Goal: Task Accomplishment & Management: Manage account settings

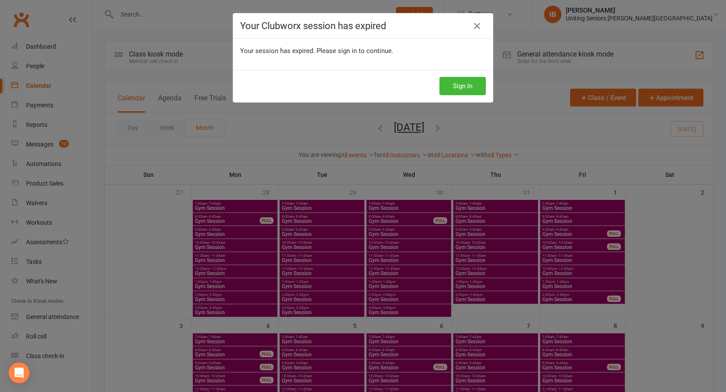
drag, startPoint x: 480, startPoint y: 23, endPoint x: 478, endPoint y: 34, distance: 11.6
click at [480, 27] on link at bounding box center [477, 26] width 14 height 14
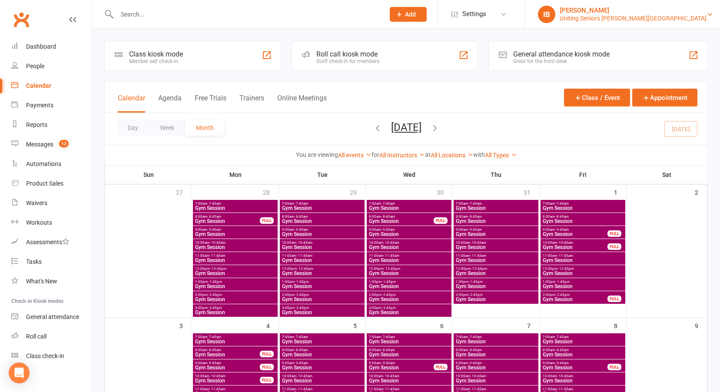
click at [668, 15] on div "Uniting Seniors Gym Lilyfield" at bounding box center [633, 18] width 147 height 8
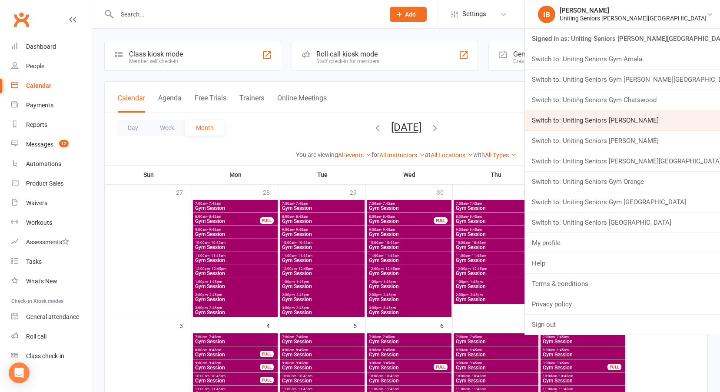
click at [662, 121] on link "Switch to: Uniting Seniors Gym Gerringong" at bounding box center [622, 120] width 195 height 20
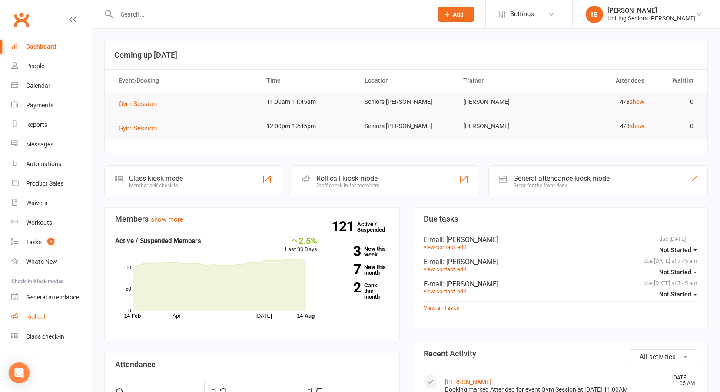
click at [39, 313] on link "Roll call" at bounding box center [51, 317] width 80 height 20
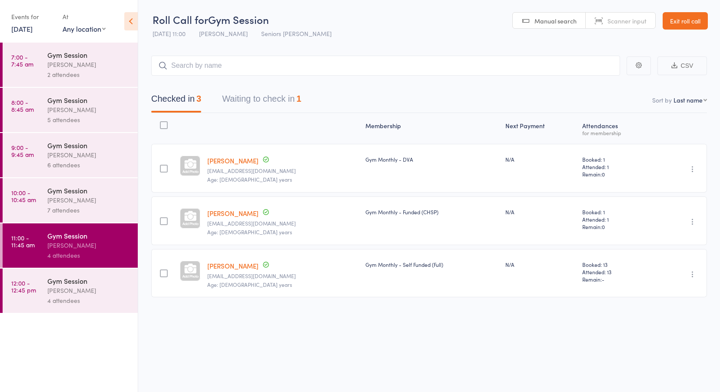
click at [33, 26] on link "14 Aug, 2025" at bounding box center [21, 29] width 21 height 10
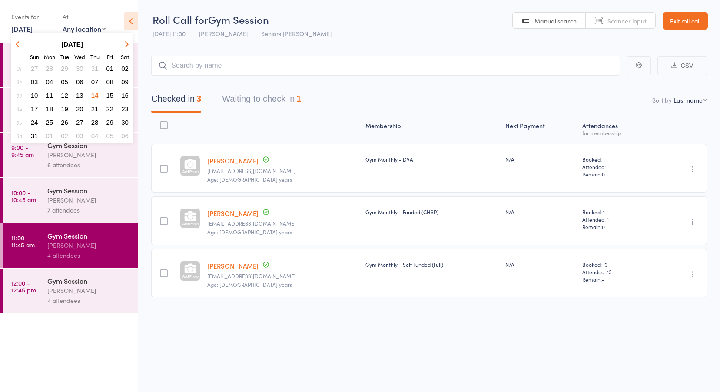
click at [49, 94] on span "11" at bounding box center [49, 95] width 7 height 7
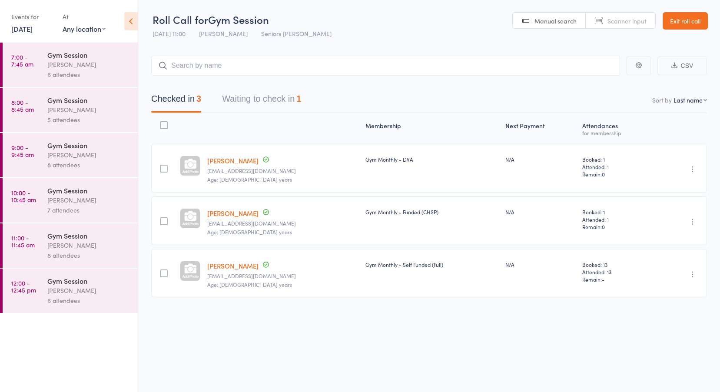
click at [86, 63] on div "[PERSON_NAME]" at bounding box center [88, 65] width 83 height 10
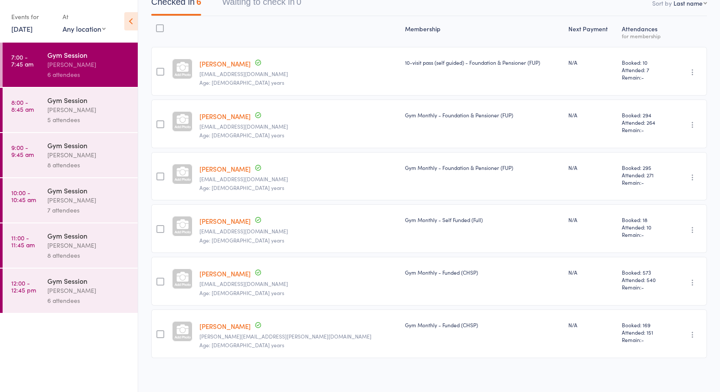
scroll to position [102, 0]
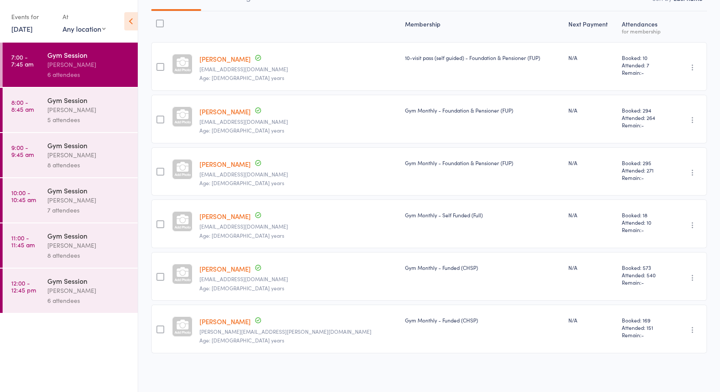
click at [13, 110] on time "8:00 - 8:45 am" at bounding box center [22, 106] width 23 height 14
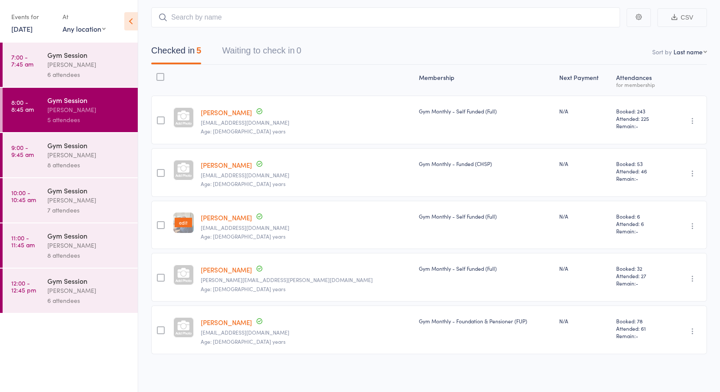
scroll to position [49, 0]
click at [66, 151] on div "Jess Hopkins" at bounding box center [88, 155] width 83 height 10
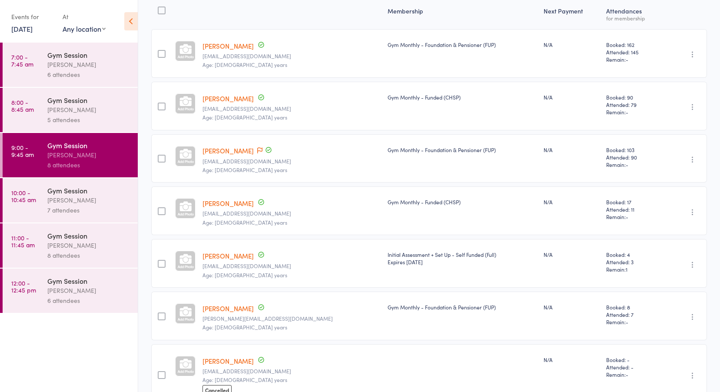
scroll to position [219, 0]
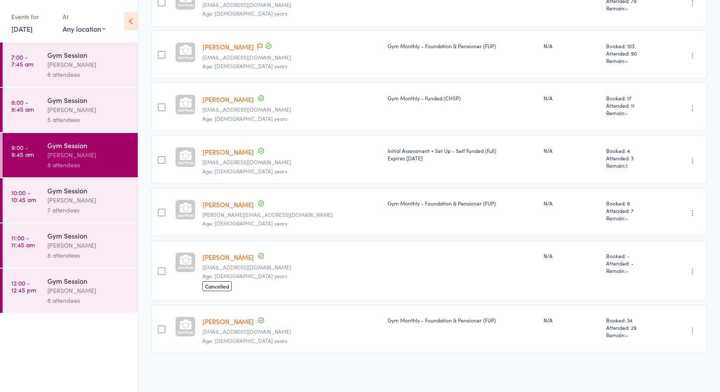
click at [217, 260] on link "Jill Miller" at bounding box center [227, 256] width 51 height 9
click at [79, 204] on div "Jess Hopkins" at bounding box center [88, 200] width 83 height 10
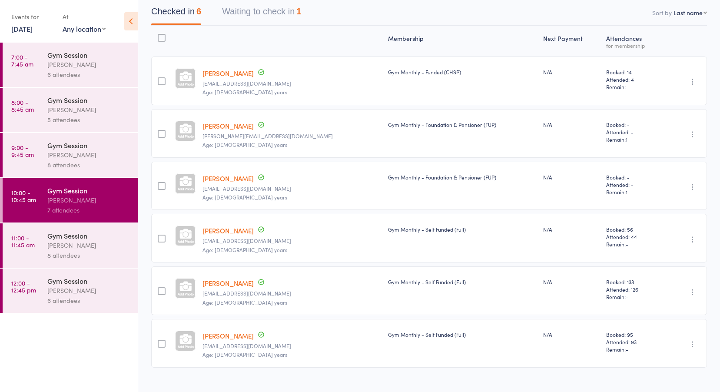
scroll to position [102, 0]
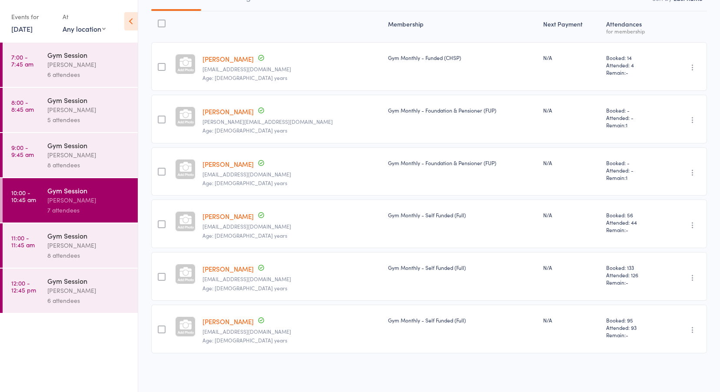
click at [91, 231] on div "Gym Session" at bounding box center [88, 236] width 83 height 10
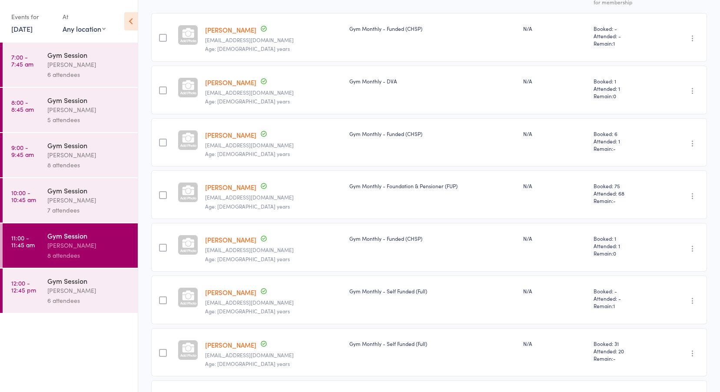
scroll to position [206, 0]
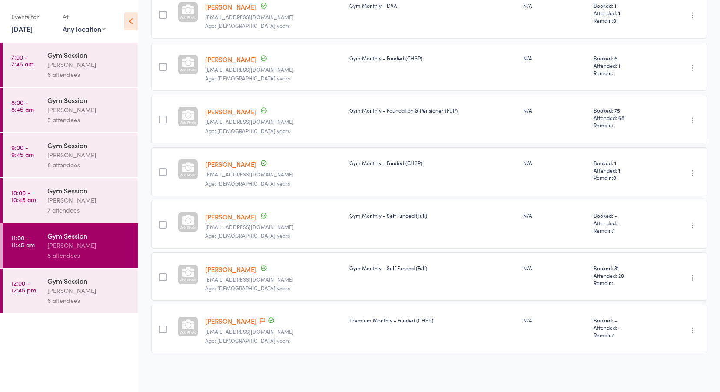
click at [45, 292] on link "12:00 - 12:45 pm Gym Session Jess Hopkins 6 attendees" at bounding box center [70, 290] width 135 height 44
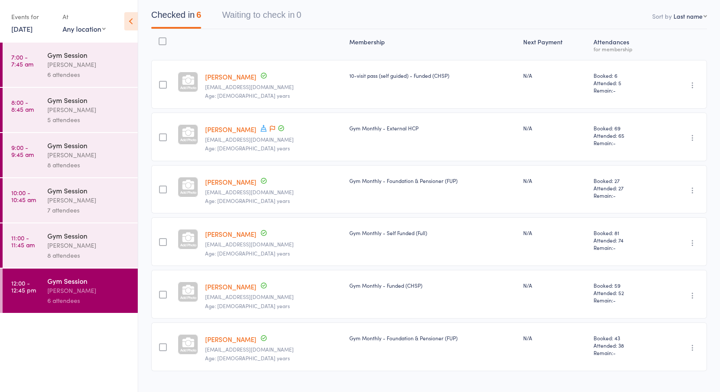
scroll to position [87, 0]
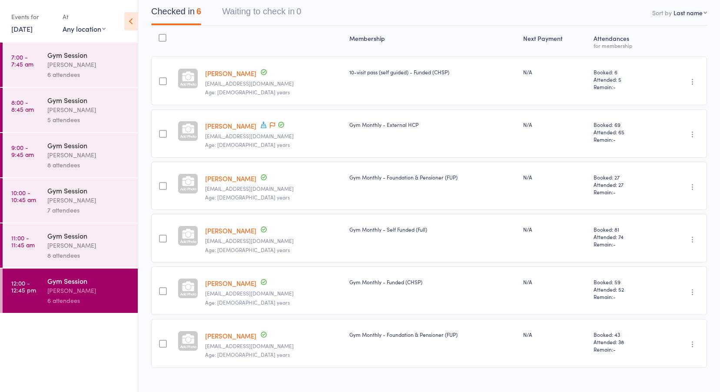
click at [42, 57] on link "7:00 - 7:45 am Gym Session Jess Hopkins 6 attendees" at bounding box center [70, 65] width 135 height 44
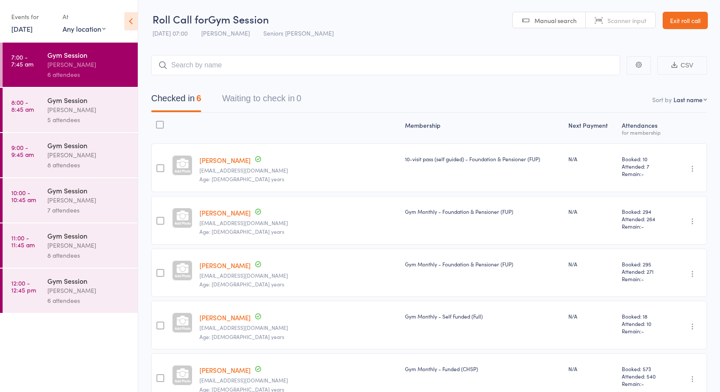
click at [243, 370] on link "Leonie Stewart" at bounding box center [224, 369] width 51 height 9
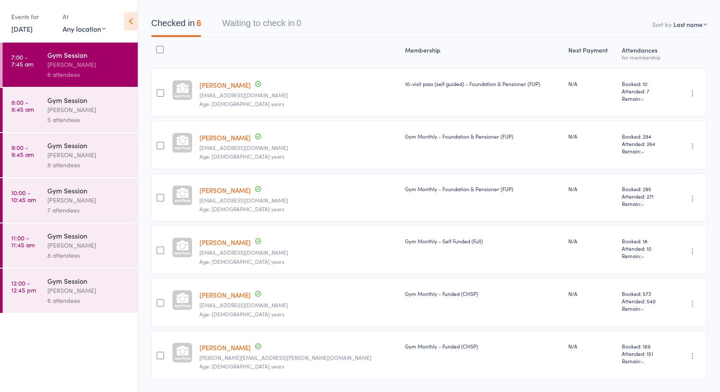
scroll to position [102, 0]
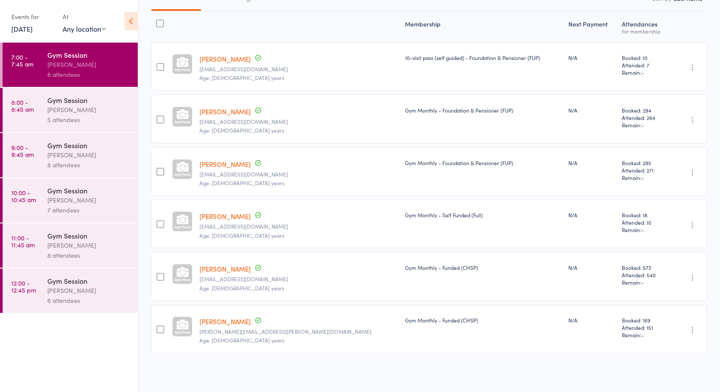
click at [235, 319] on link "Christa Wood" at bounding box center [224, 321] width 51 height 9
click at [82, 251] on div "8 attendees" at bounding box center [88, 255] width 83 height 10
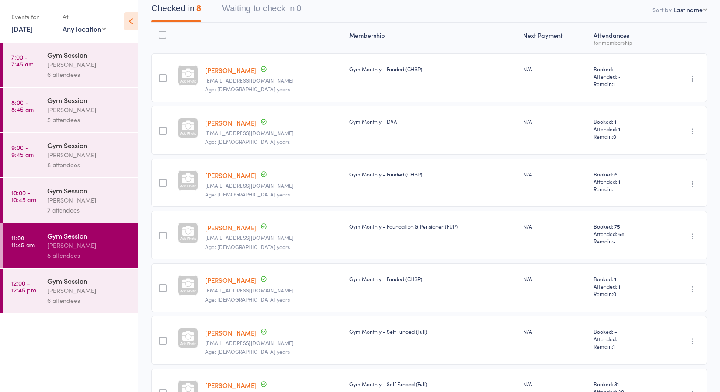
scroll to position [76, 0]
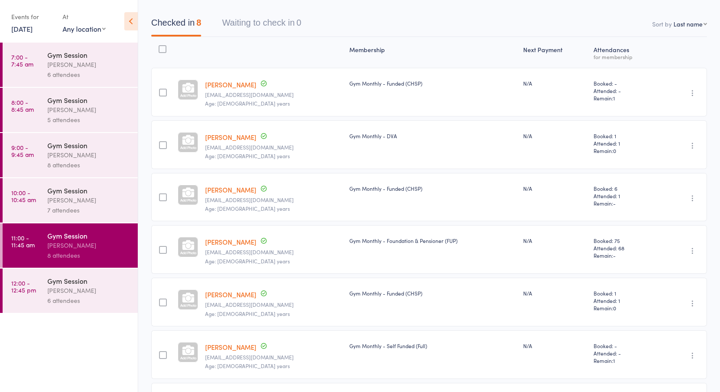
click at [241, 189] on link "Helen Harrison" at bounding box center [230, 189] width 51 height 9
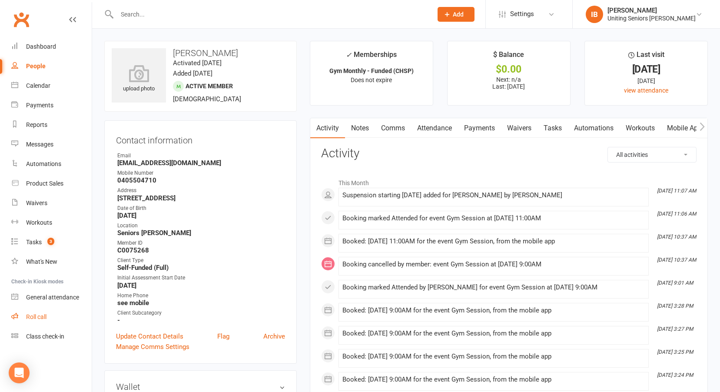
click at [40, 312] on link "Roll call" at bounding box center [51, 317] width 80 height 20
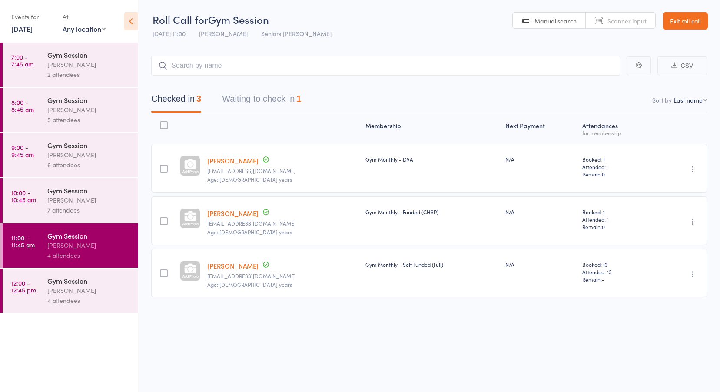
click at [32, 29] on link "[DATE]" at bounding box center [21, 29] width 21 height 10
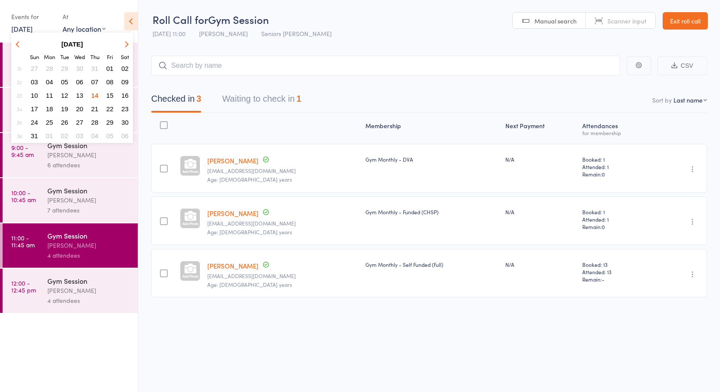
click at [44, 95] on button "11" at bounding box center [49, 95] width 13 height 12
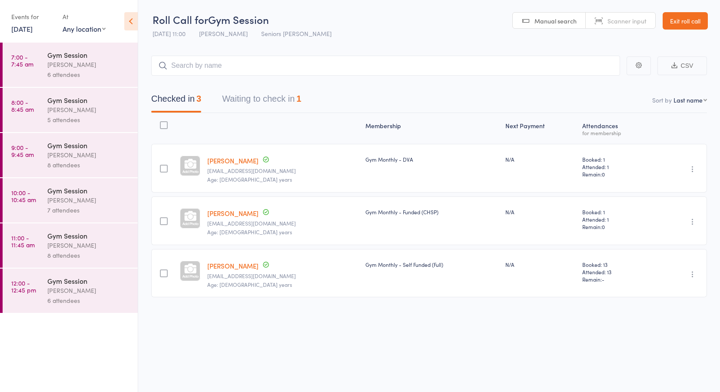
click at [75, 238] on div "Gym Session" at bounding box center [88, 236] width 83 height 10
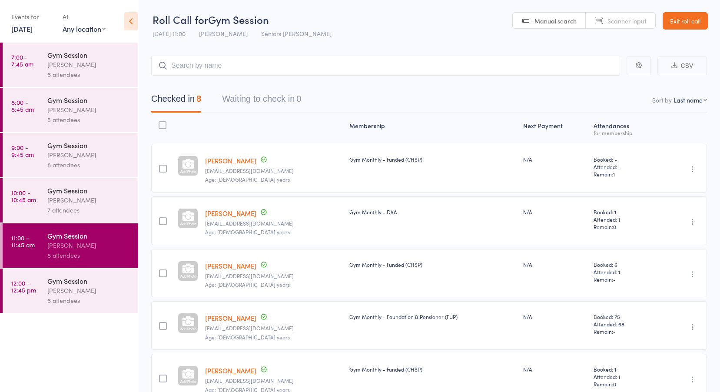
click at [680, 19] on link "Exit roll call" at bounding box center [684, 20] width 45 height 17
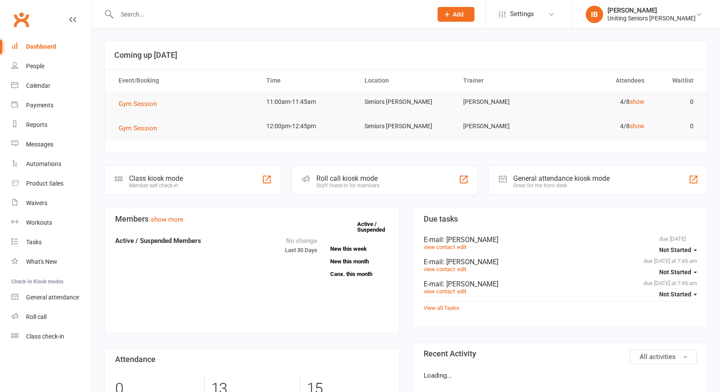
click at [673, 17] on div "Uniting Seniors Gym Gerringong" at bounding box center [651, 18] width 88 height 8
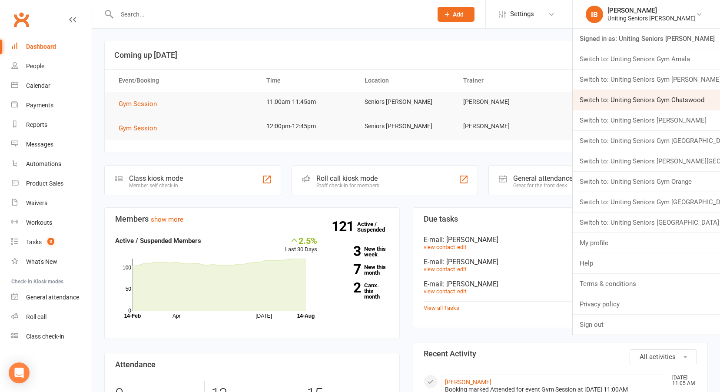
click at [633, 99] on link "Switch to: Uniting Seniors Gym Chatswood" at bounding box center [646, 100] width 147 height 20
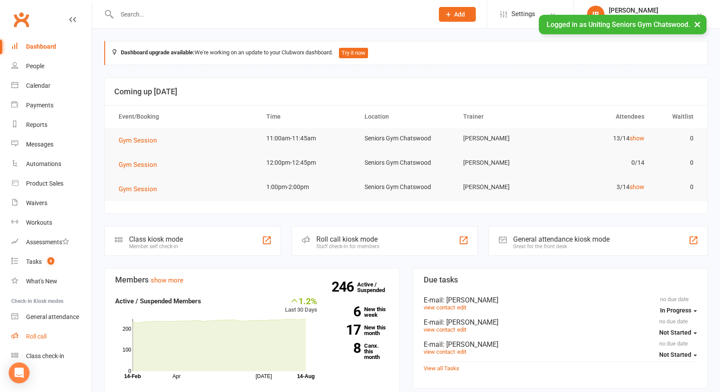
drag, startPoint x: 0, startPoint y: 0, endPoint x: 36, endPoint y: 334, distance: 336.4
click at [36, 334] on div "Roll call" at bounding box center [36, 336] width 20 height 7
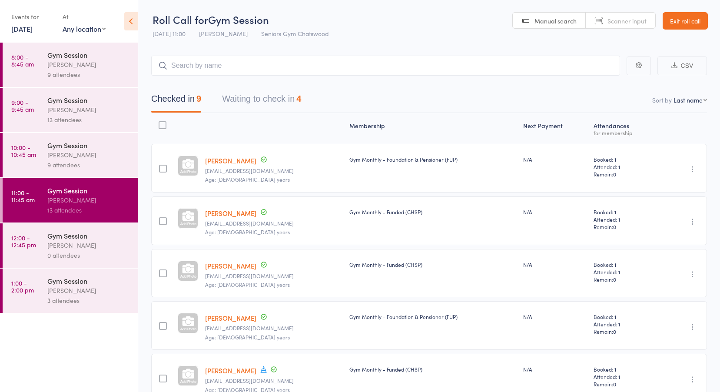
click at [33, 32] on link "[DATE]" at bounding box center [21, 29] width 21 height 10
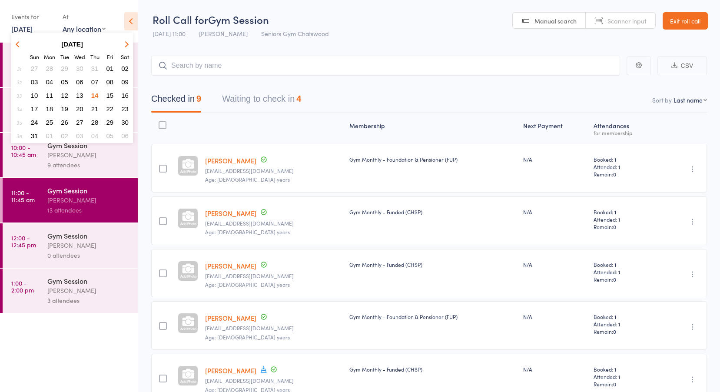
click at [51, 89] on button "11" at bounding box center [49, 95] width 13 height 12
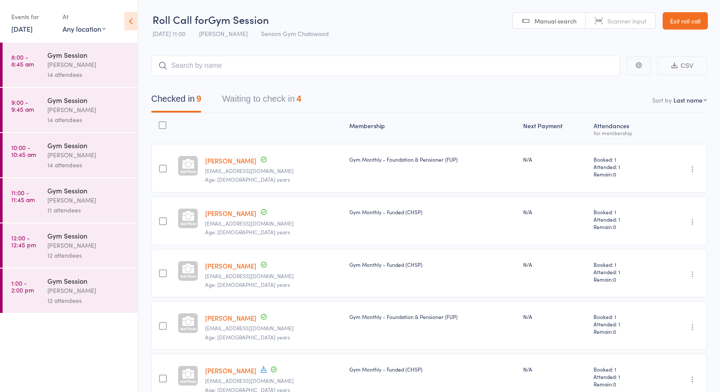
click at [36, 69] on link "8:00 - 8:45 am Gym Session [PERSON_NAME] 14 attendees" at bounding box center [70, 65] width 135 height 44
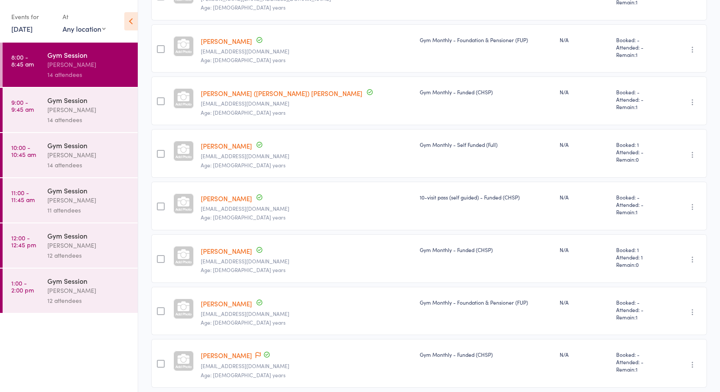
scroll to position [469, 0]
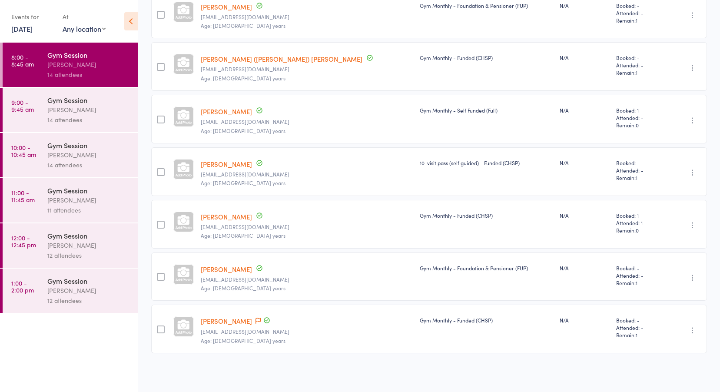
click at [37, 106] on link "9:00 - 9:45 am Gym Session Tiffany Yeong 14 attendees" at bounding box center [70, 110] width 135 height 44
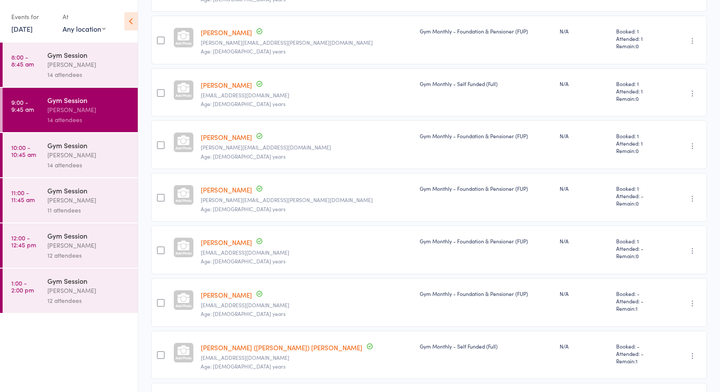
scroll to position [391, 0]
click at [80, 153] on div "Tiffany Yeong" at bounding box center [88, 155] width 83 height 10
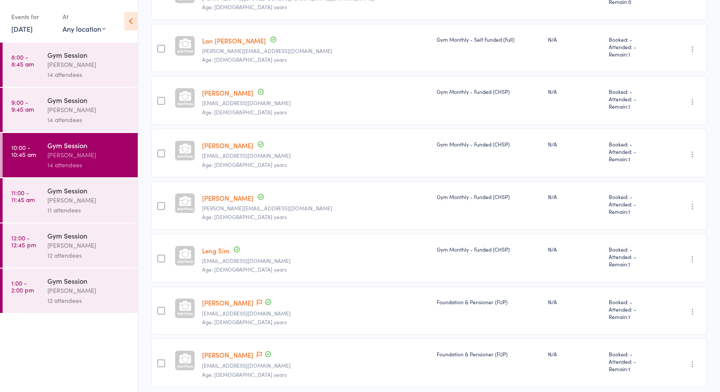
scroll to position [469, 0]
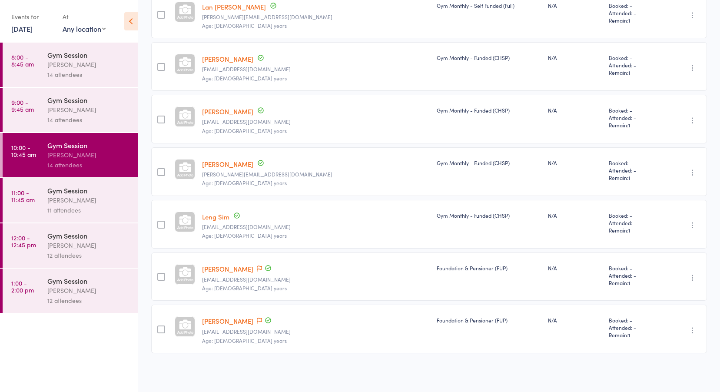
click at [62, 195] on div "Gym Session" at bounding box center [88, 190] width 83 height 10
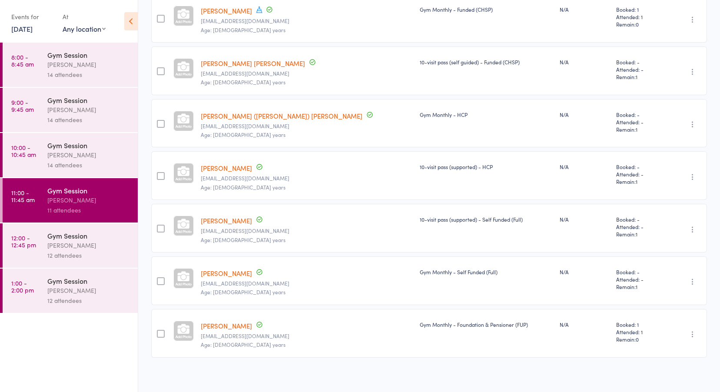
scroll to position [364, 0]
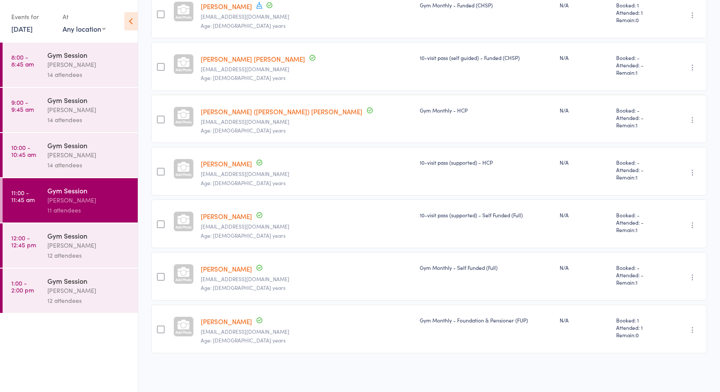
click at [66, 239] on div "Gym Session" at bounding box center [88, 236] width 83 height 10
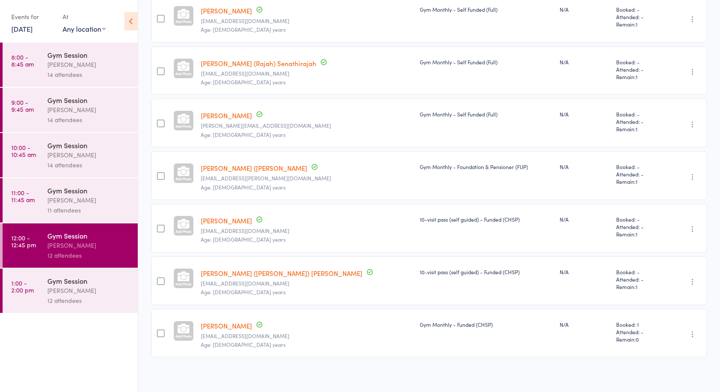
scroll to position [416, 0]
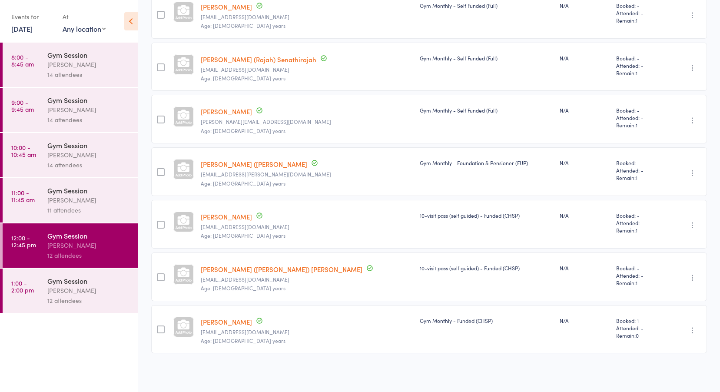
click at [44, 283] on link "1:00 - 2:00 pm Gym Session Tiffany Yeong 12 attendees" at bounding box center [70, 290] width 135 height 44
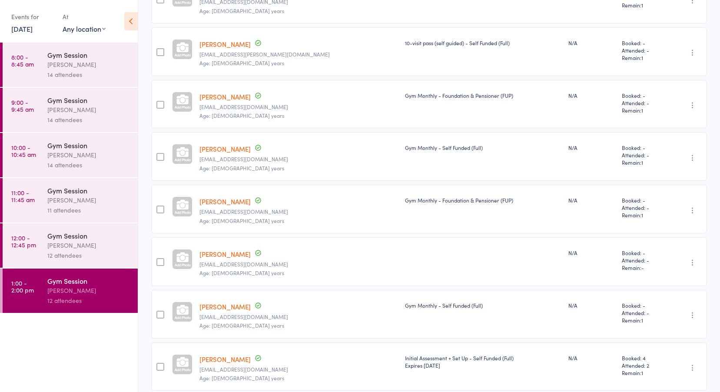
scroll to position [391, 0]
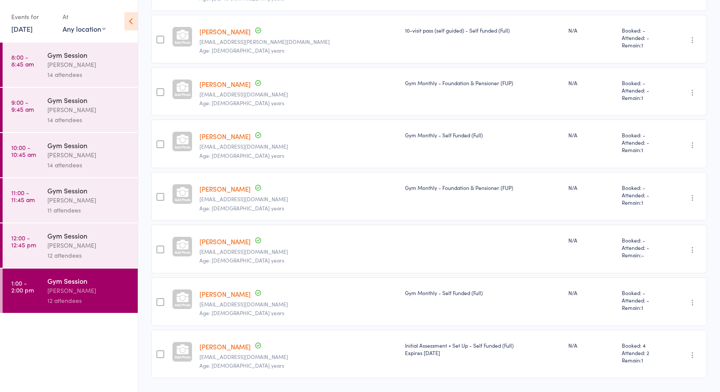
click at [235, 242] on link "Lars Ulvesund" at bounding box center [224, 241] width 51 height 9
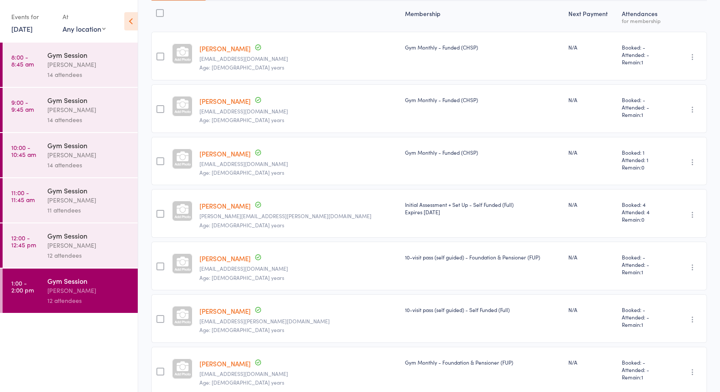
scroll to position [0, 0]
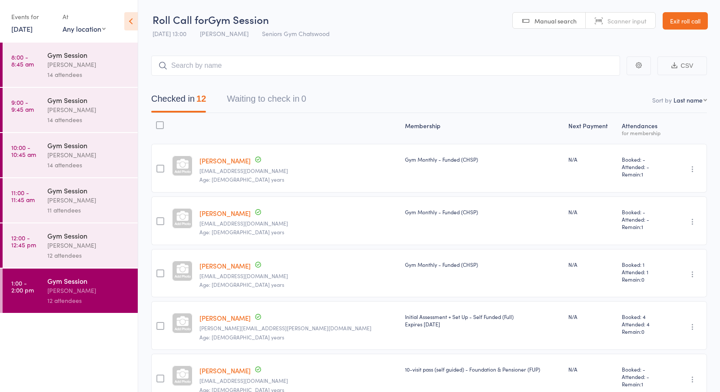
click at [690, 22] on link "Exit roll call" at bounding box center [684, 20] width 45 height 17
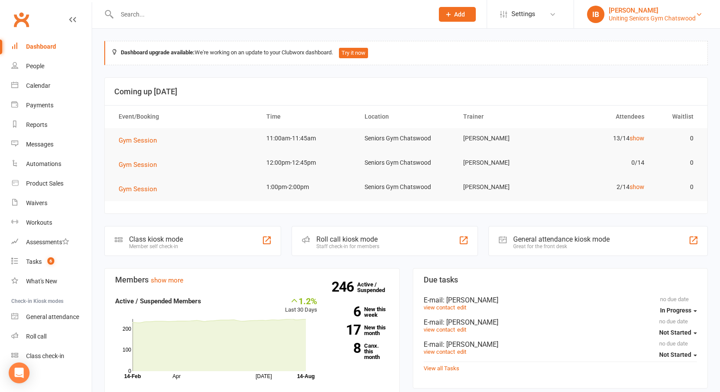
click at [638, 16] on div "Uniting Seniors Gym Chatswood" at bounding box center [652, 18] width 87 height 8
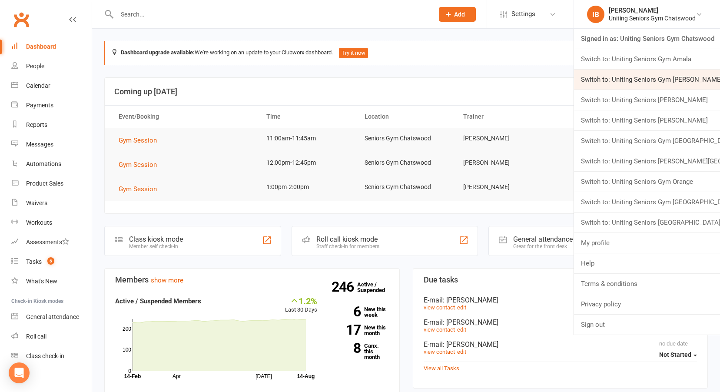
click at [633, 80] on link "Switch to: Uniting Seniors Gym Beverly Hills" at bounding box center [647, 80] width 146 height 20
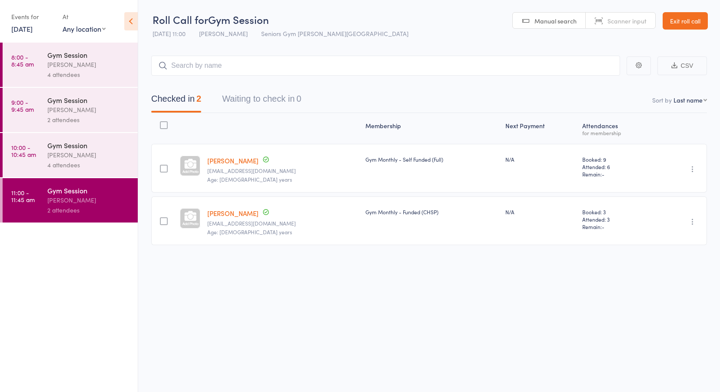
click at [25, 26] on link "[DATE]" at bounding box center [21, 29] width 21 height 10
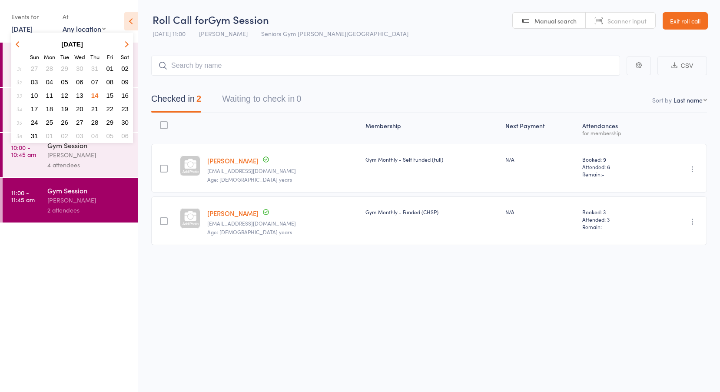
click at [45, 93] on button "11" at bounding box center [49, 95] width 13 height 12
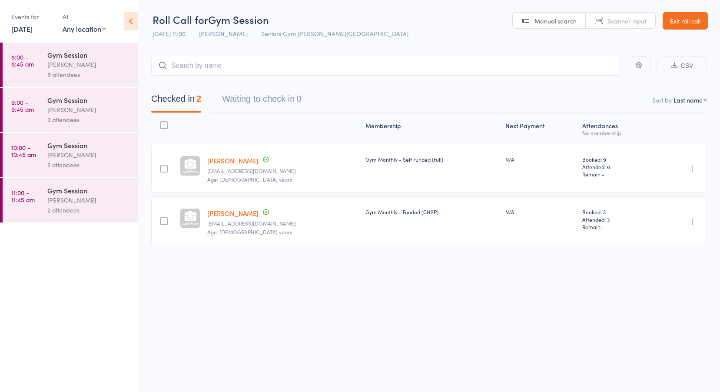
click at [40, 66] on link "8:00 - 8:45 am Gym Session Hugo Chan 6 attendees" at bounding box center [70, 65] width 135 height 44
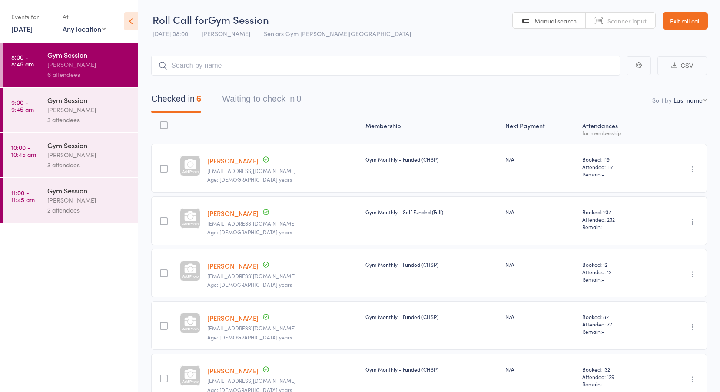
click at [86, 72] on div "6 attendees" at bounding box center [88, 75] width 83 height 10
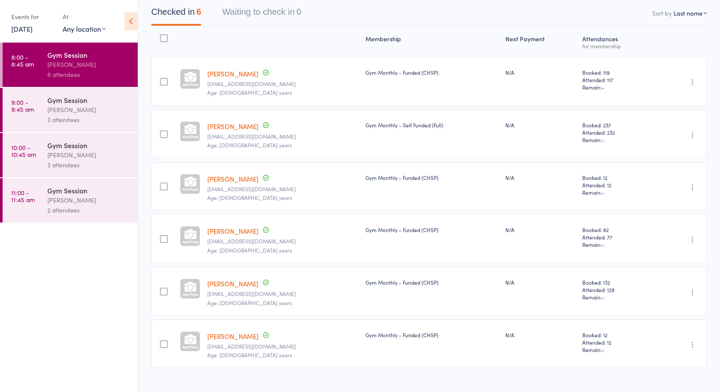
scroll to position [102, 0]
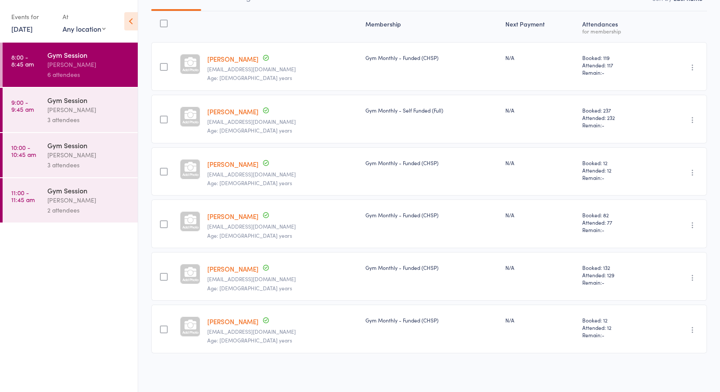
click at [46, 102] on link "9:00 - 9:45 am Gym Session Hugo Chan 3 attendees" at bounding box center [70, 110] width 135 height 44
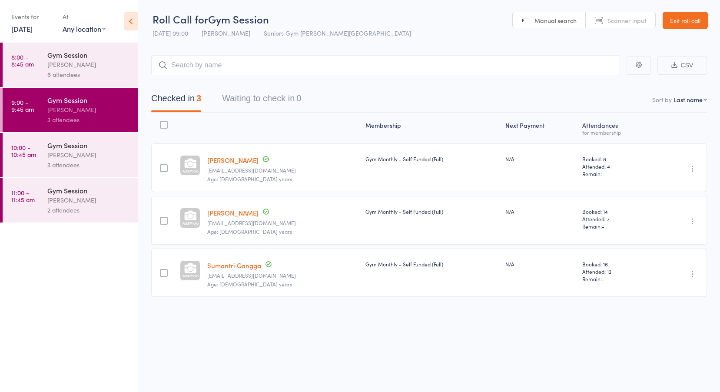
click at [13, 147] on time "10:00 - 10:45 am" at bounding box center [23, 151] width 25 height 14
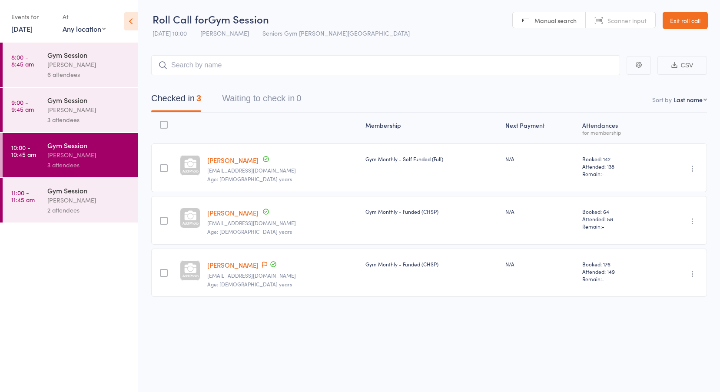
click at [21, 200] on time "11:00 - 11:45 am" at bounding box center [22, 196] width 23 height 14
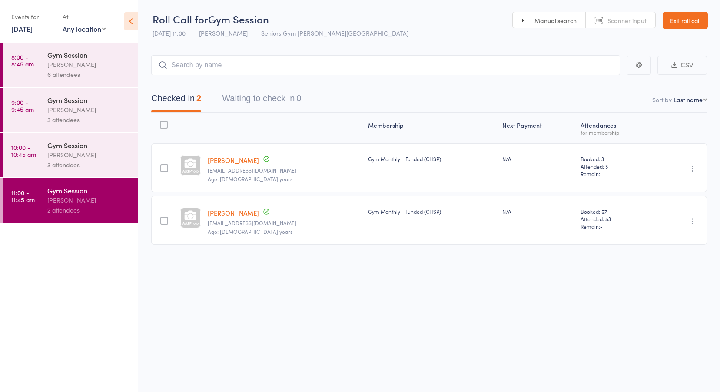
click at [683, 25] on link "Exit roll call" at bounding box center [684, 20] width 45 height 17
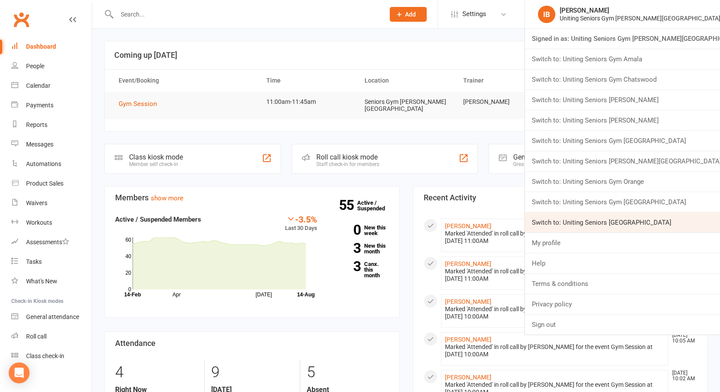
click at [675, 220] on link "Switch to: Uniting Seniors [GEOGRAPHIC_DATA]" at bounding box center [622, 222] width 195 height 20
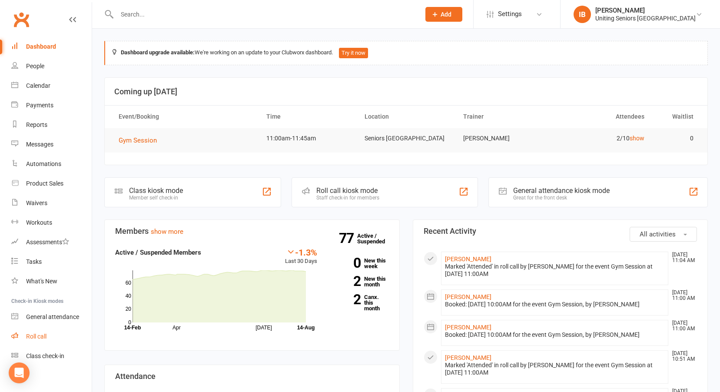
click at [39, 331] on link "Roll call" at bounding box center [51, 337] width 80 height 20
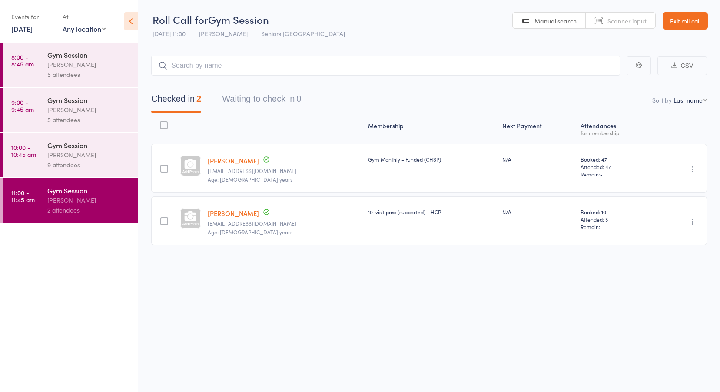
click at [33, 28] on link "[DATE]" at bounding box center [21, 29] width 21 height 10
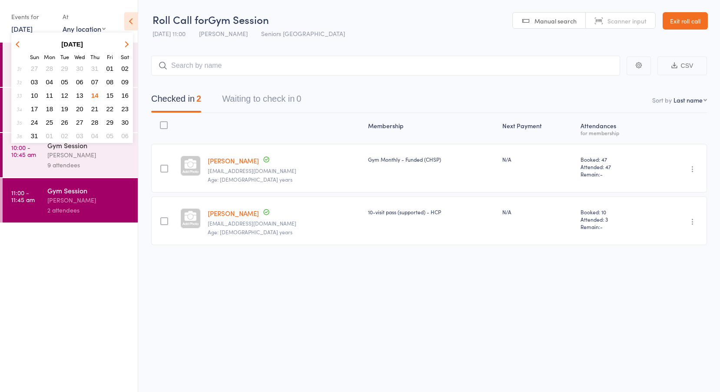
click at [50, 94] on span "11" at bounding box center [49, 95] width 7 height 7
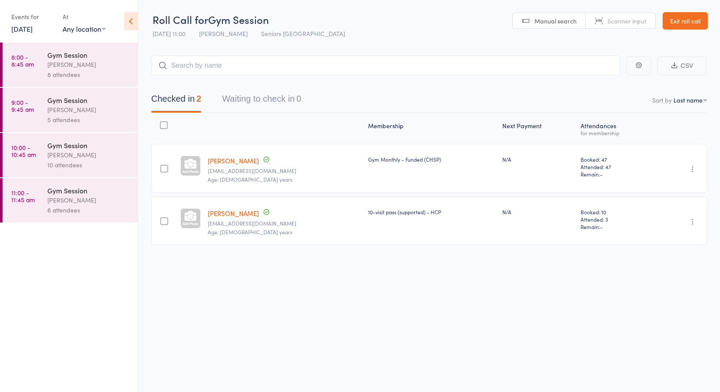
click at [43, 62] on link "8:00 - 8:45 am Gym Session [PERSON_NAME] 8 attendees" at bounding box center [70, 65] width 135 height 44
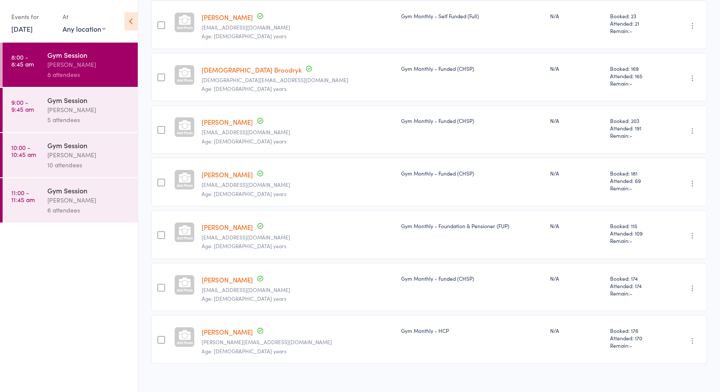
scroll to position [206, 0]
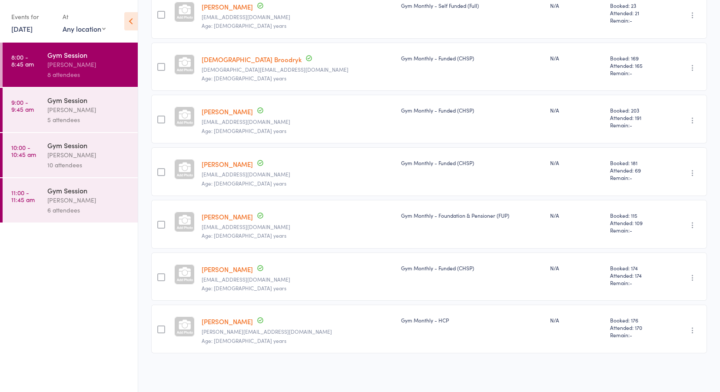
click at [60, 113] on div "[PERSON_NAME]" at bounding box center [88, 110] width 83 height 10
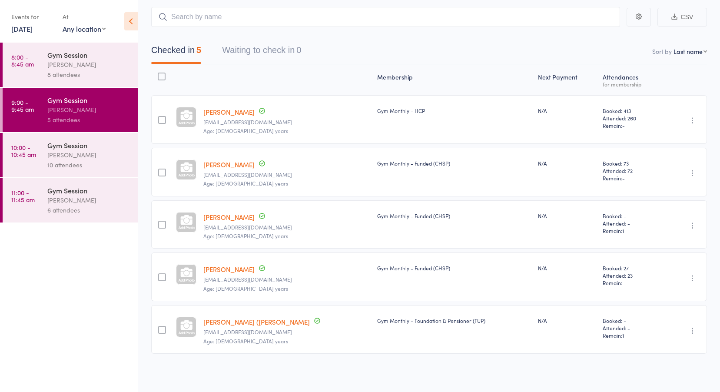
scroll to position [49, 0]
click at [54, 159] on div "[PERSON_NAME]" at bounding box center [88, 155] width 83 height 10
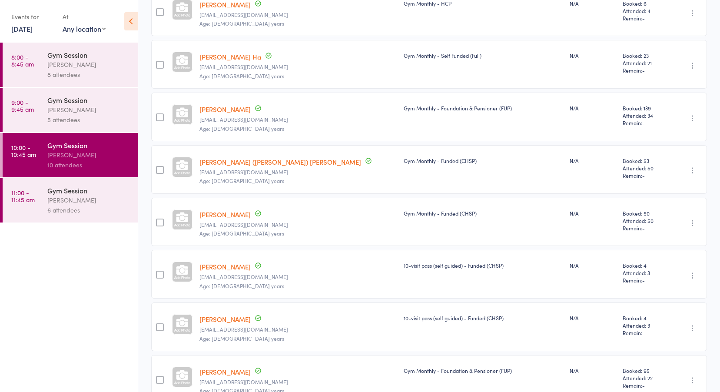
scroll to position [311, 0]
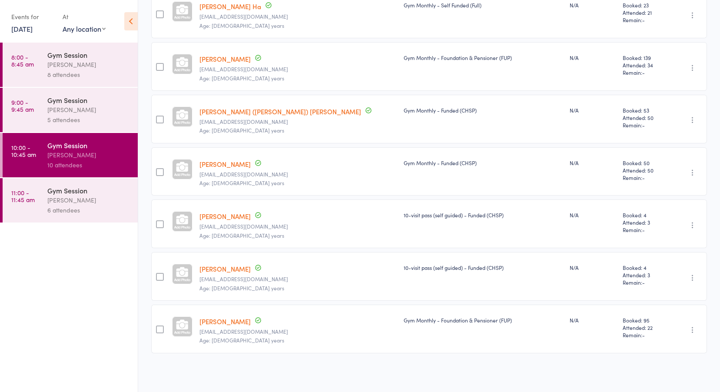
click at [50, 185] on div "Gym Session Daniella Mascaro 6 attendees" at bounding box center [92, 200] width 90 height 44
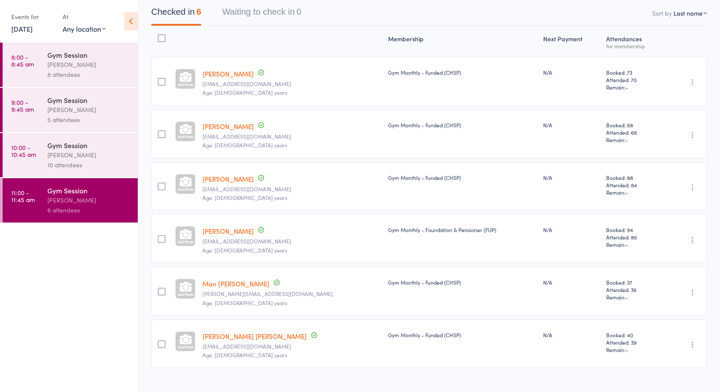
scroll to position [87, 0]
click at [26, 27] on link "11 Aug, 2025" at bounding box center [21, 29] width 21 height 10
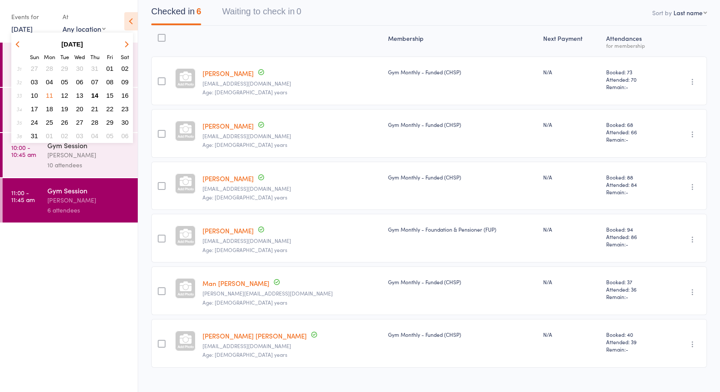
click at [79, 94] on span "13" at bounding box center [79, 95] width 7 height 7
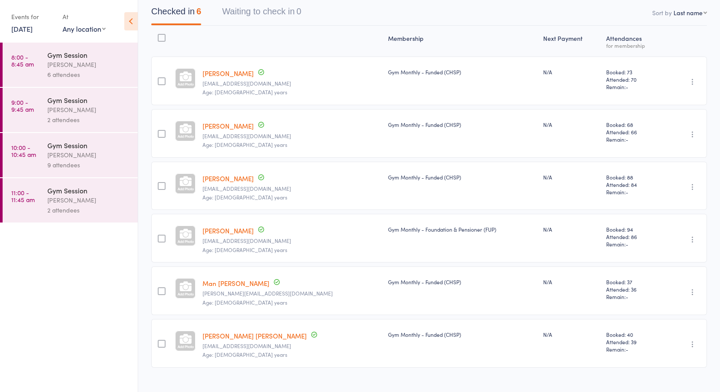
click at [33, 65] on time "8:00 - 8:45 am" at bounding box center [22, 60] width 23 height 14
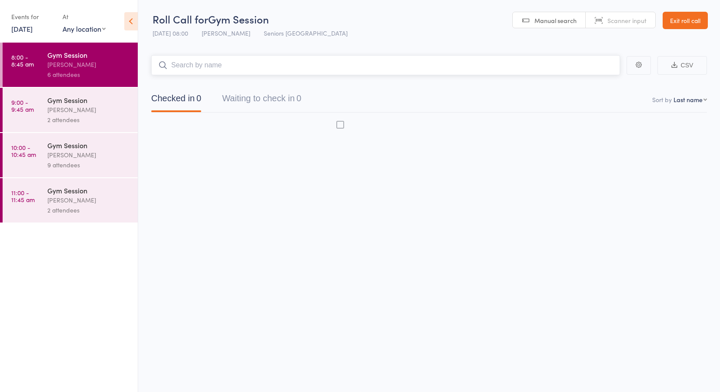
scroll to position [0, 0]
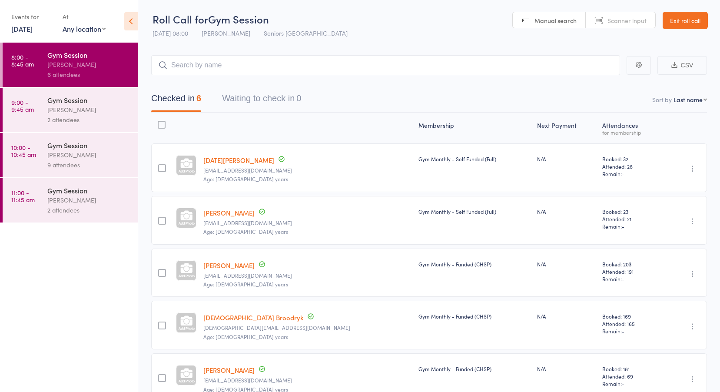
click at [23, 99] on time "9:00 - 9:45 am" at bounding box center [22, 106] width 23 height 14
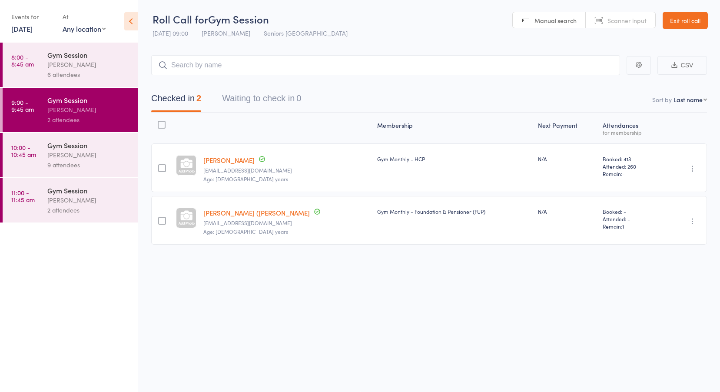
click at [28, 149] on time "10:00 - 10:45 am" at bounding box center [23, 151] width 25 height 14
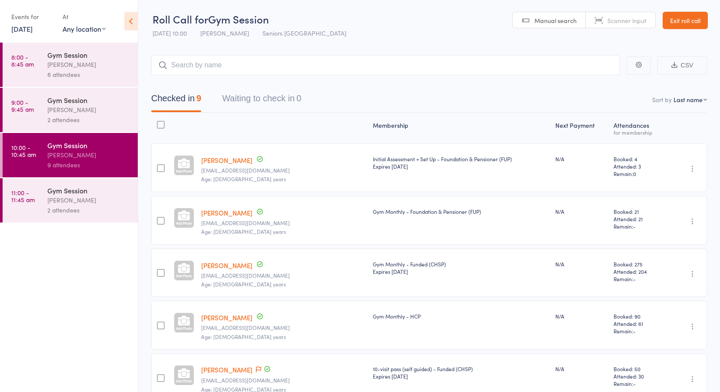
click at [30, 195] on time "11:00 - 11:45 am" at bounding box center [22, 196] width 23 height 14
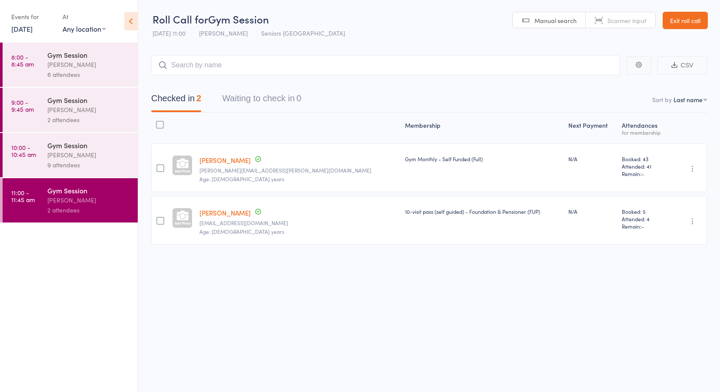
click at [677, 18] on link "Exit roll call" at bounding box center [684, 20] width 45 height 17
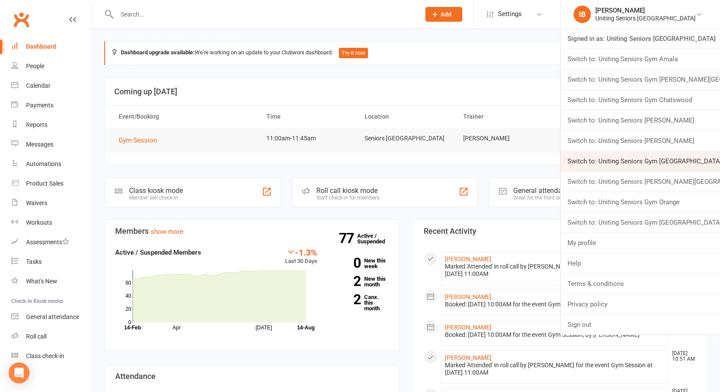
click at [673, 162] on link "Switch to: Uniting Seniors Gym [GEOGRAPHIC_DATA]" at bounding box center [639, 161] width 159 height 20
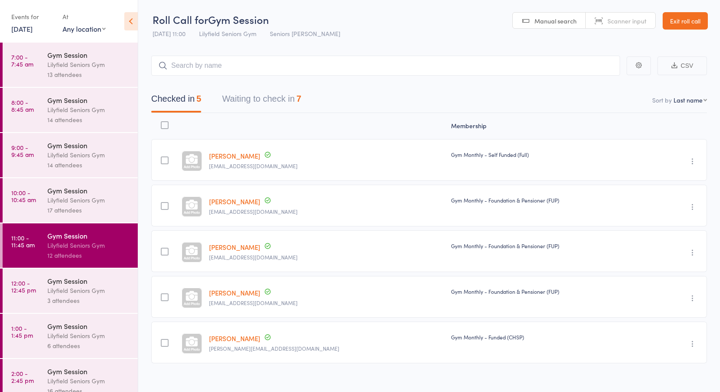
click at [35, 23] on div "Events for" at bounding box center [32, 17] width 43 height 14
click at [33, 31] on link "14 Aug, 2025" at bounding box center [21, 29] width 21 height 10
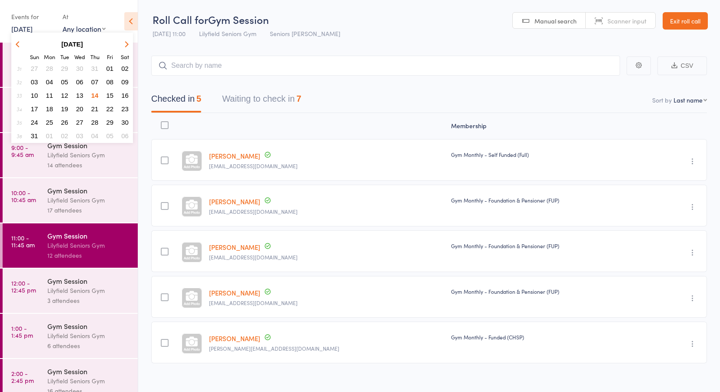
click at [77, 92] on span "13" at bounding box center [79, 95] width 7 height 7
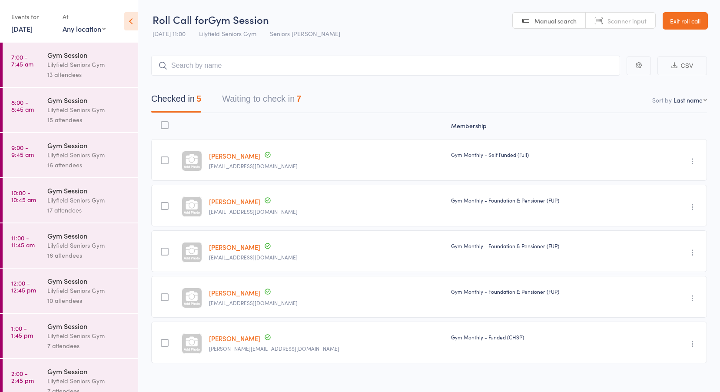
click at [33, 64] on time "7:00 - 7:45 am" at bounding box center [22, 60] width 22 height 14
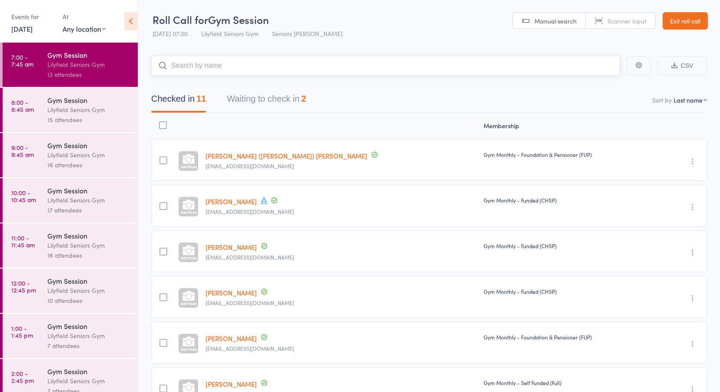
click at [275, 96] on button "Waiting to check in 2" at bounding box center [266, 100] width 79 height 23
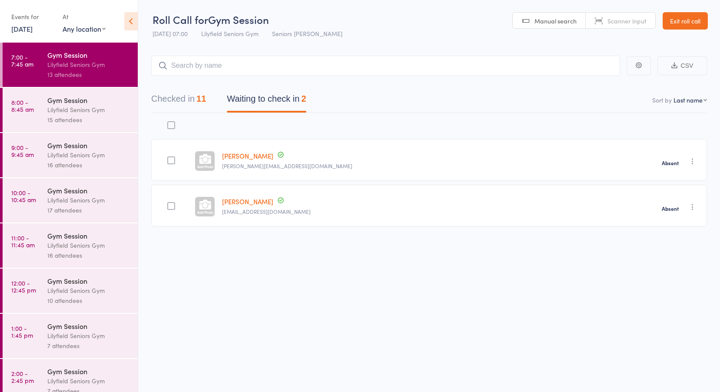
click at [30, 103] on time "8:00 - 8:45 am" at bounding box center [22, 106] width 23 height 14
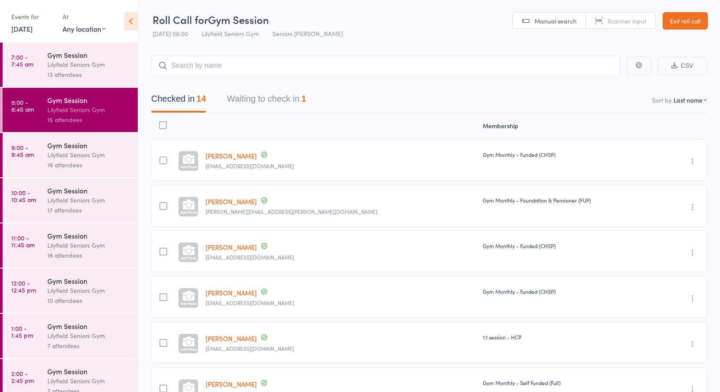
click at [269, 99] on button "Waiting to check in 1" at bounding box center [266, 100] width 79 height 23
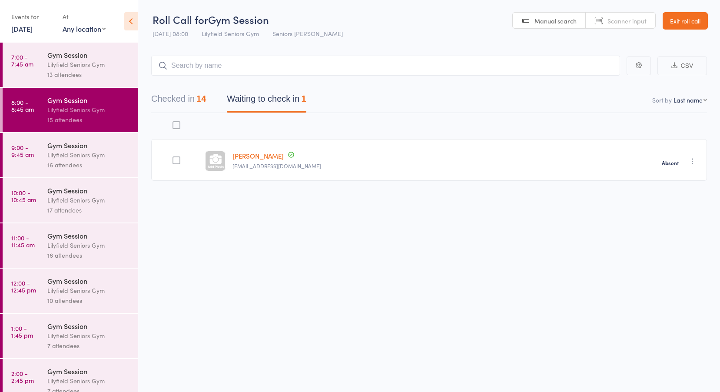
click at [26, 156] on time "9:00 - 9:45 am" at bounding box center [22, 151] width 23 height 14
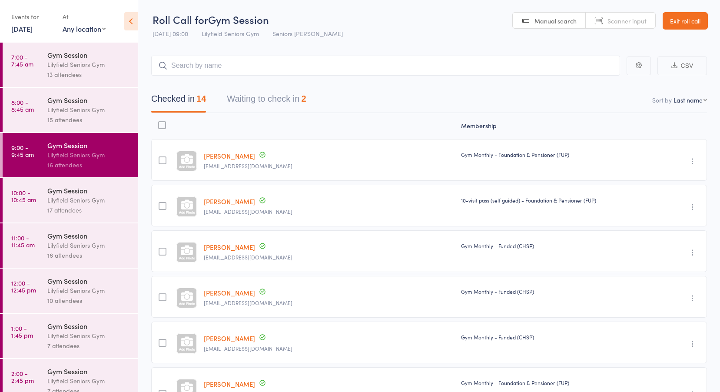
click at [258, 100] on button "Waiting to check in 2" at bounding box center [266, 100] width 79 height 23
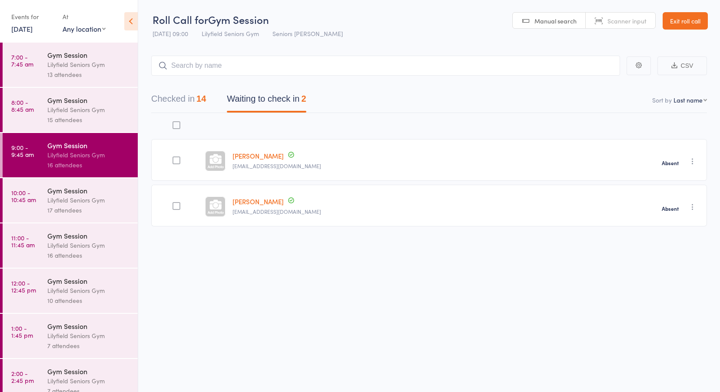
click at [23, 199] on time "10:00 - 10:45 am" at bounding box center [23, 196] width 25 height 14
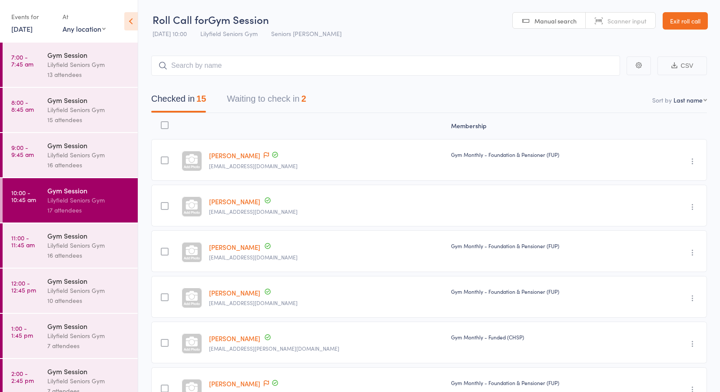
click at [277, 103] on button "Waiting to check in 2" at bounding box center [266, 100] width 79 height 23
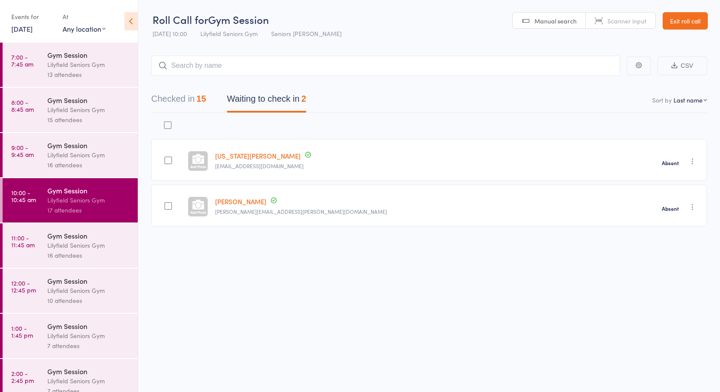
click at [48, 245] on div "Lilyfield Seniors Gym" at bounding box center [88, 245] width 83 height 10
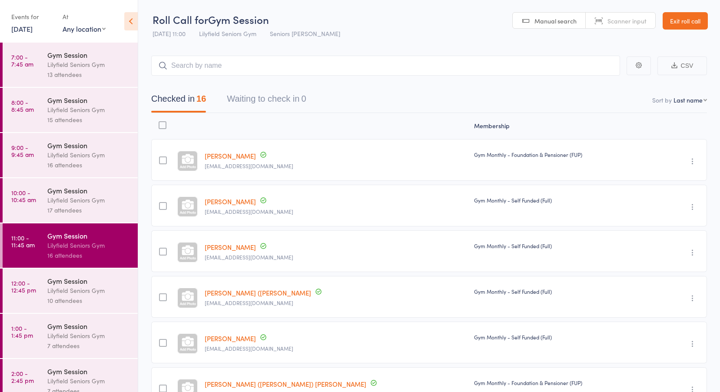
click at [19, 291] on time "12:00 - 12:45 pm" at bounding box center [23, 286] width 25 height 14
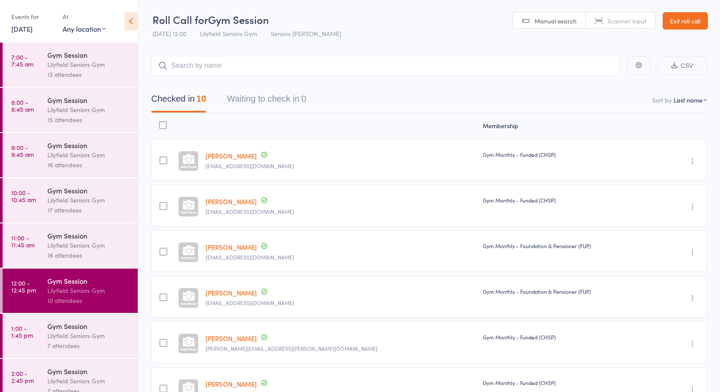
click at [20, 336] on time "1:00 - 1:45 pm" at bounding box center [22, 332] width 22 height 14
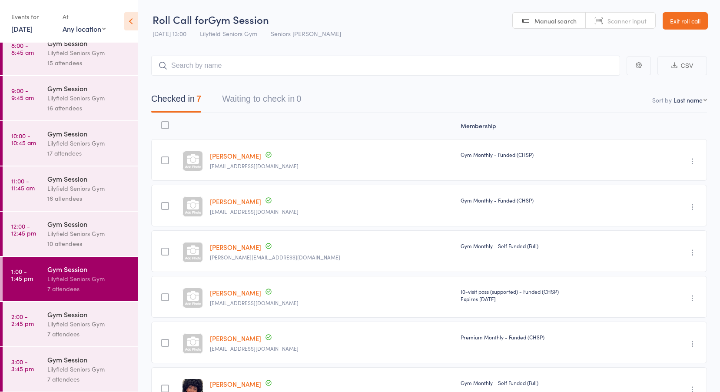
scroll to position [57, 0]
click at [20, 319] on time "2:00 - 2:45 pm" at bounding box center [22, 319] width 23 height 14
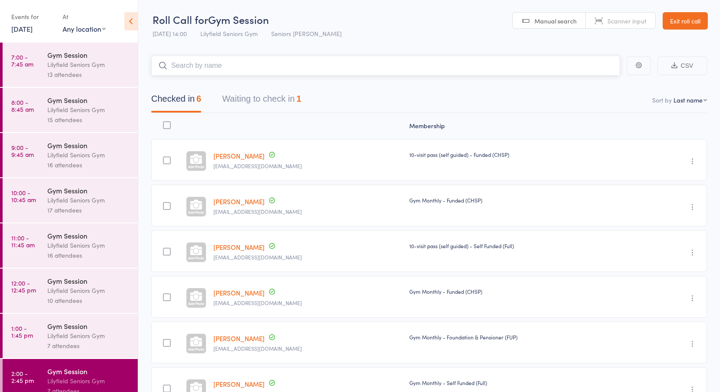
click at [275, 90] on button "Waiting to check in 1" at bounding box center [261, 100] width 79 height 23
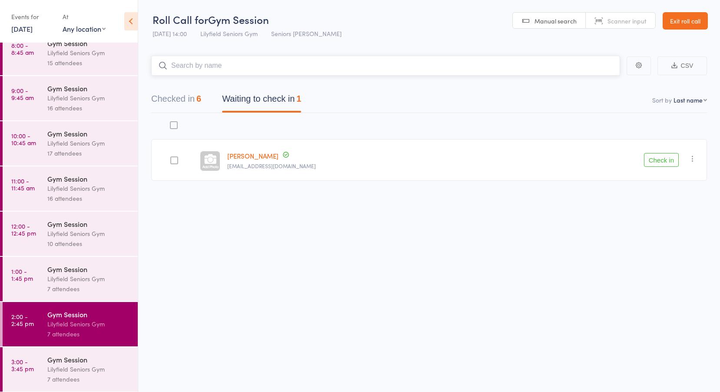
scroll to position [57, 0]
click at [71, 361] on div "Gym Session" at bounding box center [88, 359] width 83 height 10
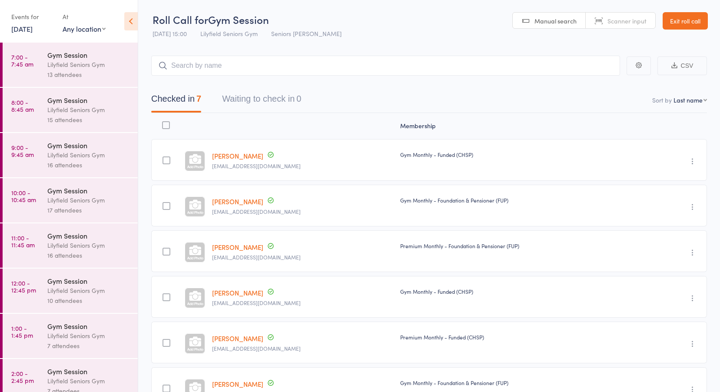
click at [685, 13] on link "Exit roll call" at bounding box center [684, 20] width 45 height 17
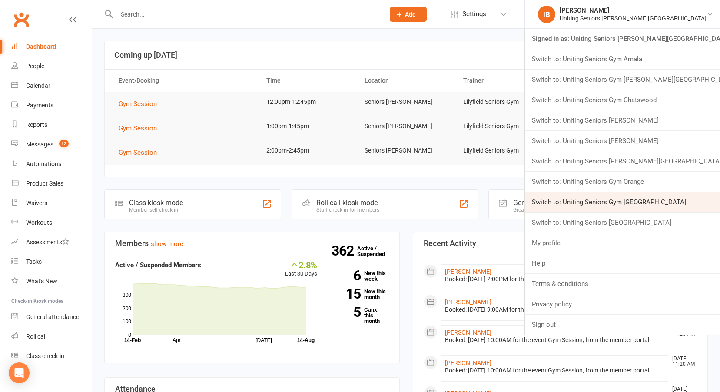
click at [609, 200] on link "Switch to: Uniting Seniors Gym Waverley" at bounding box center [622, 202] width 195 height 20
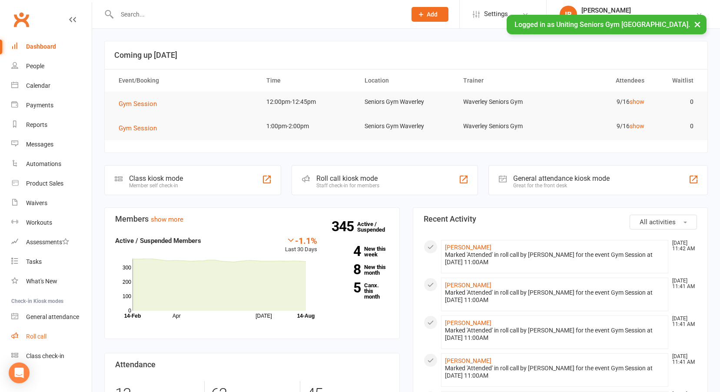
click at [40, 332] on link "Roll call" at bounding box center [51, 337] width 80 height 20
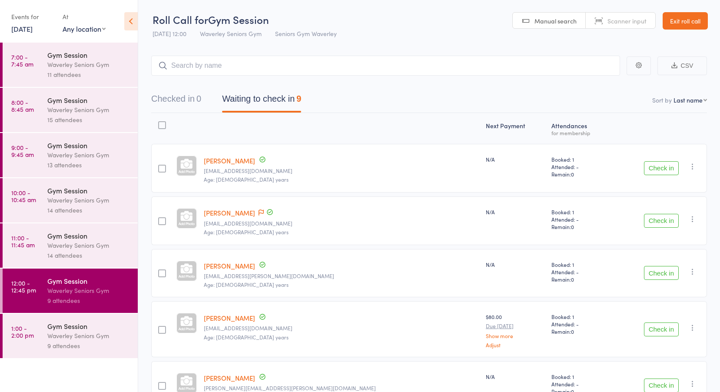
click at [31, 27] on link "14 Aug, 2025" at bounding box center [21, 29] width 21 height 10
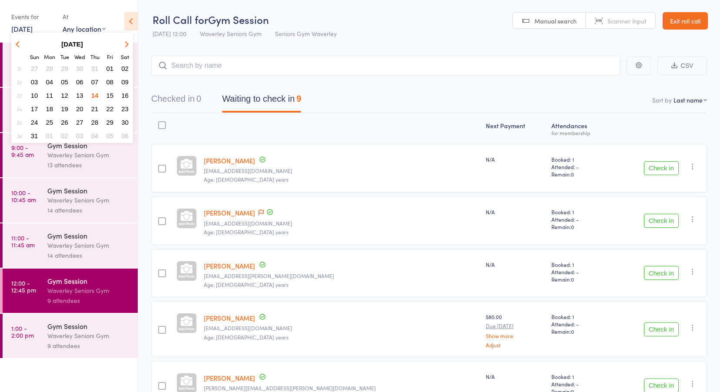
click at [79, 95] on span "13" at bounding box center [79, 95] width 7 height 7
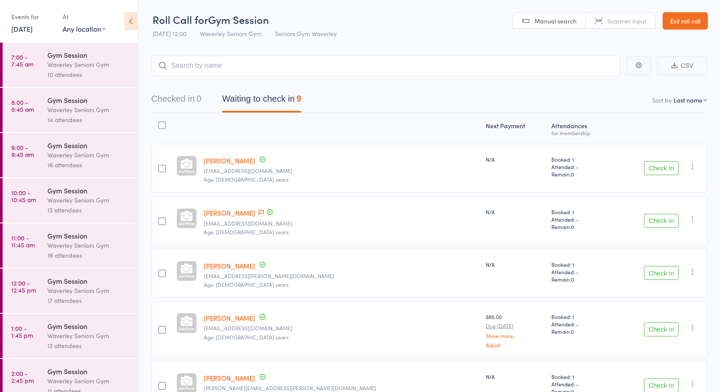
click at [38, 68] on link "7:00 - 7:45 am Gym Session Waverley Seniors Gym 10 attendees" at bounding box center [70, 65] width 135 height 44
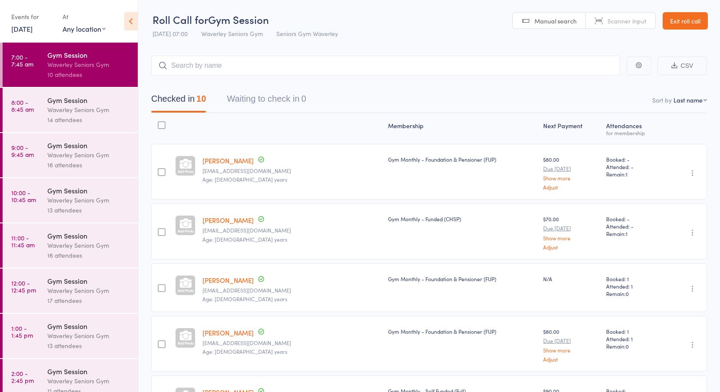
click at [23, 116] on link "8:00 - 8:45 am Gym Session Waverley Seniors Gym 14 attendees" at bounding box center [70, 110] width 135 height 44
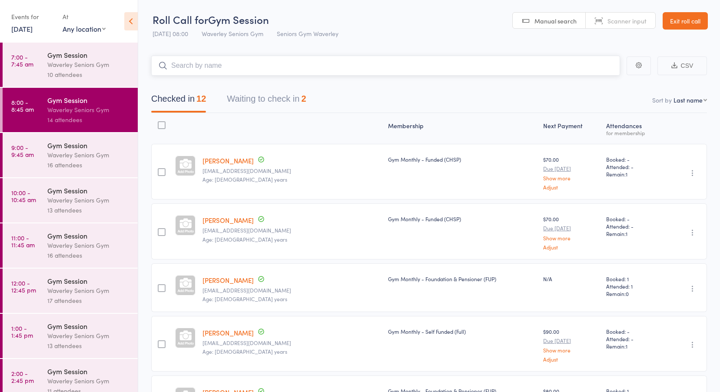
click at [252, 99] on button "Waiting to check in 2" at bounding box center [266, 100] width 79 height 23
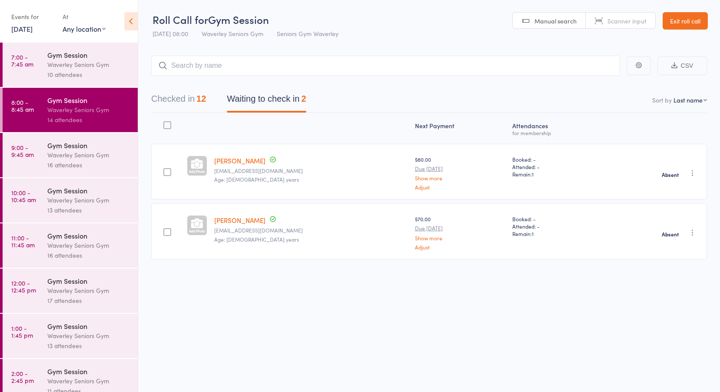
click at [22, 154] on time "9:00 - 9:45 am" at bounding box center [22, 151] width 23 height 14
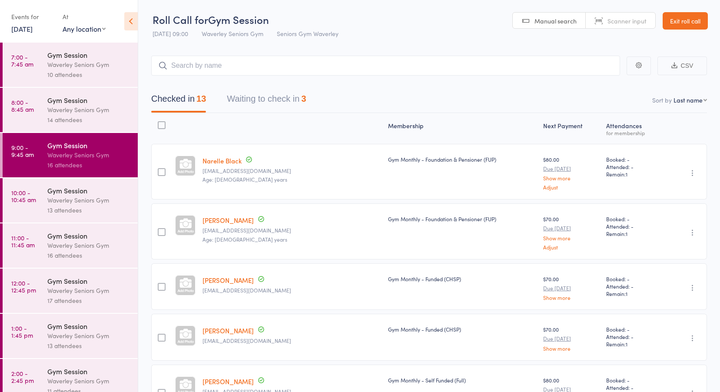
click at [260, 97] on button "Waiting to check in 3" at bounding box center [266, 100] width 79 height 23
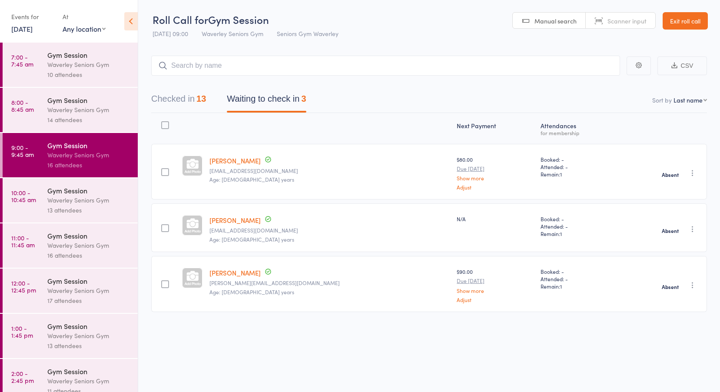
click at [21, 195] on time "10:00 - 10:45 am" at bounding box center [23, 196] width 25 height 14
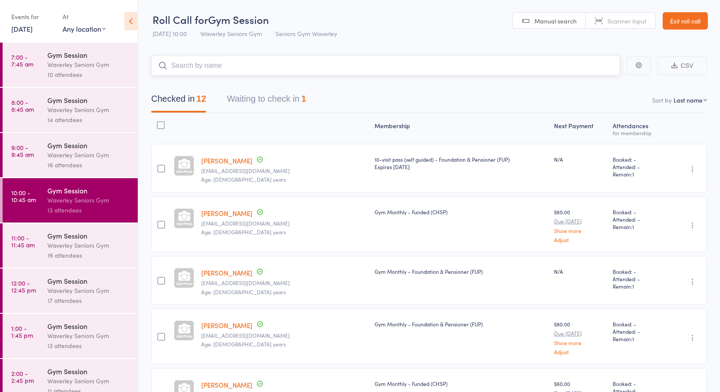
click at [249, 94] on button "Waiting to check in 1" at bounding box center [266, 100] width 79 height 23
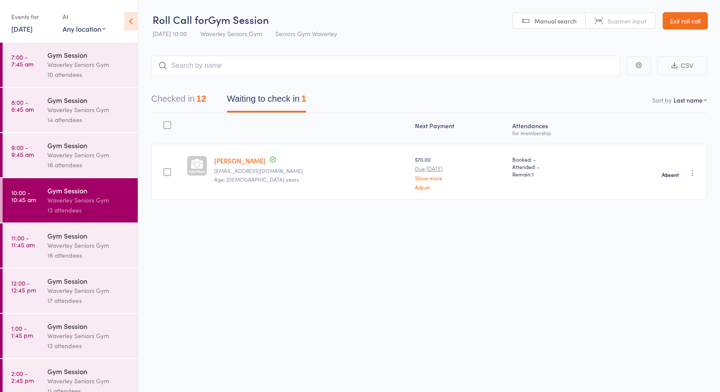
click at [11, 243] on time "11:00 - 11:45 am" at bounding box center [22, 241] width 23 height 14
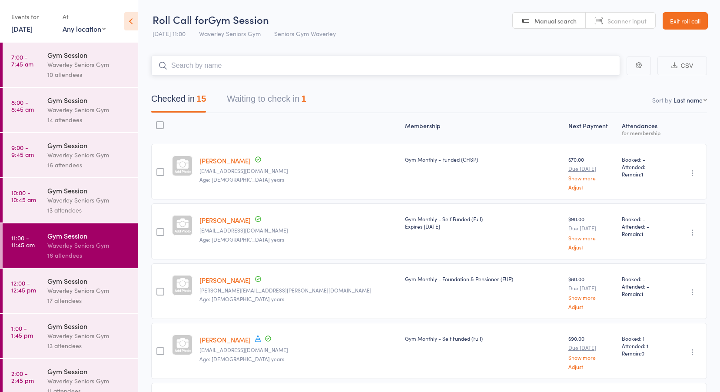
click at [253, 100] on button "Waiting to check in 1" at bounding box center [266, 100] width 79 height 23
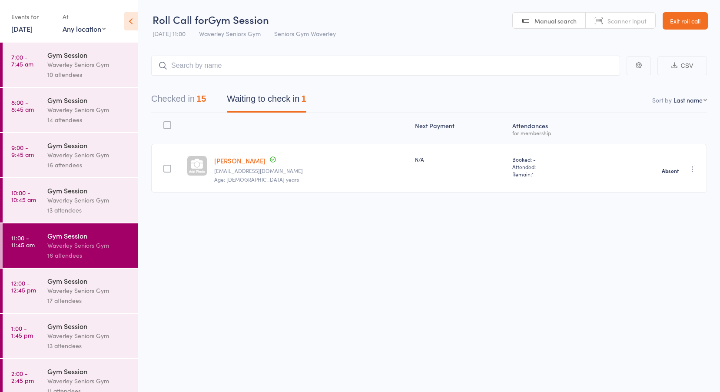
click at [20, 290] on time "12:00 - 12:45 pm" at bounding box center [23, 286] width 25 height 14
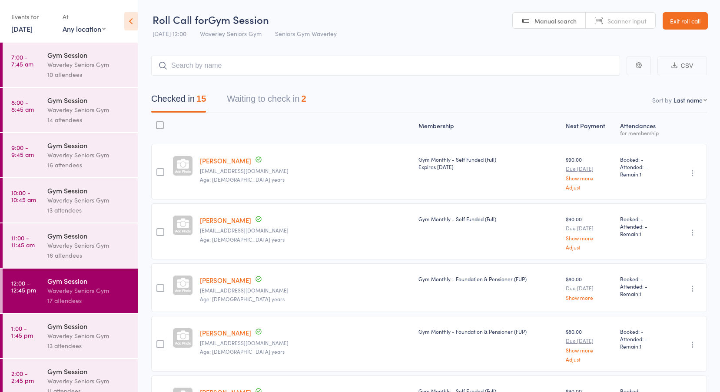
click at [268, 99] on button "Waiting to check in 2" at bounding box center [266, 100] width 79 height 23
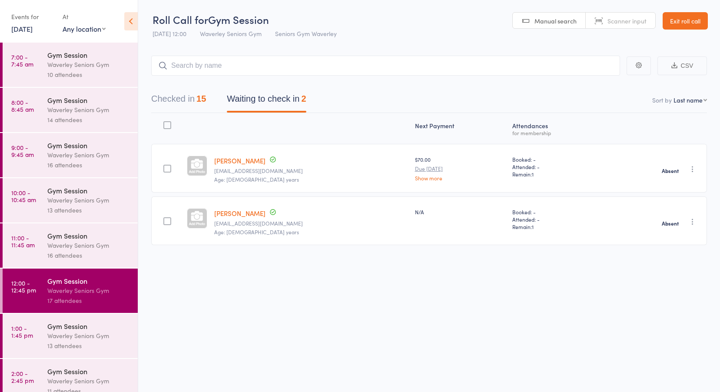
scroll to position [57, 0]
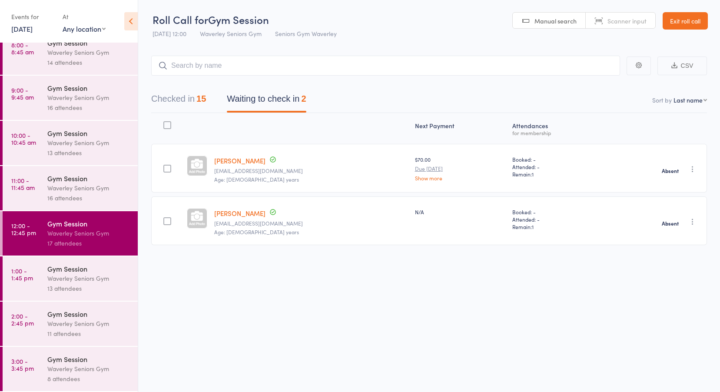
click at [23, 267] on time "1:00 - 1:45 pm" at bounding box center [22, 274] width 22 height 14
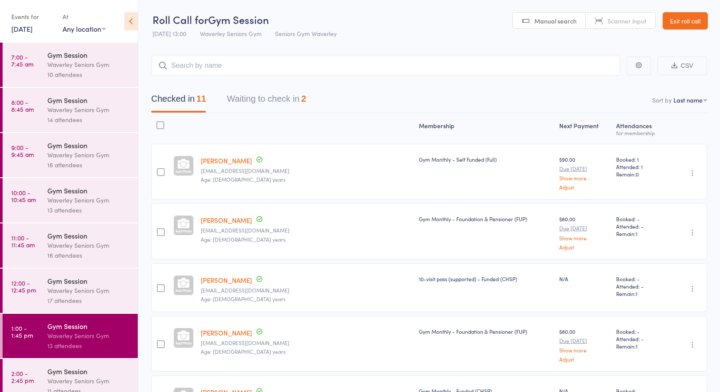
click at [261, 93] on button "Waiting to check in 2" at bounding box center [266, 100] width 79 height 23
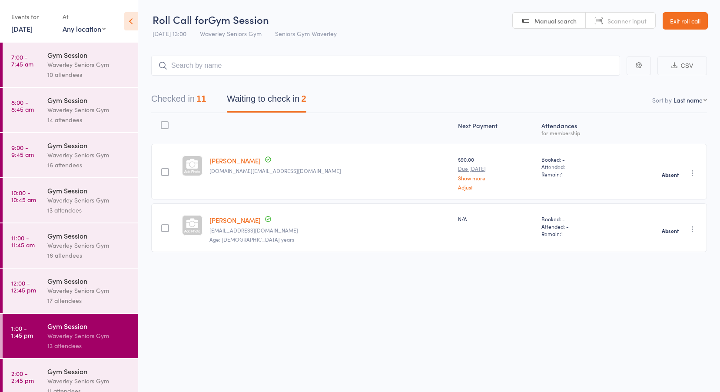
click at [50, 368] on div "Gym Session" at bounding box center [88, 371] width 83 height 10
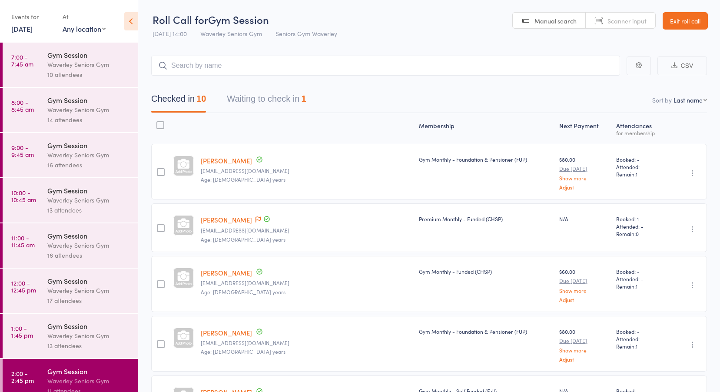
click at [263, 92] on button "Waiting to check in 1" at bounding box center [266, 100] width 79 height 23
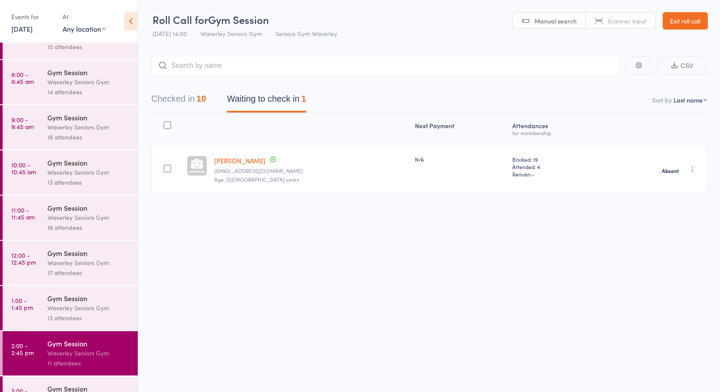
scroll to position [57, 0]
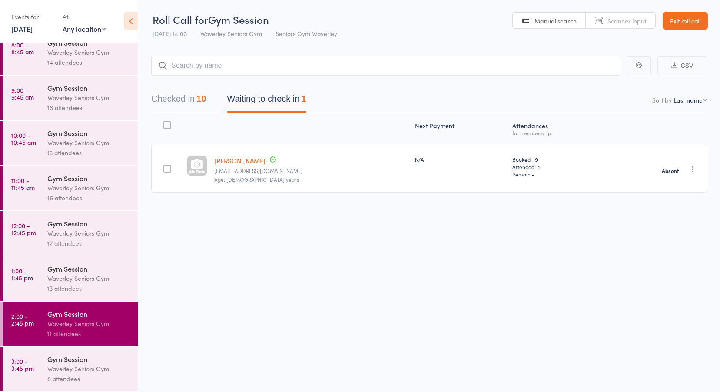
click at [40, 363] on link "3:00 - 3:45 pm Gym Session Waverley Seniors Gym 8 attendees" at bounding box center [70, 369] width 135 height 44
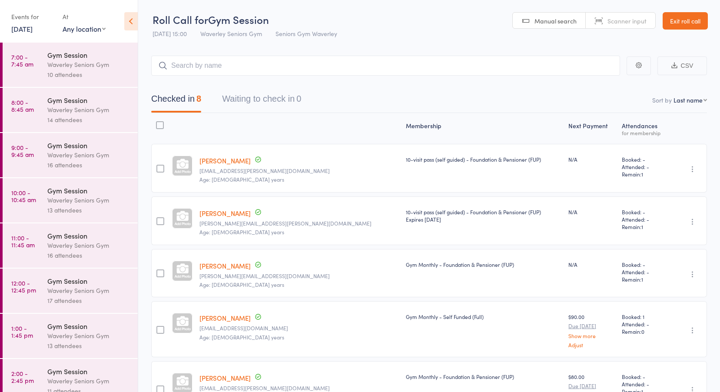
drag, startPoint x: 686, startPoint y: 17, endPoint x: 686, endPoint y: 24, distance: 7.4
click at [686, 18] on link "Exit roll call" at bounding box center [684, 20] width 45 height 17
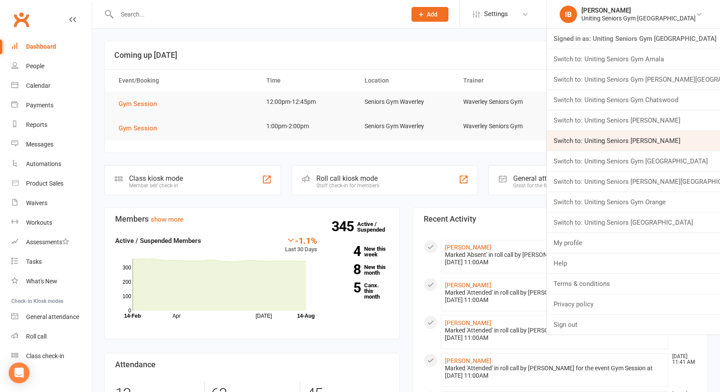
click at [649, 141] on link "Switch to: Uniting Seniors [PERSON_NAME]" at bounding box center [632, 141] width 173 height 20
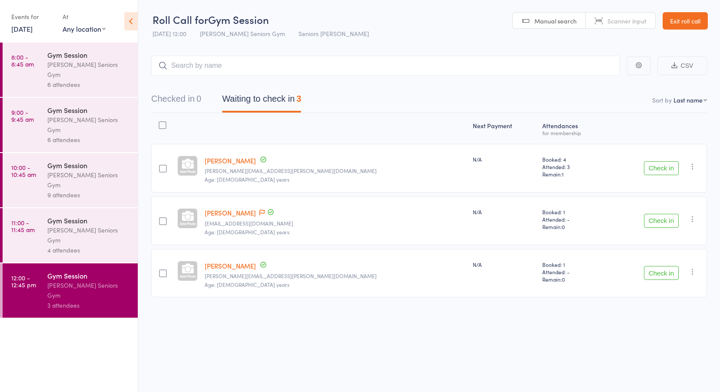
click at [26, 24] on link "[DATE]" at bounding box center [21, 29] width 21 height 10
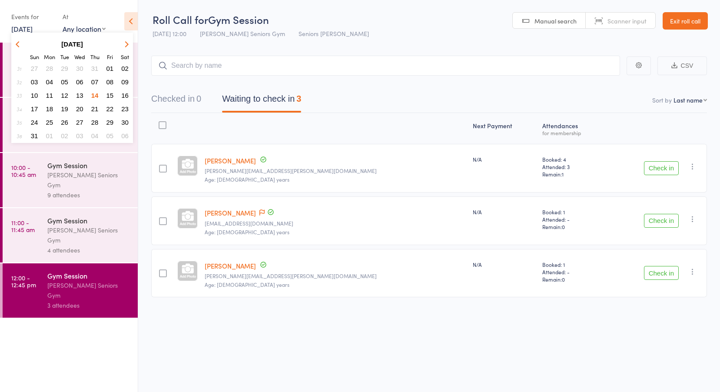
click at [76, 91] on button "13" at bounding box center [79, 95] width 13 height 12
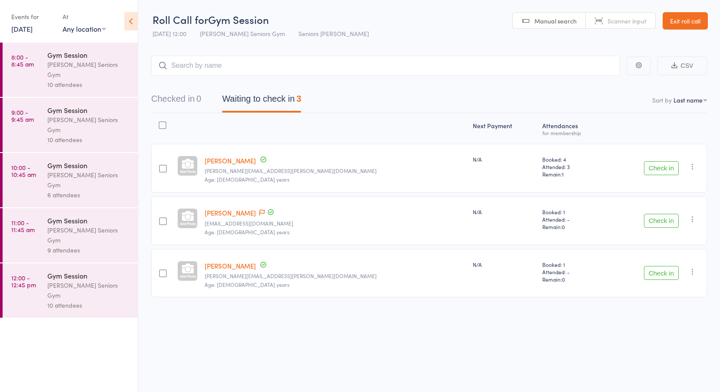
click at [36, 59] on link "8:00 - 8:45 am Gym Session Leichhardt Seniors Gym 10 attendees" at bounding box center [70, 70] width 135 height 54
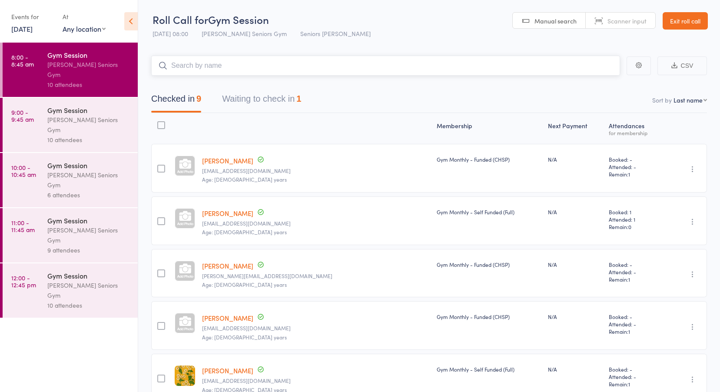
click at [290, 92] on button "Waiting to check in 1" at bounding box center [261, 100] width 79 height 23
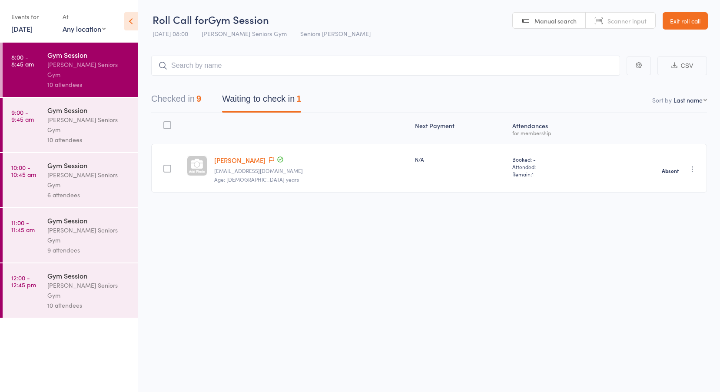
click at [17, 109] on time "9:00 - 9:45 am" at bounding box center [22, 116] width 23 height 14
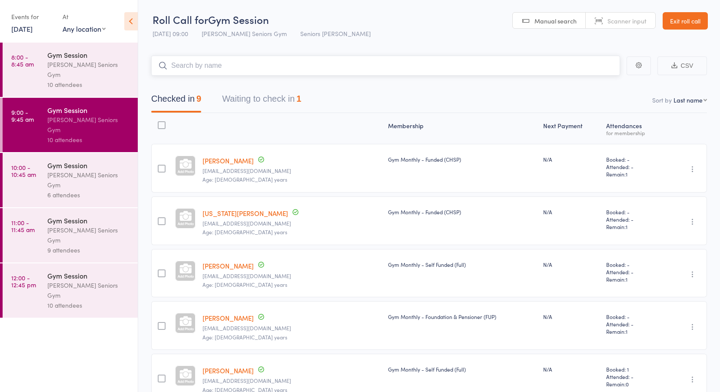
click at [255, 96] on button "Waiting to check in 1" at bounding box center [261, 100] width 79 height 23
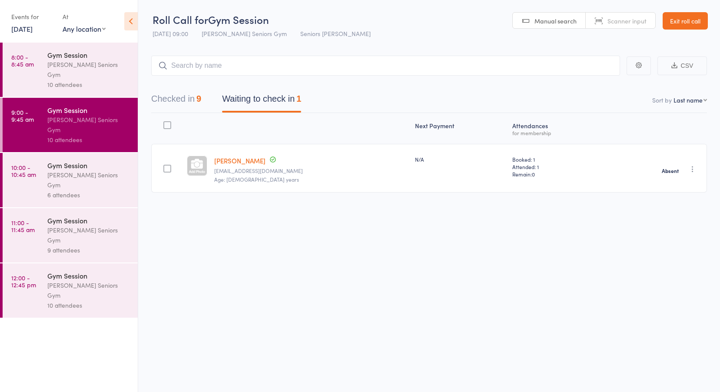
click at [46, 156] on link "10:00 - 10:45 am Gym Session Leichhardt Seniors Gym 6 attendees" at bounding box center [70, 180] width 135 height 54
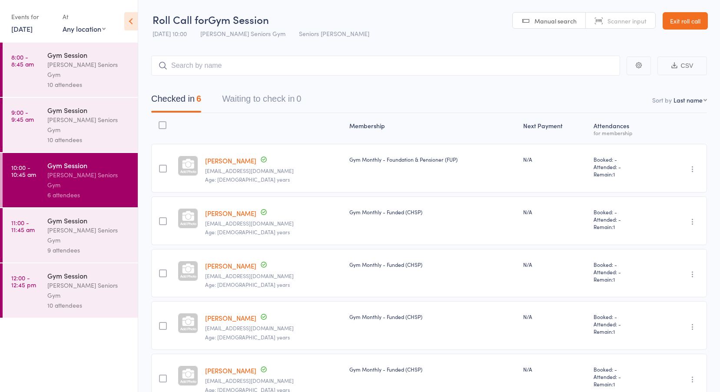
click at [29, 219] on time "11:00 - 11:45 am" at bounding box center [22, 226] width 23 height 14
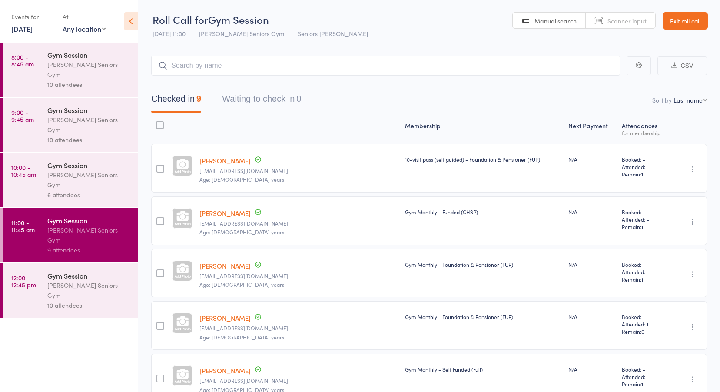
click at [29, 274] on time "12:00 - 12:45 pm" at bounding box center [23, 281] width 25 height 14
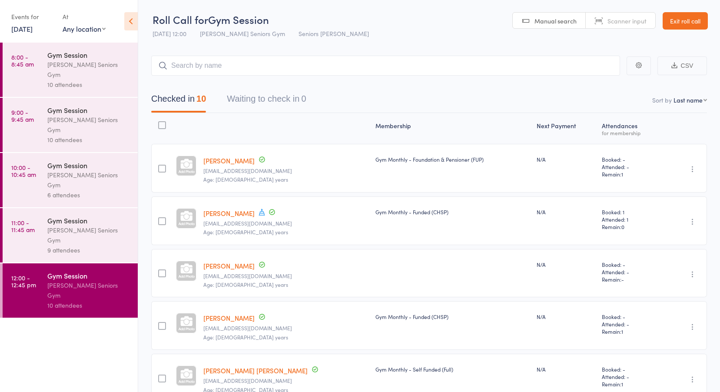
click at [684, 23] on link "Exit roll call" at bounding box center [684, 20] width 45 height 17
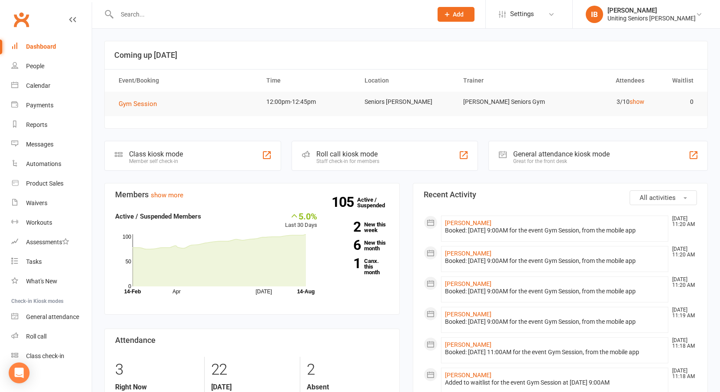
click at [684, 23] on link "IB Irene Barratt Uniting Seniors Gym Leichhardt" at bounding box center [646, 14] width 121 height 17
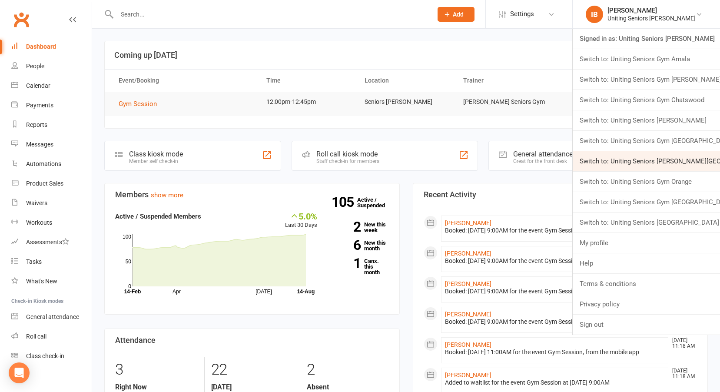
click at [655, 161] on link "Switch to: Uniting Seniors Gym Normanhurst" at bounding box center [646, 161] width 147 height 20
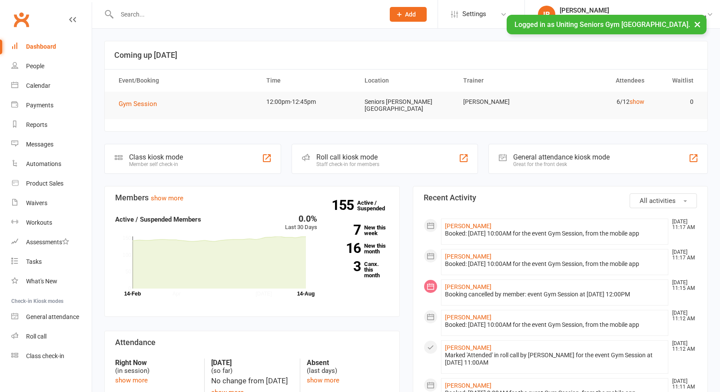
click at [35, 336] on div "Roll call" at bounding box center [36, 336] width 20 height 7
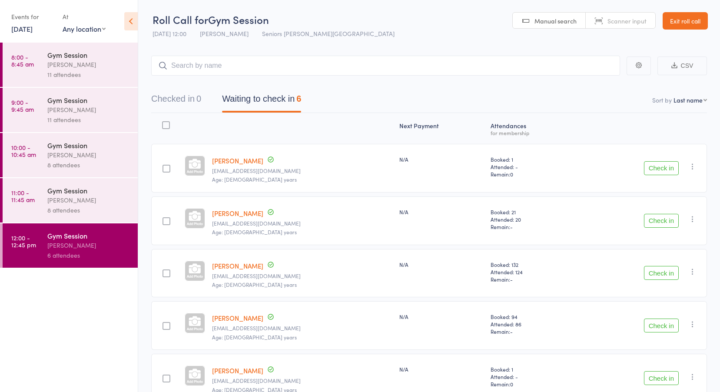
click at [33, 29] on link "[DATE]" at bounding box center [21, 29] width 21 height 10
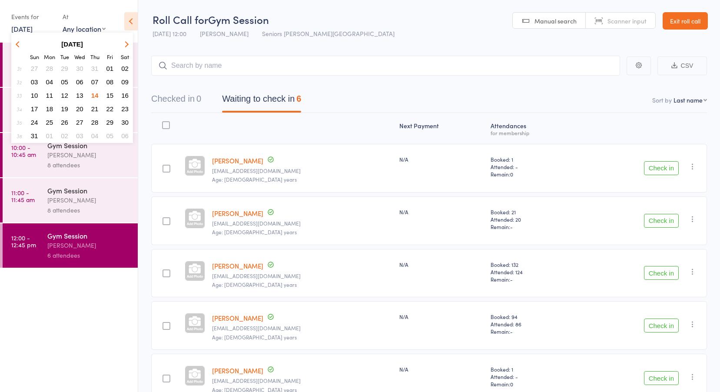
click at [77, 94] on span "13" at bounding box center [79, 95] width 7 height 7
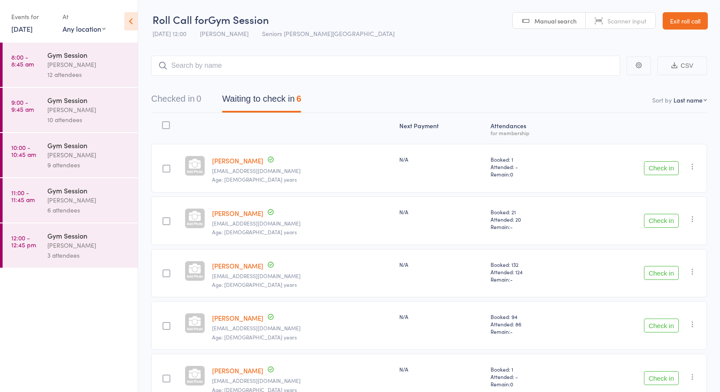
click at [37, 71] on link "8:00 - 8:45 am Gym Session [PERSON_NAME] 12 attendees" at bounding box center [70, 65] width 135 height 44
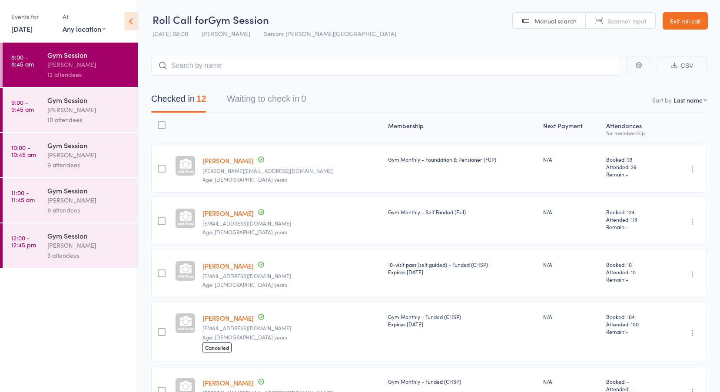
click at [30, 113] on time "9:00 - 9:45 am" at bounding box center [22, 106] width 23 height 14
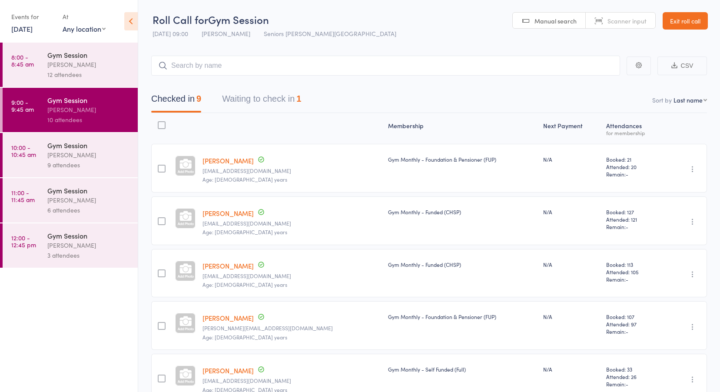
click at [242, 102] on button "Waiting to check in 1" at bounding box center [261, 100] width 79 height 23
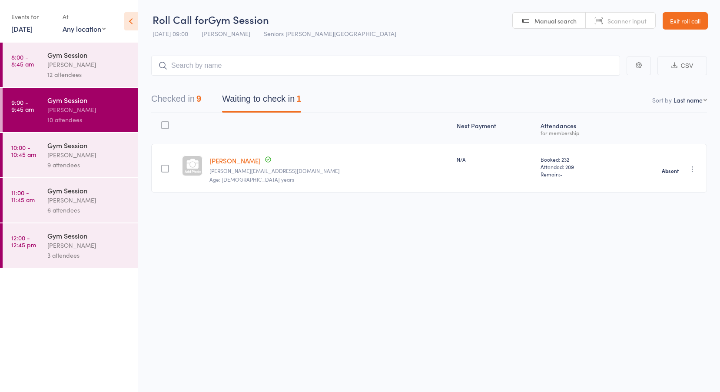
click at [25, 158] on time "10:00 - 10:45 am" at bounding box center [23, 151] width 25 height 14
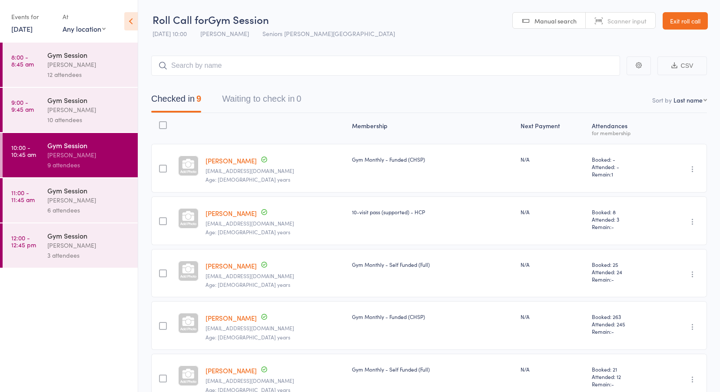
click at [26, 203] on time "11:00 - 11:45 am" at bounding box center [22, 196] width 23 height 14
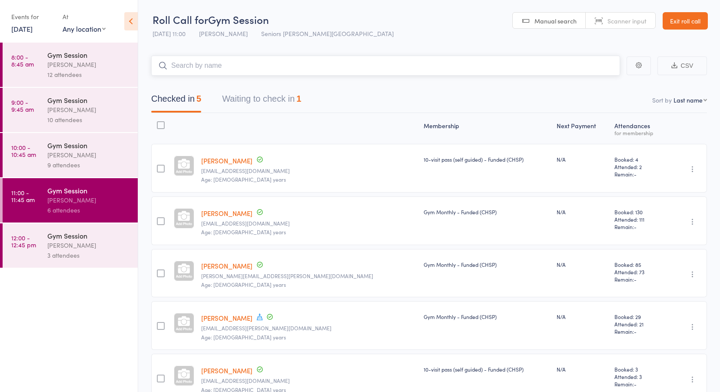
click at [259, 95] on button "Waiting to check in 1" at bounding box center [261, 100] width 79 height 23
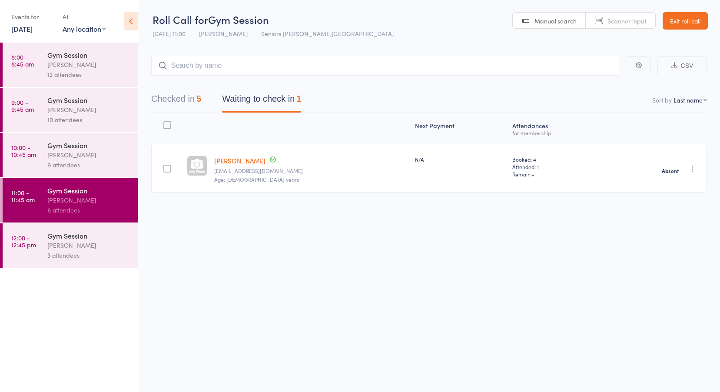
click at [29, 244] on time "12:00 - 12:45 pm" at bounding box center [23, 241] width 25 height 14
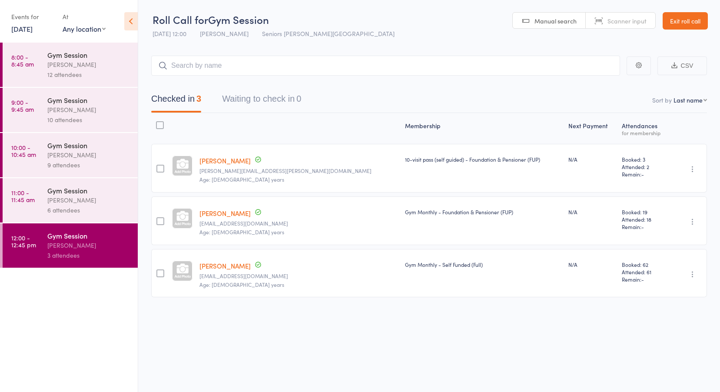
click at [680, 17] on link "Exit roll call" at bounding box center [684, 20] width 45 height 17
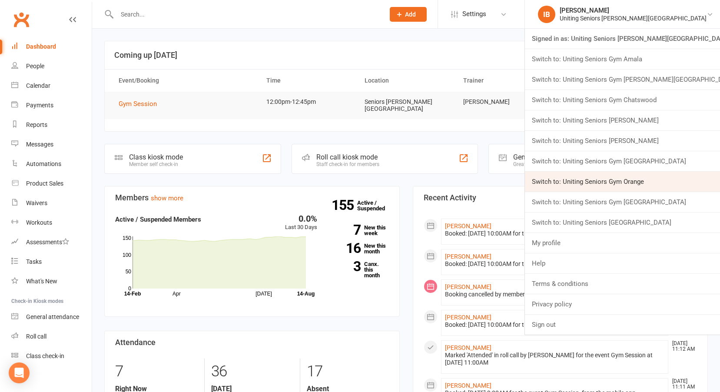
click at [667, 179] on link "Switch to: Uniting Seniors Gym Orange" at bounding box center [622, 182] width 195 height 20
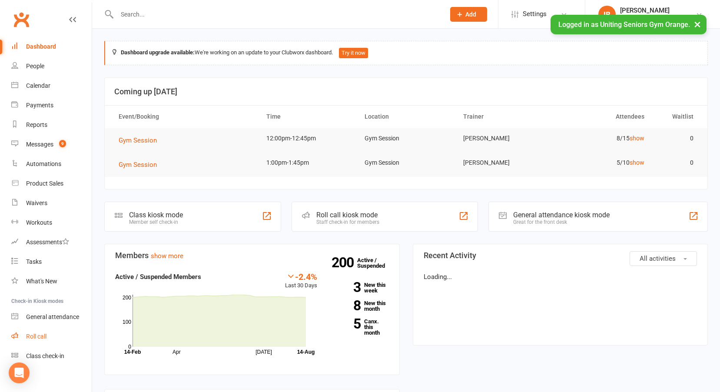
click at [36, 332] on link "Roll call" at bounding box center [51, 337] width 80 height 20
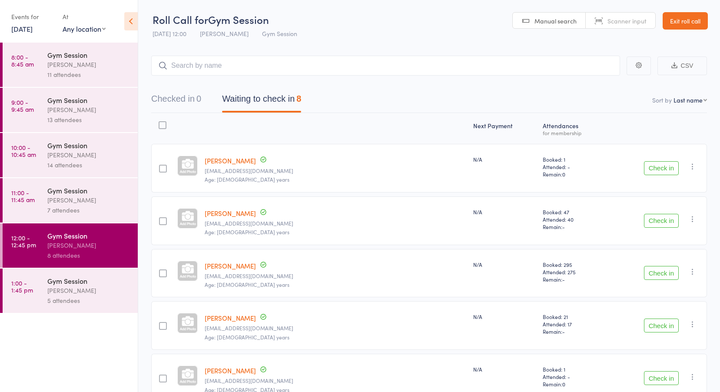
click at [33, 27] on link "[DATE]" at bounding box center [21, 29] width 21 height 10
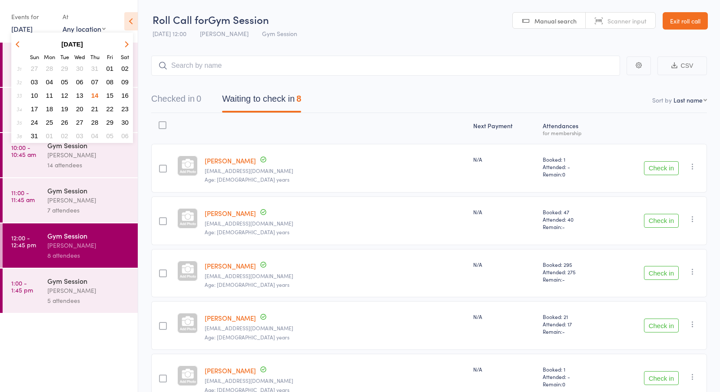
click at [79, 93] on span "13" at bounding box center [79, 95] width 7 height 7
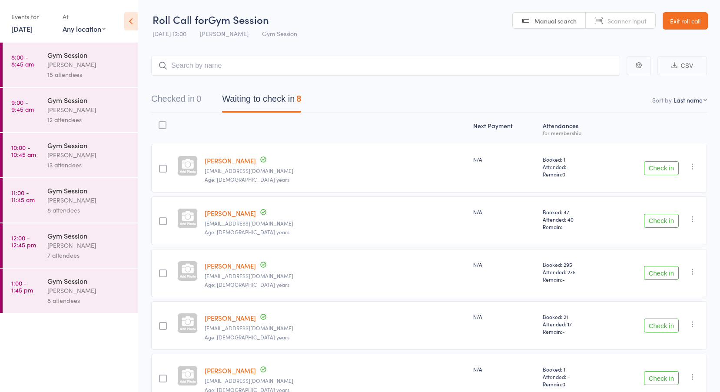
click at [29, 63] on time "8:00 - 8:45 am" at bounding box center [22, 60] width 23 height 14
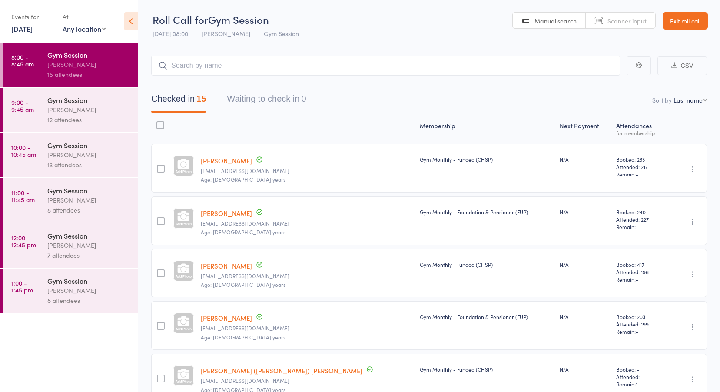
click at [31, 108] on time "9:00 - 9:45 am" at bounding box center [22, 106] width 23 height 14
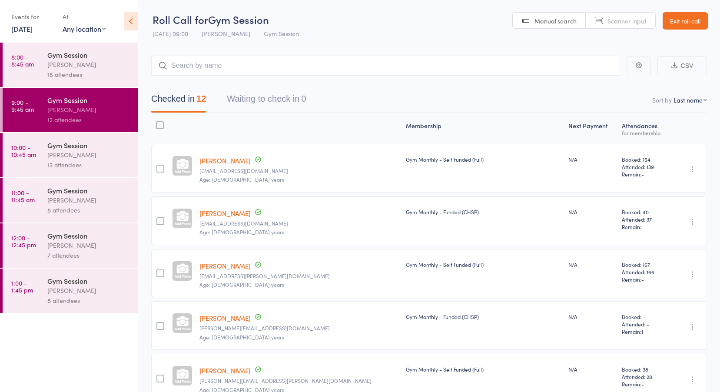
click at [27, 156] on time "10:00 - 10:45 am" at bounding box center [23, 151] width 25 height 14
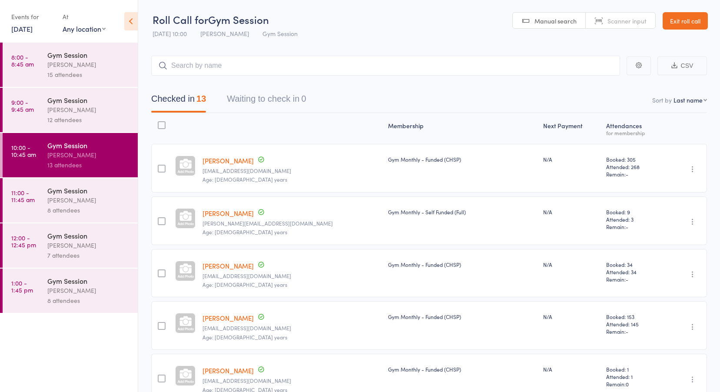
click at [16, 195] on time "11:00 - 11:45 am" at bounding box center [22, 196] width 23 height 14
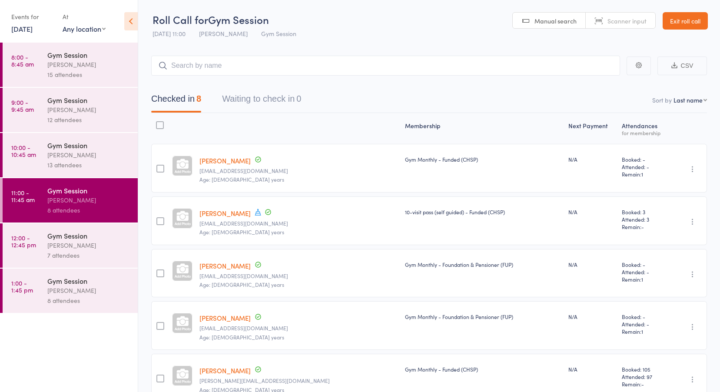
click at [22, 238] on time "12:00 - 12:45 pm" at bounding box center [23, 241] width 25 height 14
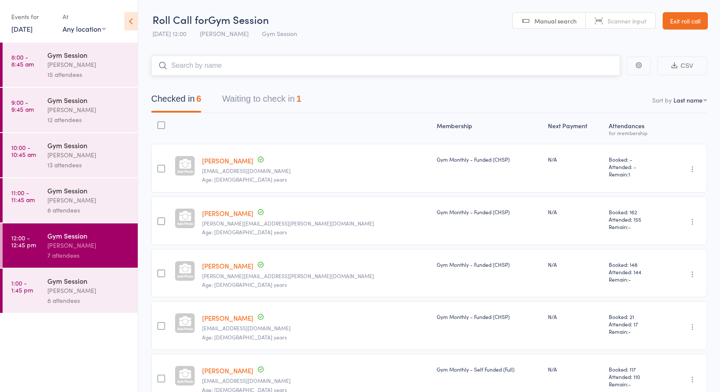
click at [252, 104] on button "Waiting to check in 1" at bounding box center [261, 100] width 79 height 23
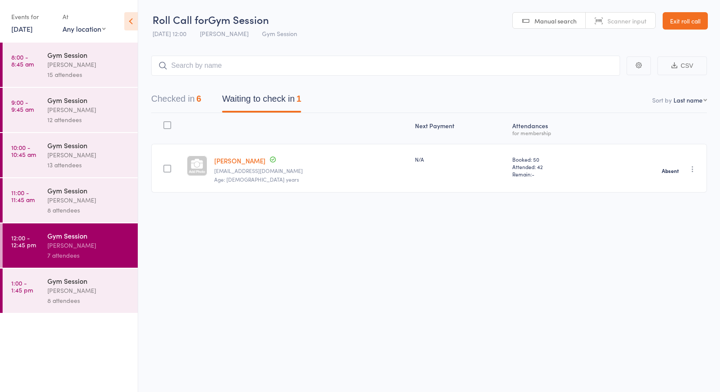
click at [27, 283] on time "1:00 - 1:45 pm" at bounding box center [22, 286] width 22 height 14
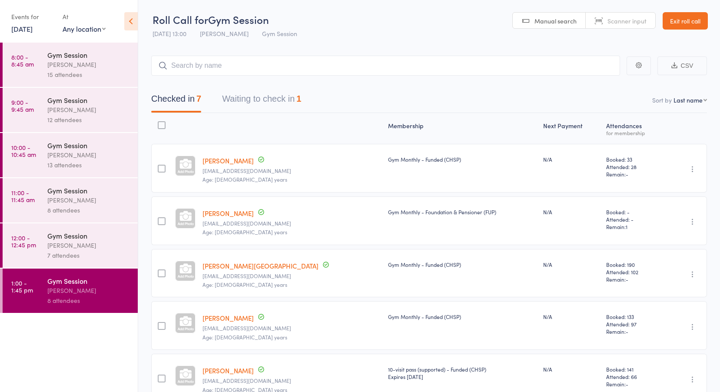
click at [262, 99] on button "Waiting to check in 1" at bounding box center [261, 100] width 79 height 23
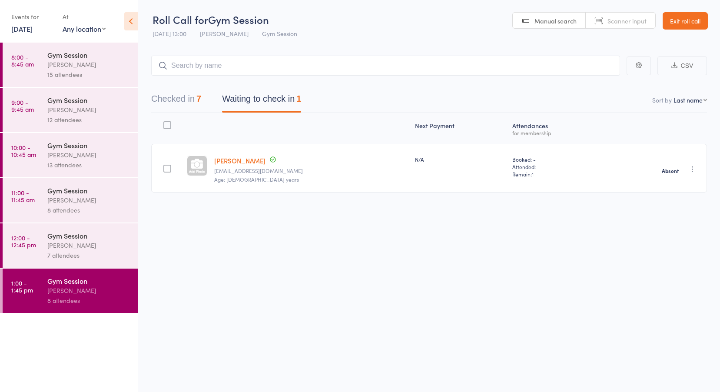
click at [692, 14] on link "Exit roll call" at bounding box center [684, 20] width 45 height 17
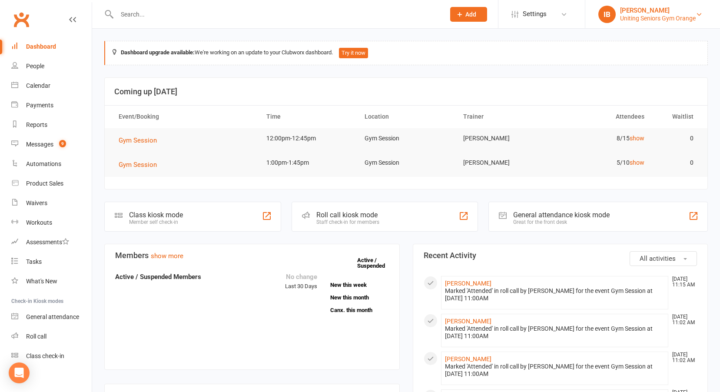
click at [690, 16] on div "Uniting Seniors Gym Orange" at bounding box center [658, 18] width 76 height 8
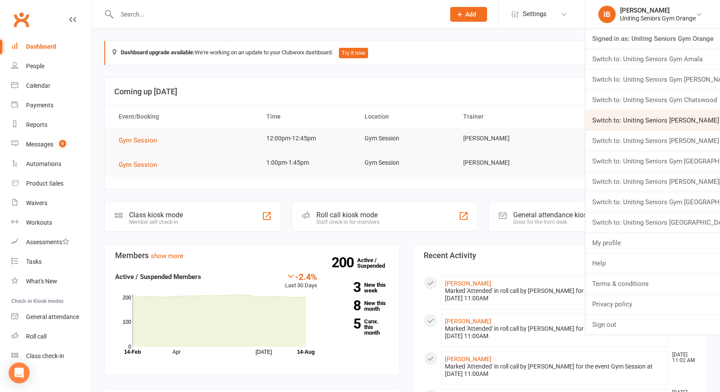
click at [673, 114] on link "Switch to: Uniting Seniors Gym Gerringong" at bounding box center [652, 120] width 135 height 20
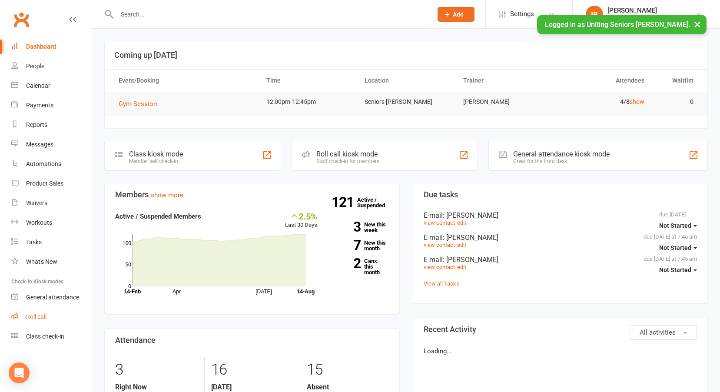
click at [32, 314] on div "Roll call" at bounding box center [36, 316] width 20 height 7
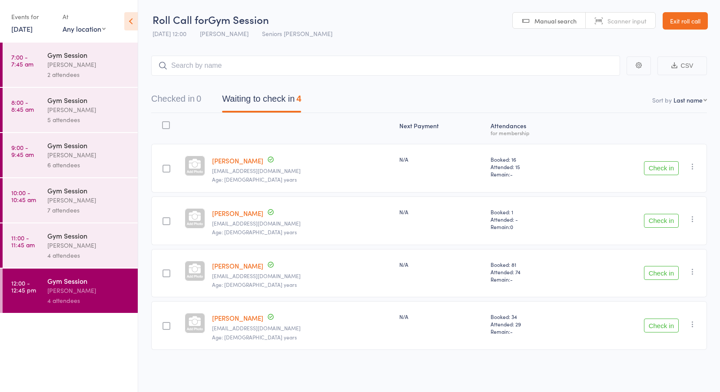
click at [33, 21] on div "Events for" at bounding box center [32, 17] width 43 height 14
click at [33, 27] on link "[DATE]" at bounding box center [21, 29] width 21 height 10
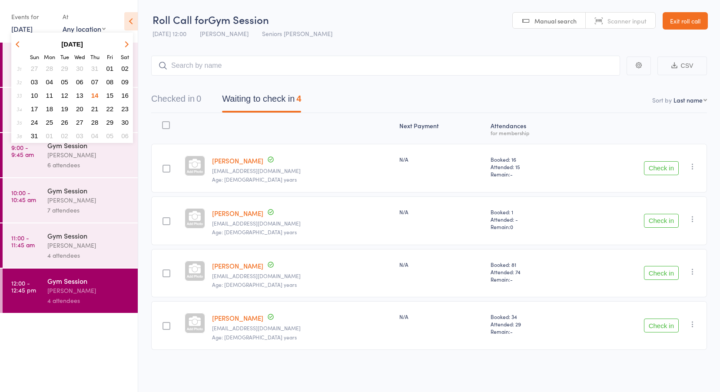
click at [84, 91] on button "13" at bounding box center [79, 95] width 13 height 12
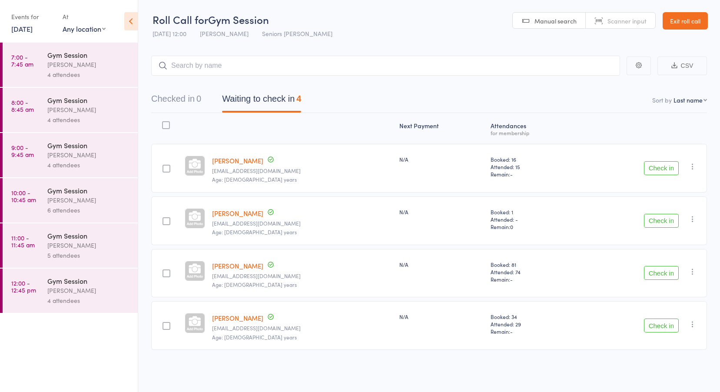
click at [55, 63] on div "Jess Hopkins" at bounding box center [88, 65] width 83 height 10
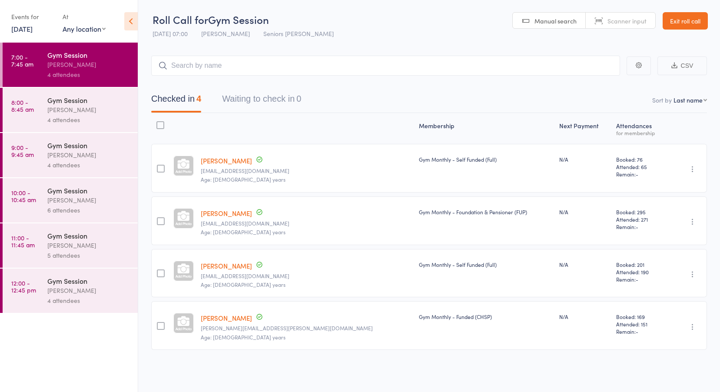
click at [23, 88] on link "8:00 - 8:45 am Gym Session Jess Hopkins 4 attendees" at bounding box center [70, 110] width 135 height 44
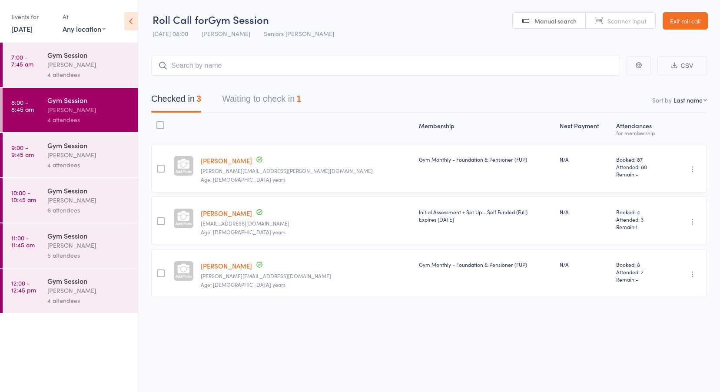
click at [279, 100] on button "Waiting to check in 1" at bounding box center [261, 100] width 79 height 23
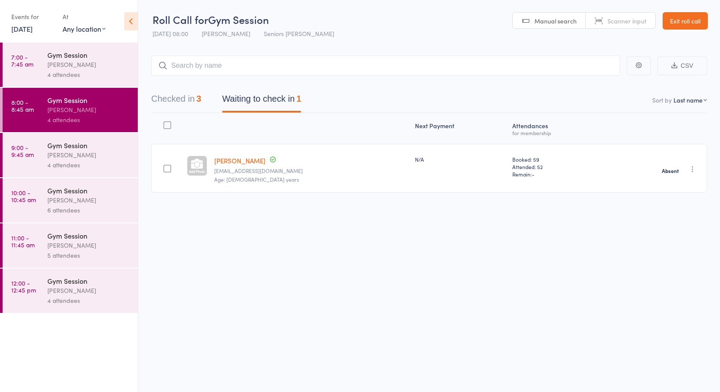
click at [34, 150] on link "9:00 - 9:45 am Gym Session Jess Hopkins 4 attendees" at bounding box center [70, 155] width 135 height 44
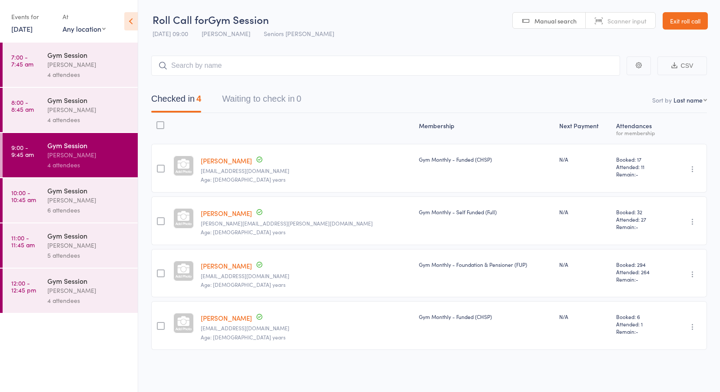
click at [23, 202] on time "10:00 - 10:45 am" at bounding box center [23, 196] width 25 height 14
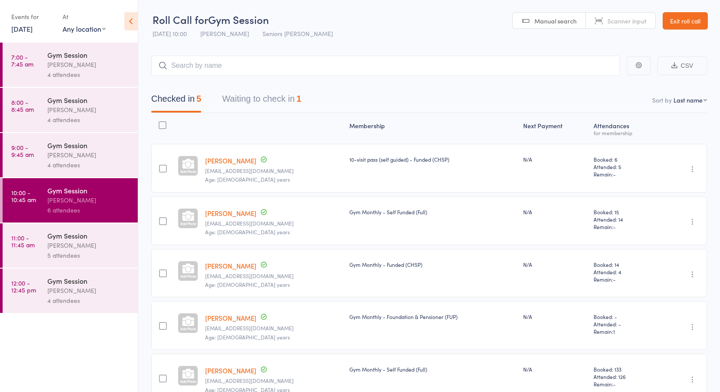
click at [278, 99] on button "Waiting to check in 1" at bounding box center [261, 100] width 79 height 23
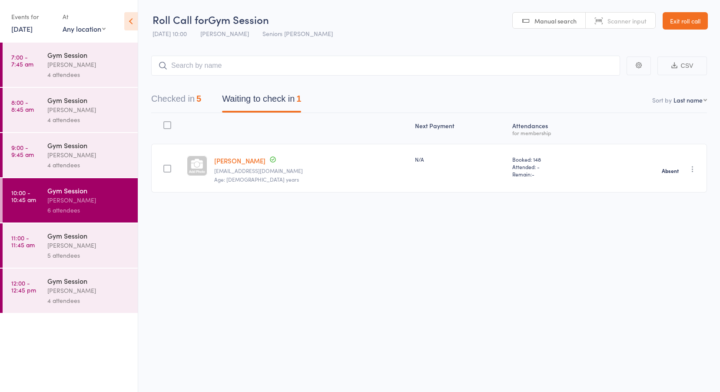
click at [17, 247] on time "11:00 - 11:45 am" at bounding box center [22, 241] width 23 height 14
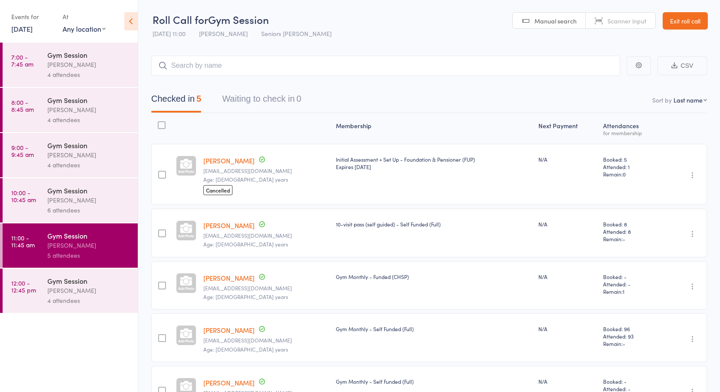
click at [26, 286] on time "12:00 - 12:45 pm" at bounding box center [23, 286] width 25 height 14
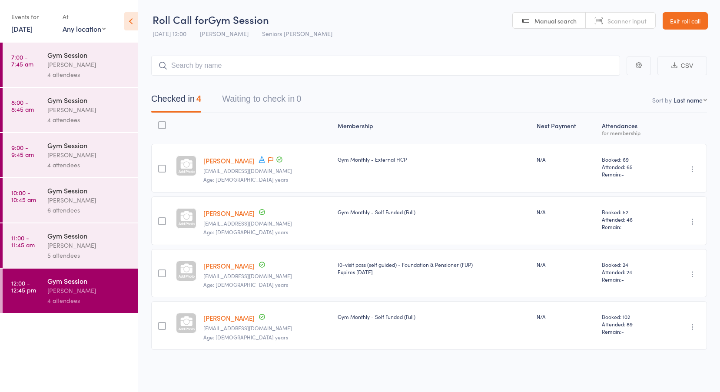
click at [684, 20] on link "Exit roll call" at bounding box center [684, 20] width 45 height 17
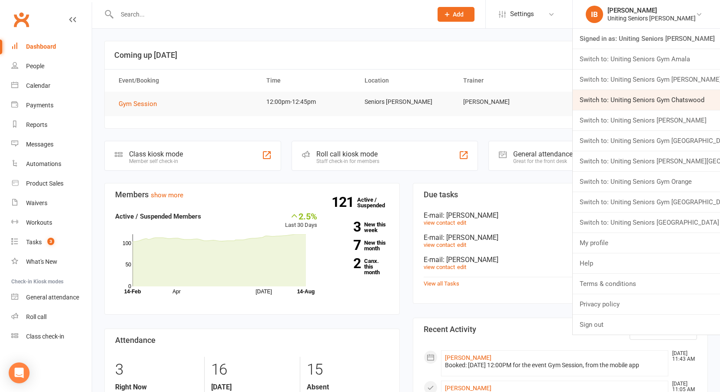
click at [630, 98] on link "Switch to: Uniting Seniors Gym Chatswood" at bounding box center [646, 100] width 147 height 20
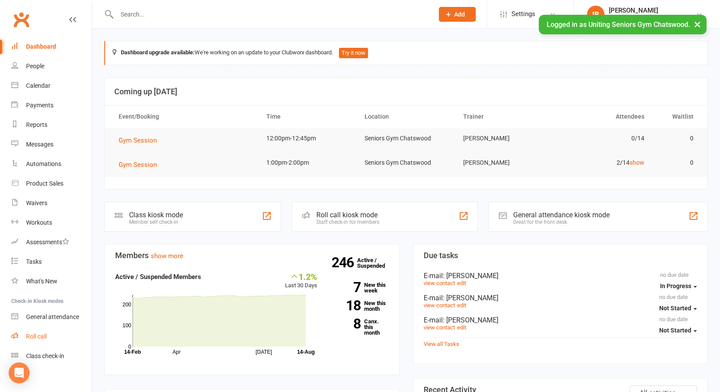
click at [32, 333] on div "Roll call" at bounding box center [36, 336] width 20 height 7
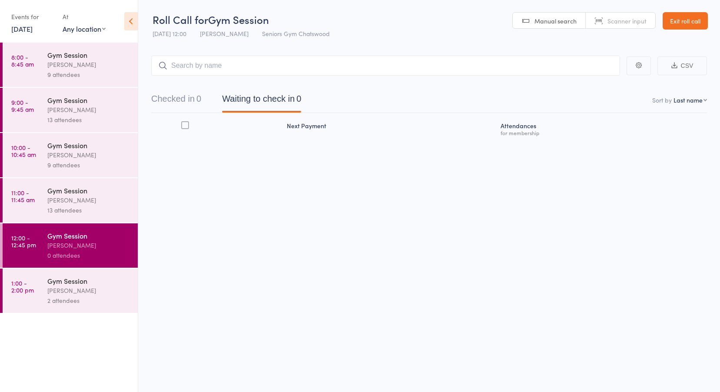
click at [33, 29] on link "[DATE]" at bounding box center [21, 29] width 21 height 10
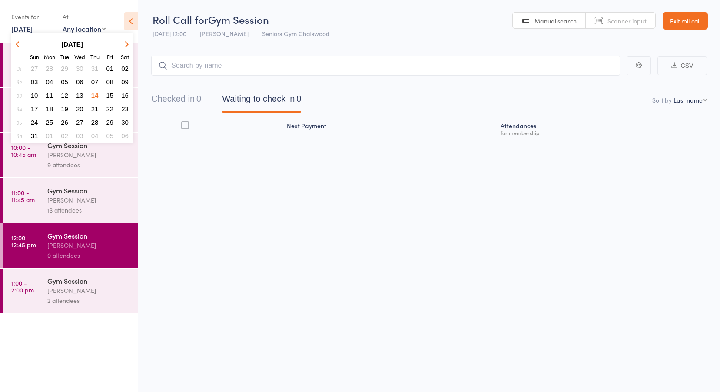
click at [79, 92] on span "13" at bounding box center [79, 95] width 7 height 7
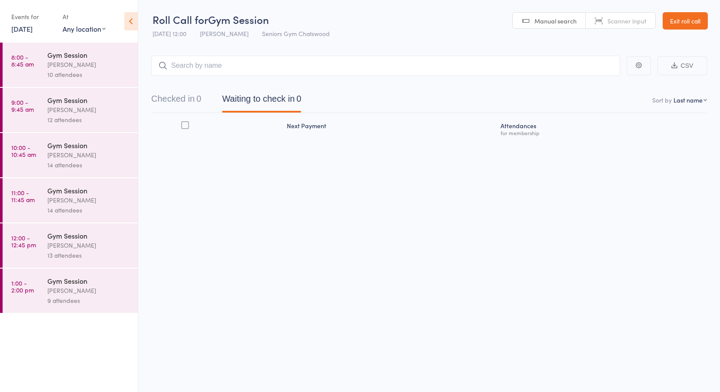
click at [66, 63] on div "[PERSON_NAME]" at bounding box center [88, 65] width 83 height 10
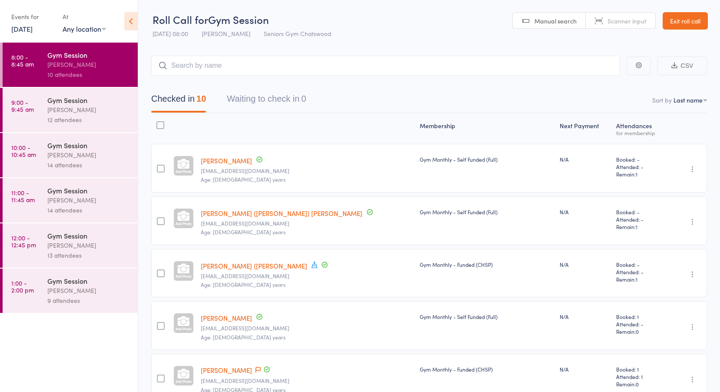
click at [28, 108] on time "9:00 - 9:45 am" at bounding box center [22, 106] width 23 height 14
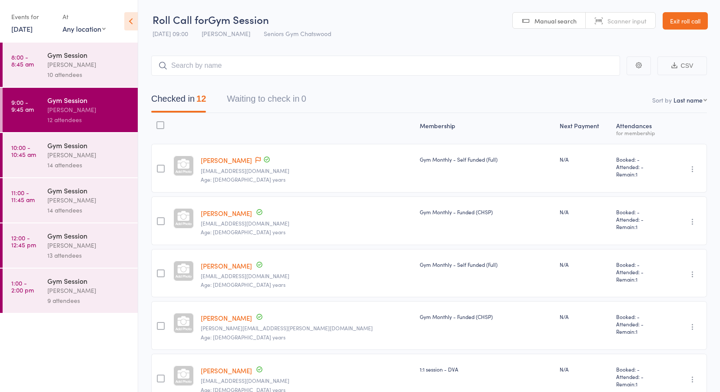
click at [38, 157] on link "10:00 - 10:45 am Gym Session [PERSON_NAME] 14 attendees" at bounding box center [70, 155] width 135 height 44
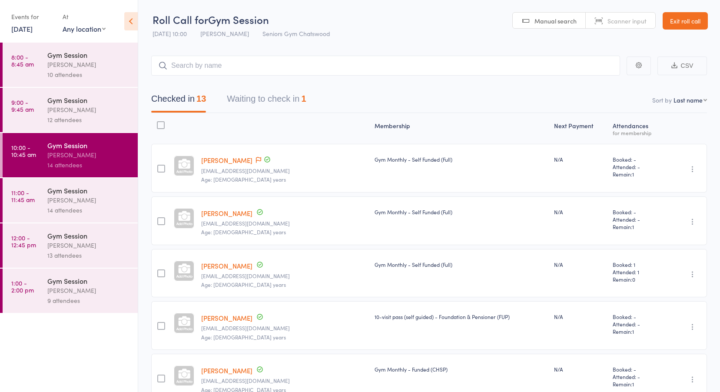
click at [287, 93] on button "Waiting to check in 1" at bounding box center [266, 100] width 79 height 23
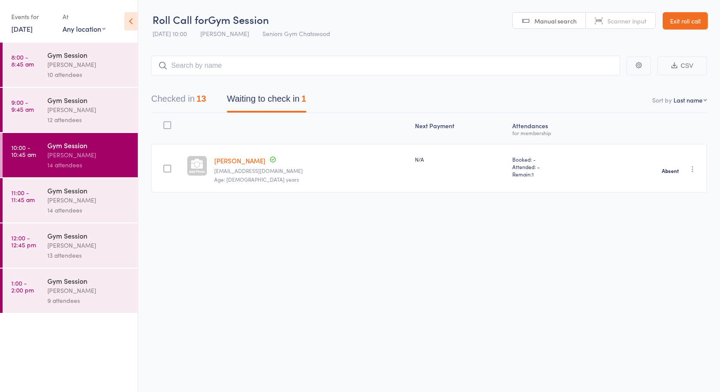
click at [35, 191] on link "11:00 - 11:45 am Gym Session [PERSON_NAME] 14 attendees" at bounding box center [70, 200] width 135 height 44
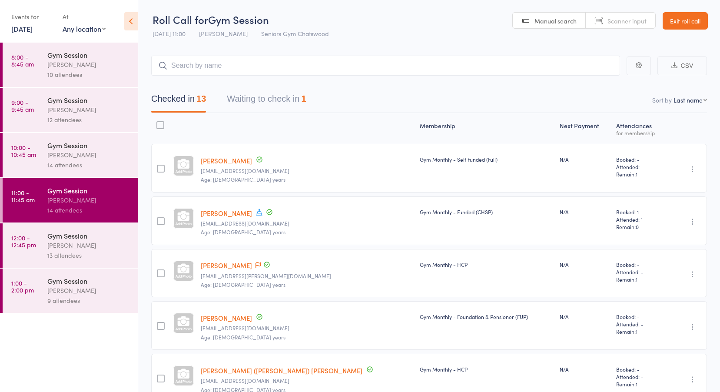
click at [266, 99] on button "Waiting to check in 1" at bounding box center [266, 100] width 79 height 23
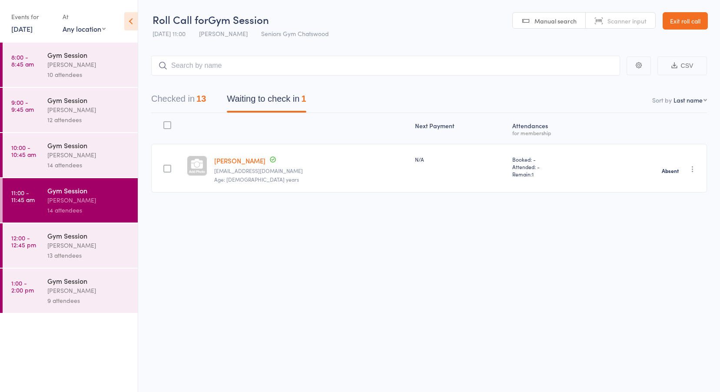
click at [38, 240] on link "12:00 - 12:45 pm Gym Session [PERSON_NAME] 13 attendees" at bounding box center [70, 245] width 135 height 44
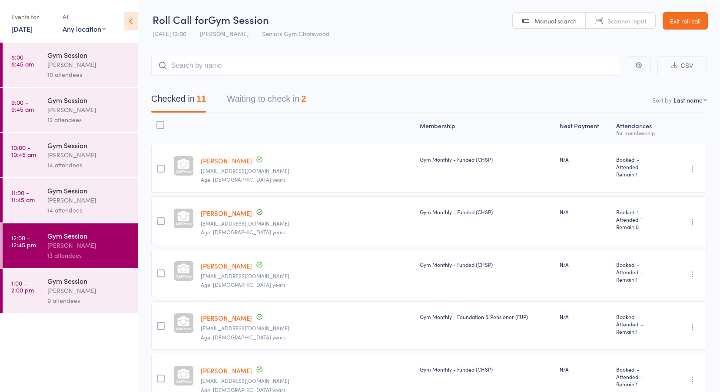
click at [282, 95] on button "Waiting to check in 2" at bounding box center [266, 100] width 79 height 23
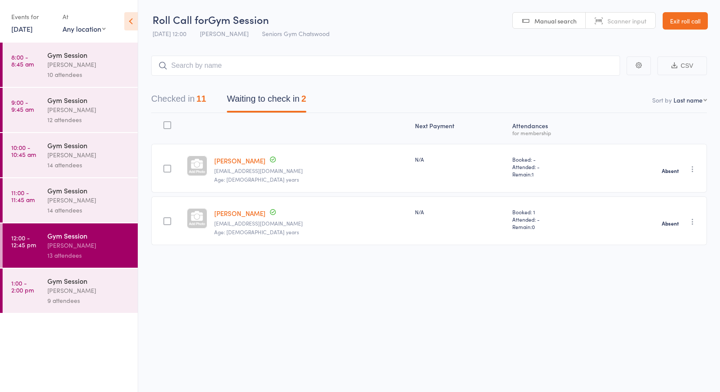
click at [36, 295] on link "1:00 - 2:00 pm Gym Session Tiffany Yeong 9 attendees" at bounding box center [70, 290] width 135 height 44
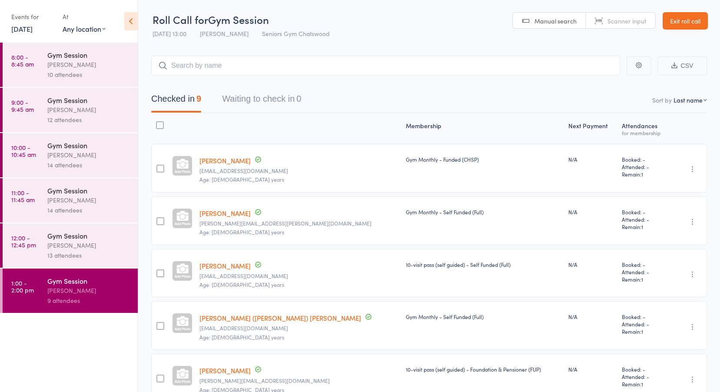
click at [685, 17] on link "Exit roll call" at bounding box center [684, 20] width 45 height 17
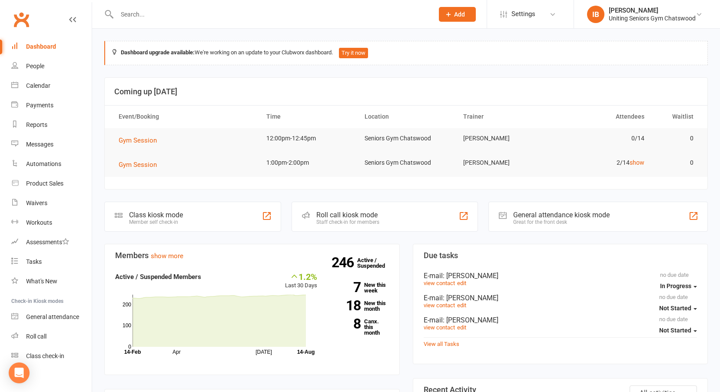
click at [684, 18] on div "Uniting Seniors Gym Chatswood" at bounding box center [652, 18] width 87 height 8
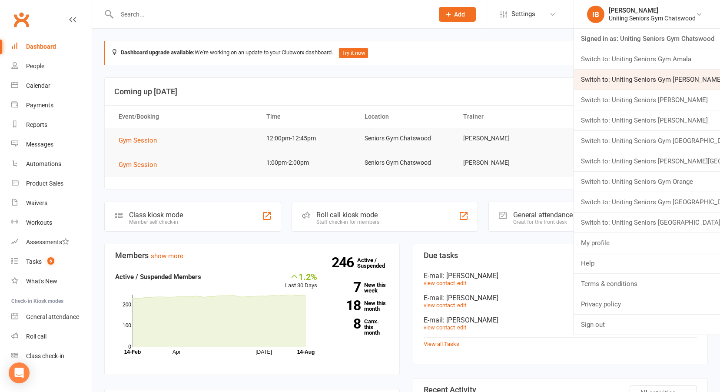
click at [619, 79] on link "Switch to: Uniting Seniors Gym Beverly Hills" at bounding box center [647, 80] width 146 height 20
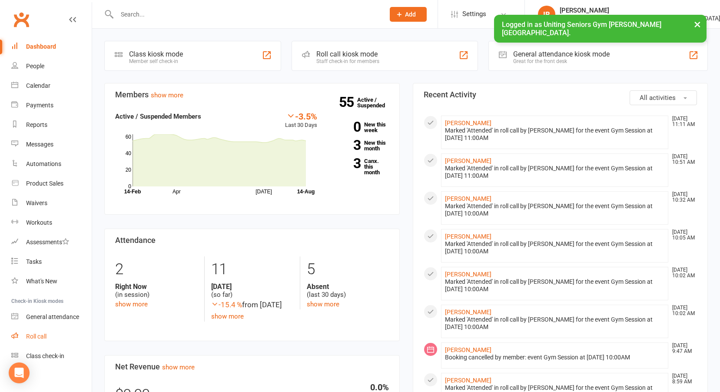
drag, startPoint x: 0, startPoint y: 0, endPoint x: 41, endPoint y: 334, distance: 336.6
click at [41, 334] on div "Roll call" at bounding box center [36, 336] width 20 height 7
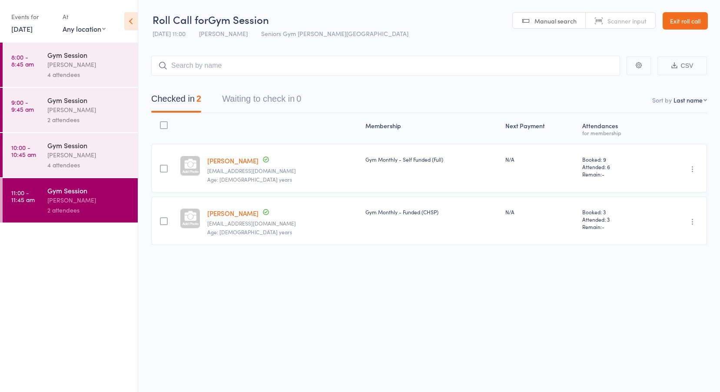
click at [33, 27] on link "[DATE]" at bounding box center [21, 29] width 21 height 10
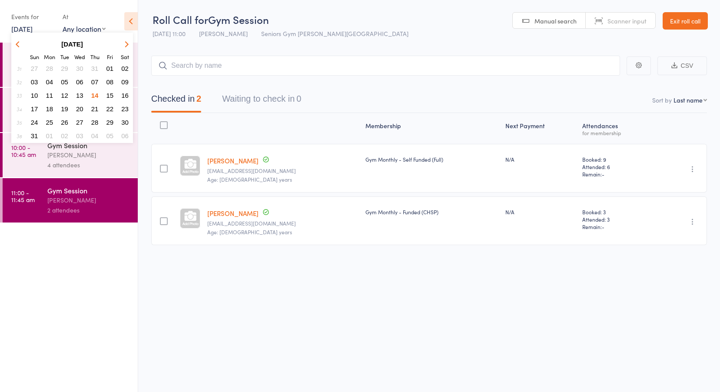
click at [79, 95] on span "13" at bounding box center [79, 95] width 7 height 7
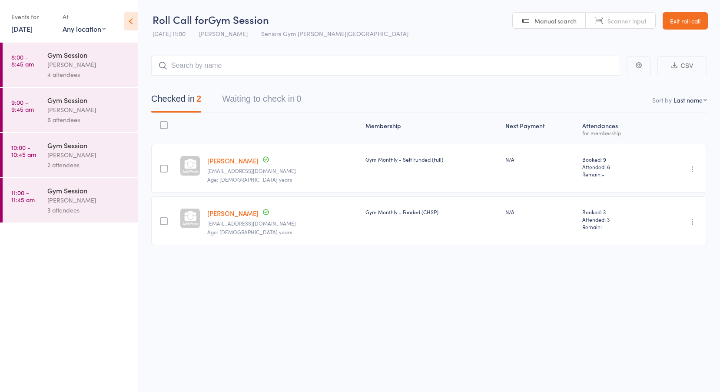
click at [54, 62] on div "[PERSON_NAME]" at bounding box center [88, 65] width 83 height 10
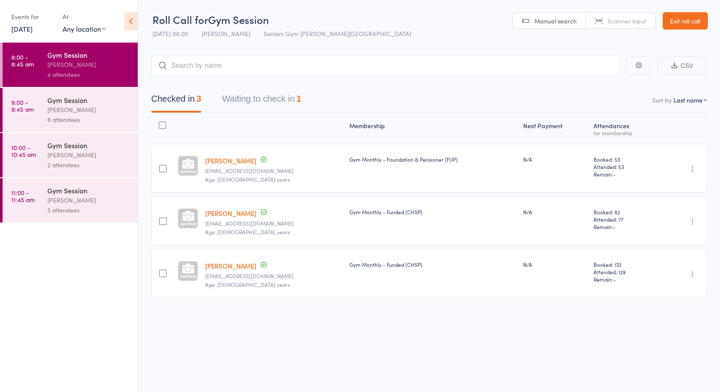
click at [256, 102] on button "Waiting to check in 1" at bounding box center [261, 100] width 79 height 23
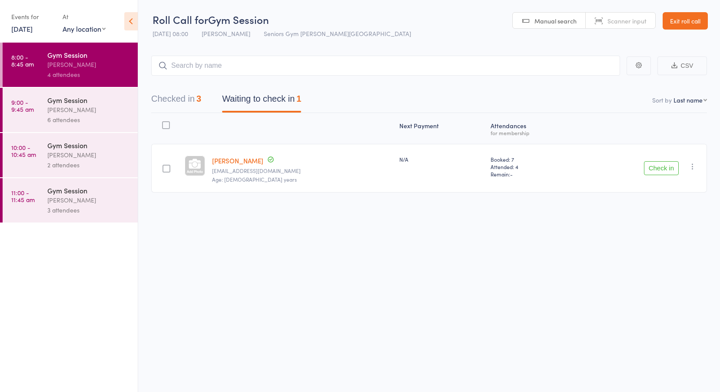
click at [256, 159] on link "[PERSON_NAME]" at bounding box center [237, 160] width 51 height 9
click at [41, 112] on link "9:00 - 9:45 am Gym Session Hugo Chan 6 attendees" at bounding box center [70, 110] width 135 height 44
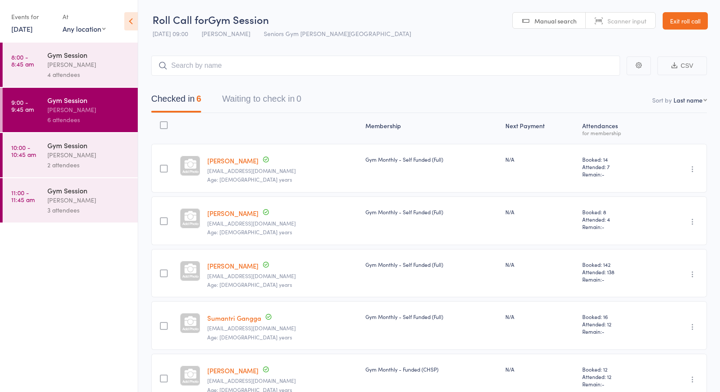
click at [30, 151] on time "10:00 - 10:45 am" at bounding box center [23, 151] width 25 height 14
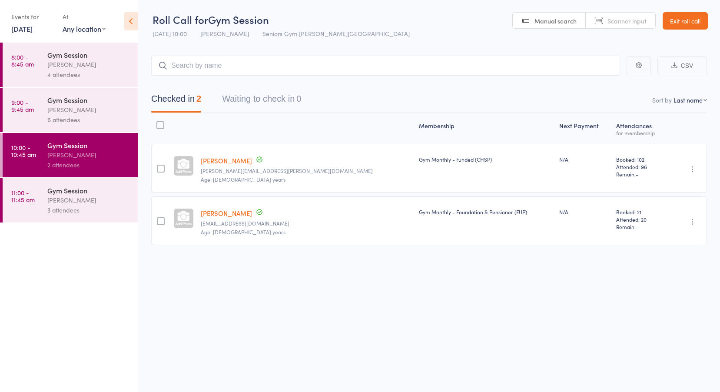
click at [29, 199] on time "11:00 - 11:45 am" at bounding box center [22, 196] width 23 height 14
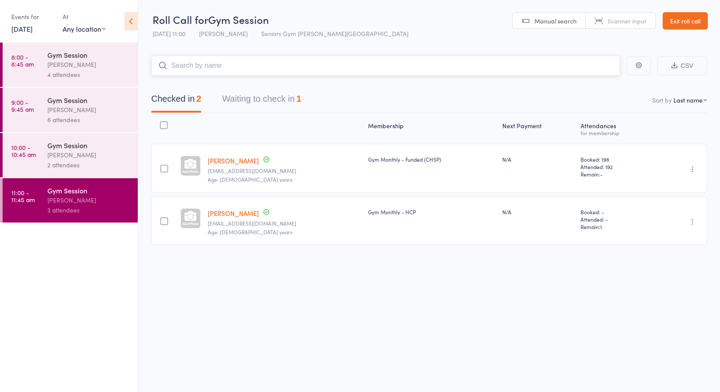
click at [264, 93] on button "Waiting to check in 1" at bounding box center [261, 100] width 79 height 23
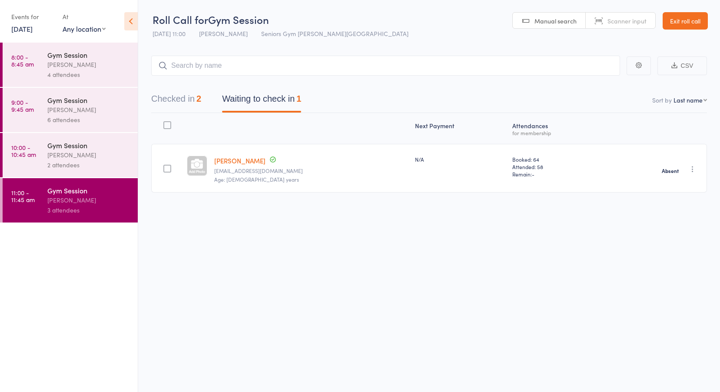
click at [23, 60] on time "8:00 - 8:45 am" at bounding box center [22, 60] width 23 height 14
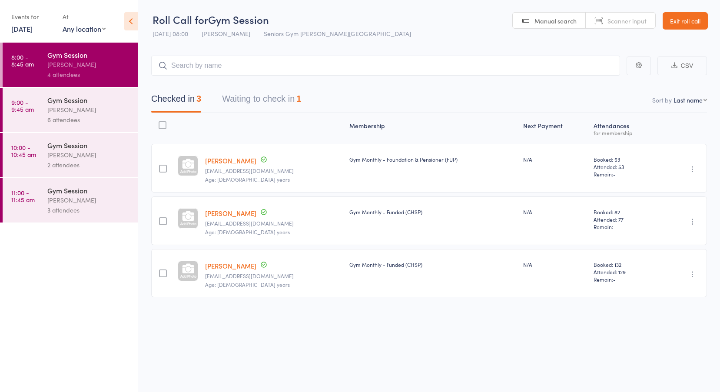
click at [694, 20] on link "Exit roll call" at bounding box center [684, 20] width 45 height 17
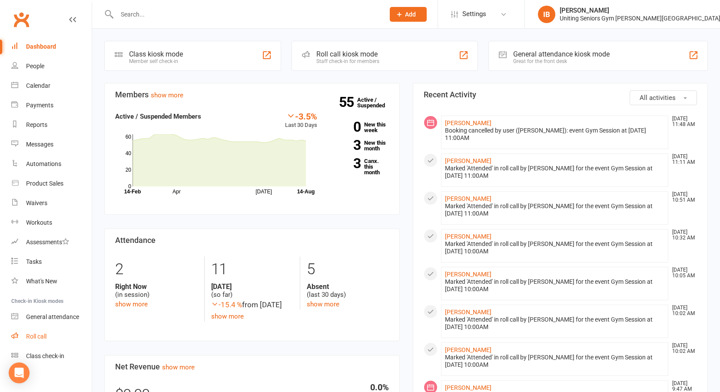
click at [40, 334] on div "Roll call" at bounding box center [36, 336] width 20 height 7
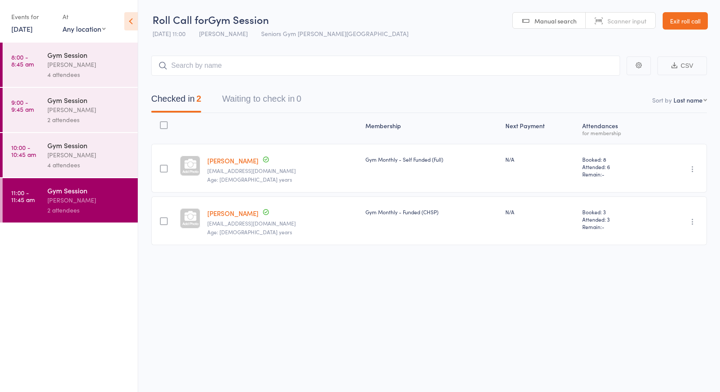
click at [32, 30] on link "[DATE]" at bounding box center [21, 29] width 21 height 10
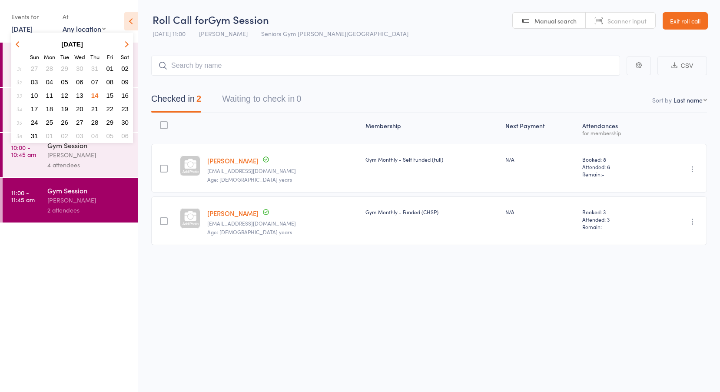
click at [66, 97] on span "12" at bounding box center [64, 95] width 7 height 7
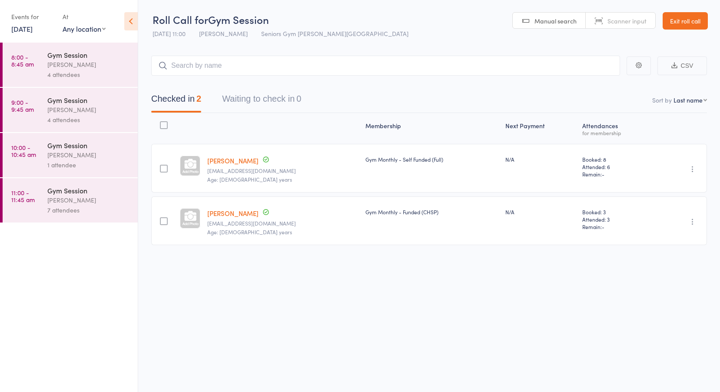
click at [38, 60] on link "8:00 - 8:45 am Gym Session [PERSON_NAME] 4 attendees" at bounding box center [70, 65] width 135 height 44
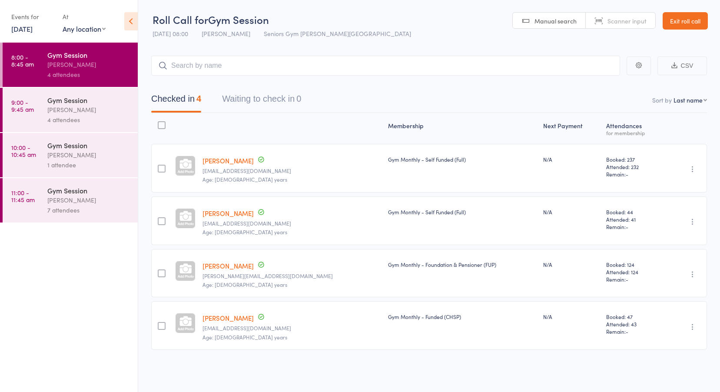
click at [60, 98] on div "Gym Session" at bounding box center [88, 100] width 83 height 10
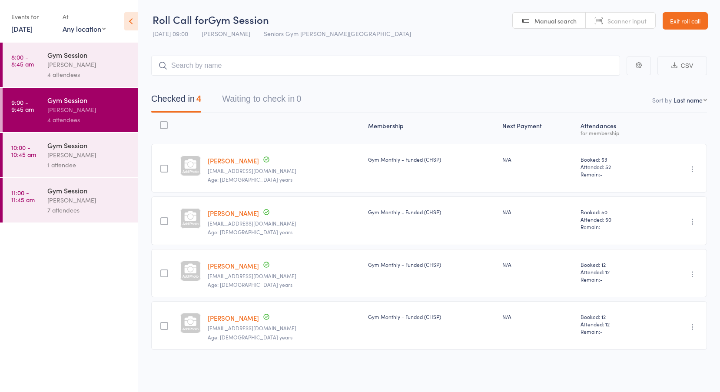
click at [61, 139] on div "Gym Session Hugo Chan 1 attendee" at bounding box center [92, 155] width 90 height 44
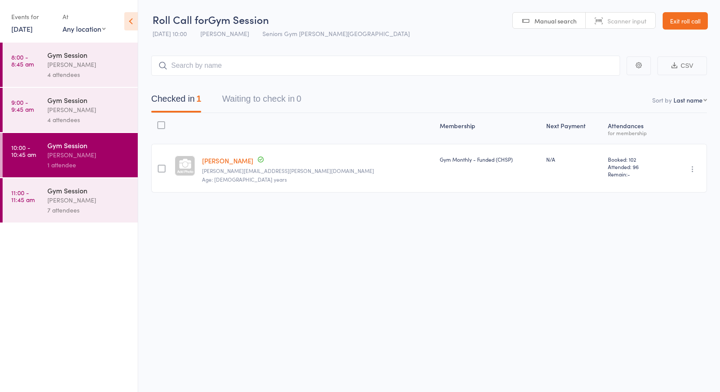
click at [55, 189] on div "Gym Session" at bounding box center [88, 190] width 83 height 10
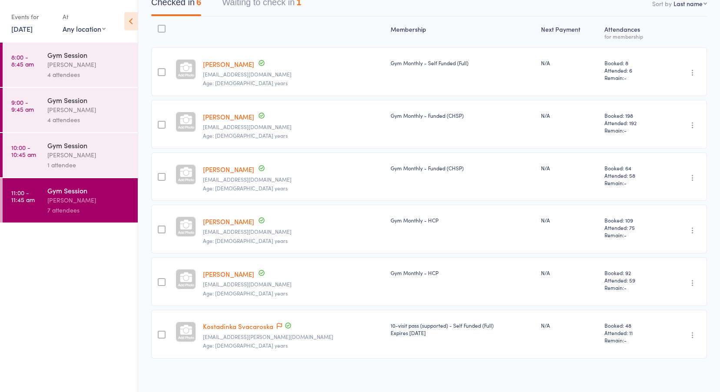
scroll to position [102, 0]
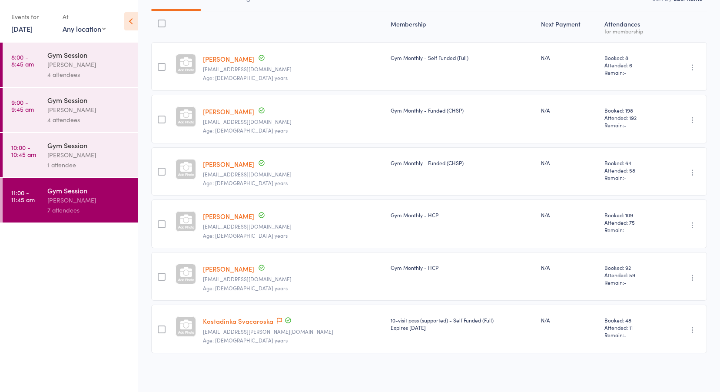
click at [33, 28] on link "12 Aug, 2025" at bounding box center [21, 29] width 21 height 10
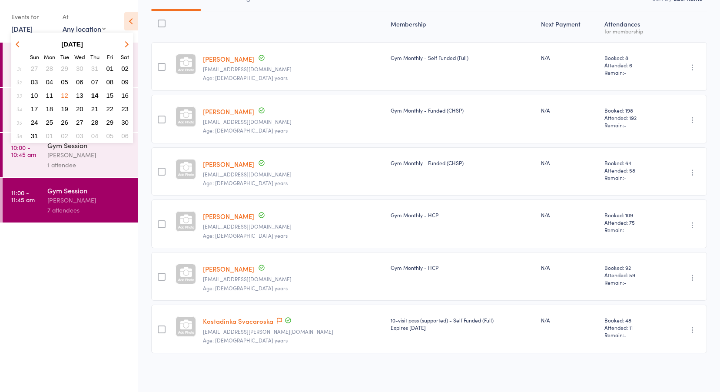
click at [78, 95] on span "13" at bounding box center [79, 95] width 7 height 7
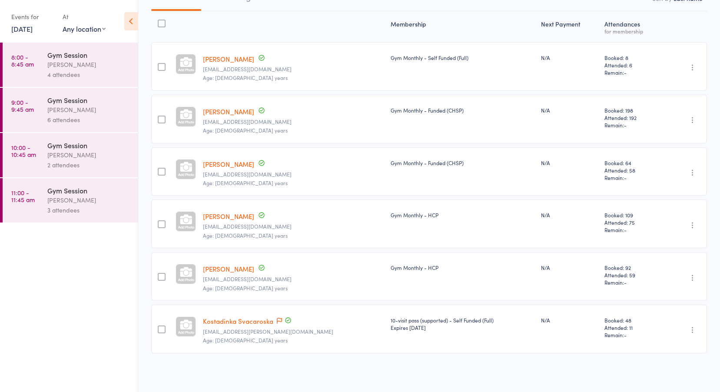
click at [25, 65] on time "8:00 - 8:45 am" at bounding box center [22, 60] width 23 height 14
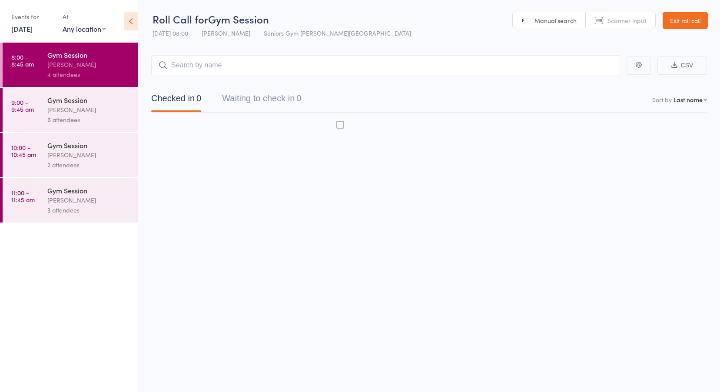
scroll to position [0, 0]
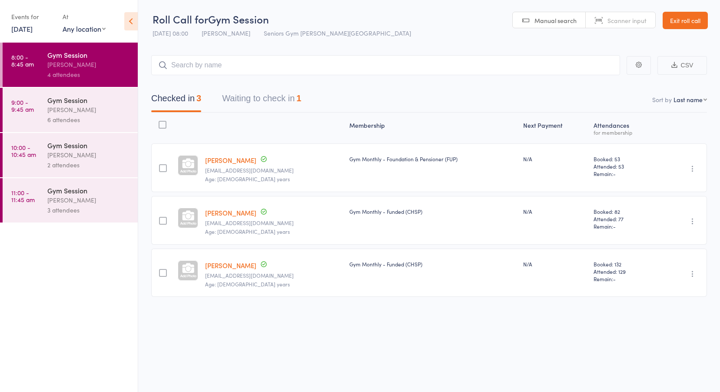
click at [41, 109] on link "9:00 - 9:45 am Gym Session Hugo Chan 6 attendees" at bounding box center [70, 110] width 135 height 44
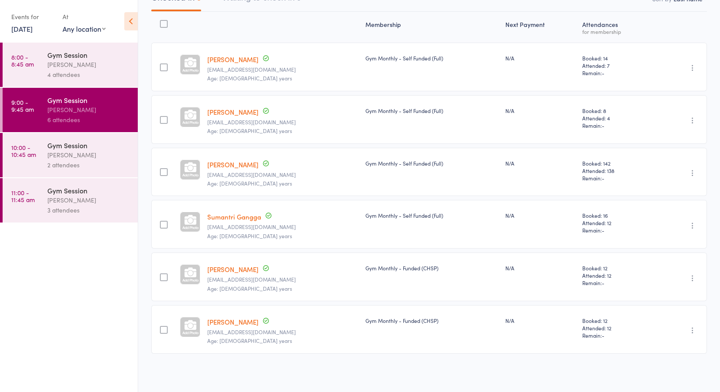
scroll to position [102, 0]
click at [71, 151] on div "Hugo Chan" at bounding box center [88, 155] width 83 height 10
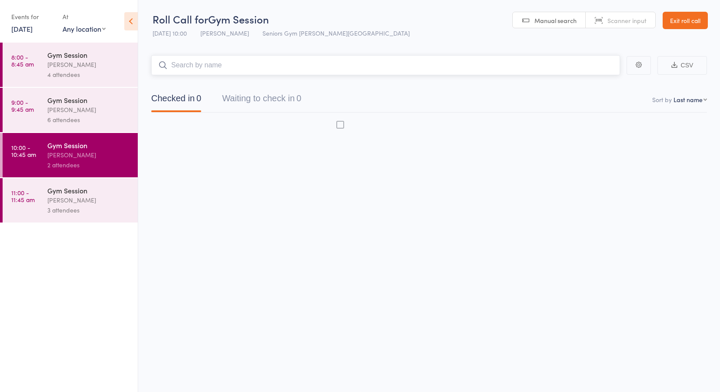
scroll to position [0, 0]
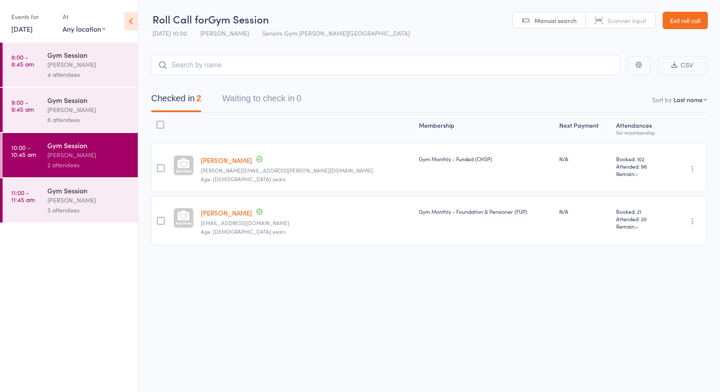
click at [72, 195] on div "Hugo Chan" at bounding box center [88, 200] width 83 height 10
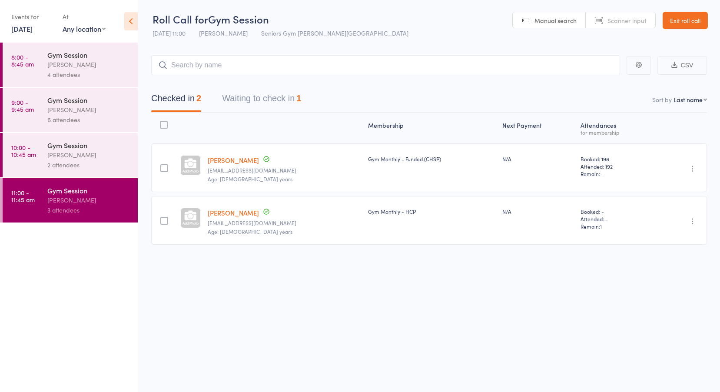
click at [678, 23] on link "Exit roll call" at bounding box center [684, 20] width 45 height 17
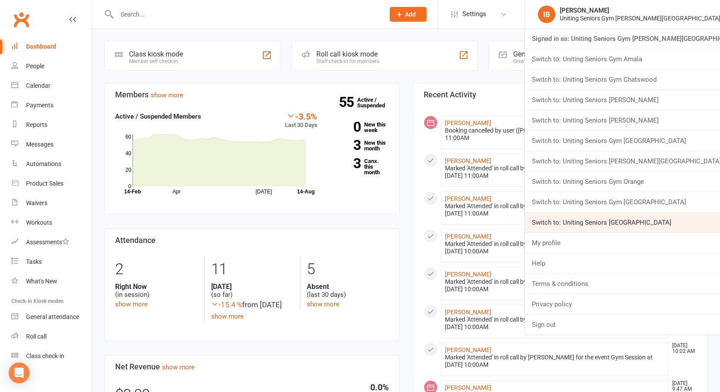
click at [642, 219] on link "Switch to: Uniting Seniors [GEOGRAPHIC_DATA]" at bounding box center [622, 222] width 195 height 20
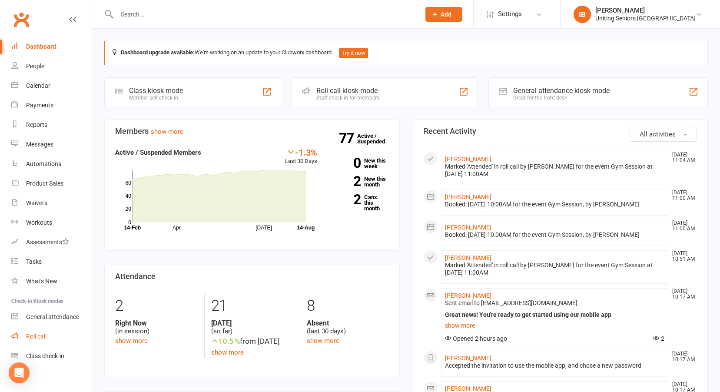
click at [41, 332] on link "Roll call" at bounding box center [51, 337] width 80 height 20
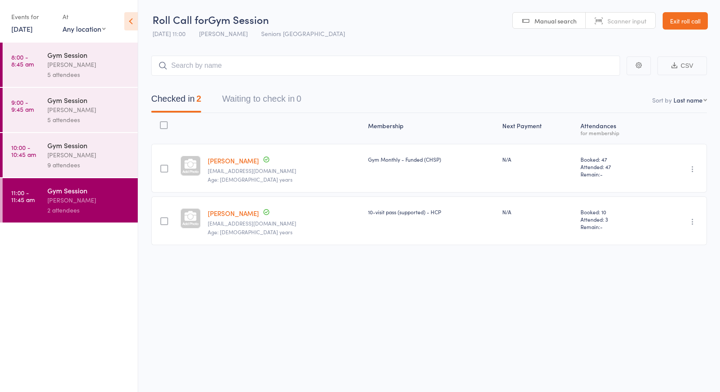
click at [12, 30] on link "14 Aug, 2025" at bounding box center [21, 29] width 21 height 10
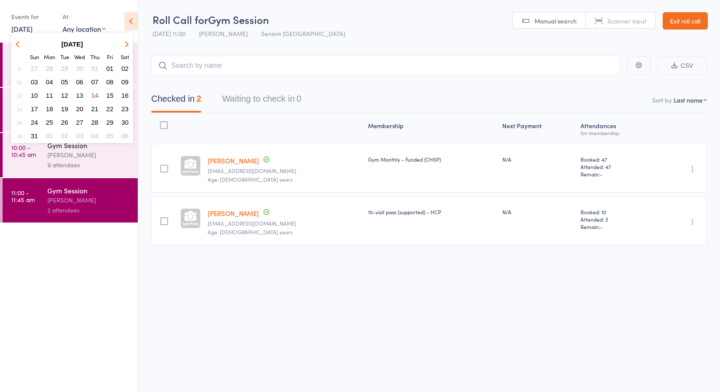
click at [69, 94] on button "12" at bounding box center [64, 95] width 13 height 12
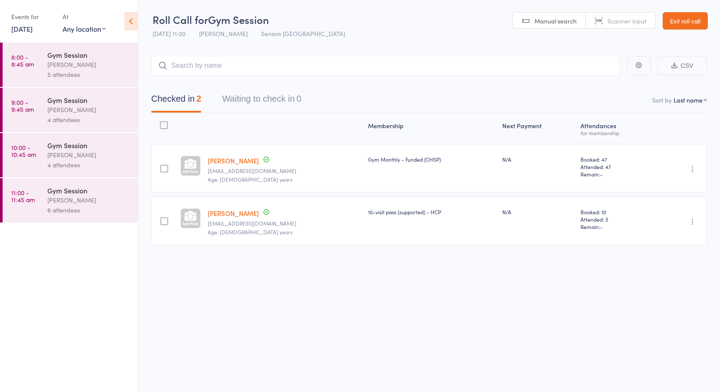
click at [65, 63] on div "[PERSON_NAME]" at bounding box center [88, 65] width 83 height 10
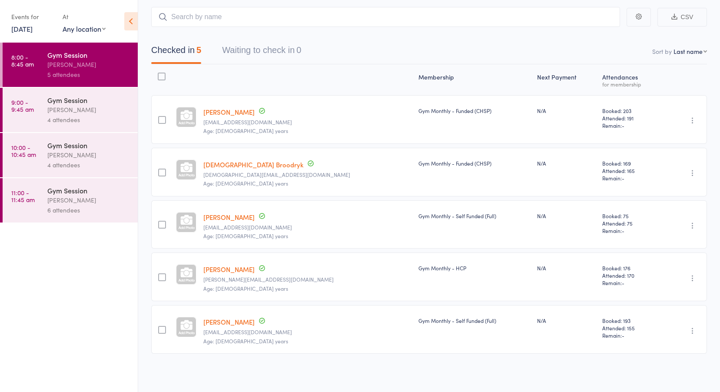
scroll to position [49, 0]
click at [84, 106] on div "[PERSON_NAME]" at bounding box center [88, 110] width 83 height 10
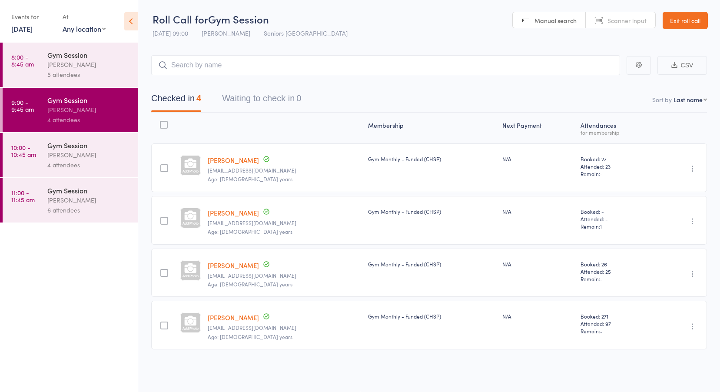
click at [44, 150] on link "10:00 - 10:45 am Gym Session Daniella Mascaro 4 attendees" at bounding box center [70, 155] width 135 height 44
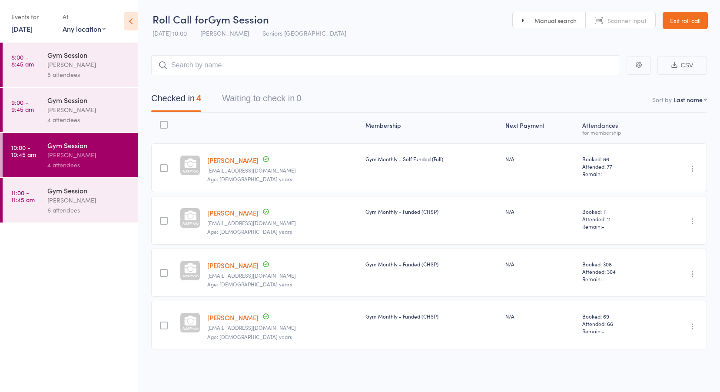
click at [60, 182] on div "Gym Session Daniella Mascaro 6 attendees" at bounding box center [92, 200] width 90 height 44
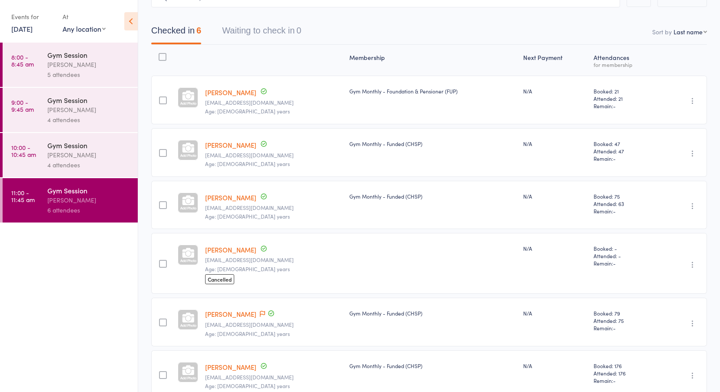
scroll to position [87, 0]
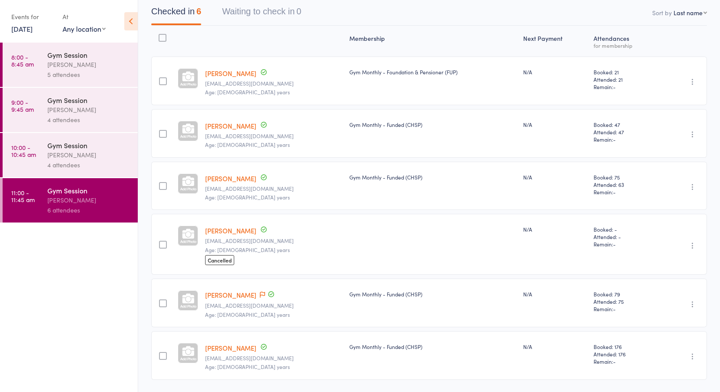
click at [238, 229] on link "[PERSON_NAME]" at bounding box center [230, 230] width 51 height 9
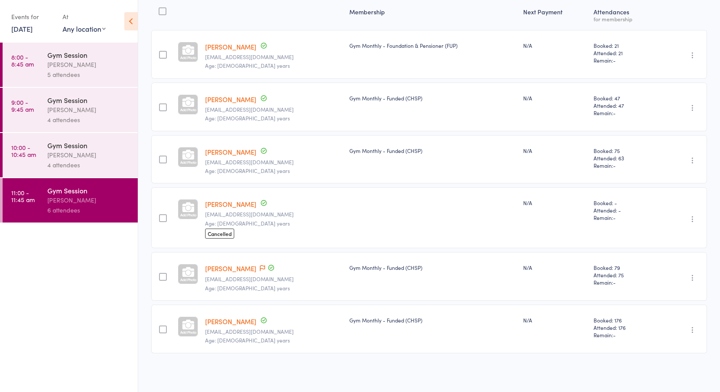
click at [33, 25] on link "12 Aug, 2025" at bounding box center [21, 29] width 21 height 10
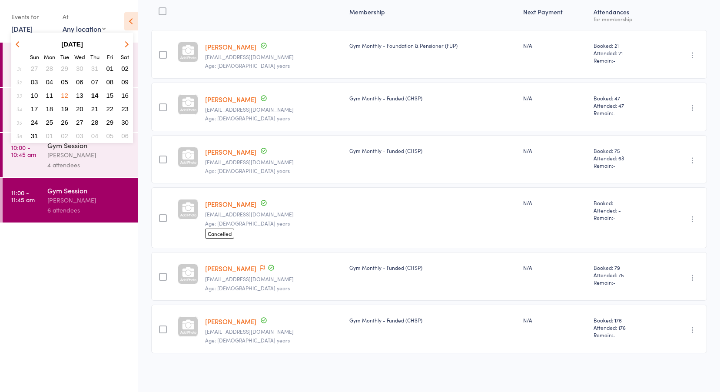
click at [78, 98] on span "13" at bounding box center [79, 95] width 7 height 7
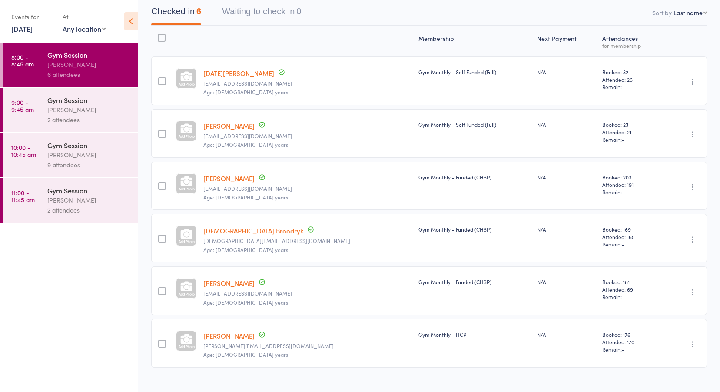
scroll to position [102, 0]
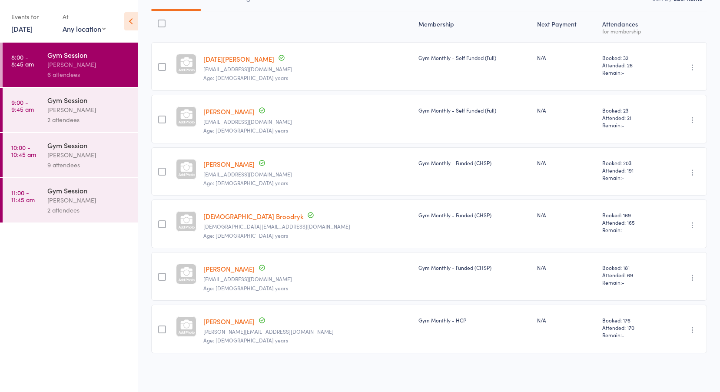
click at [67, 117] on div "2 attendees" at bounding box center [88, 120] width 83 height 10
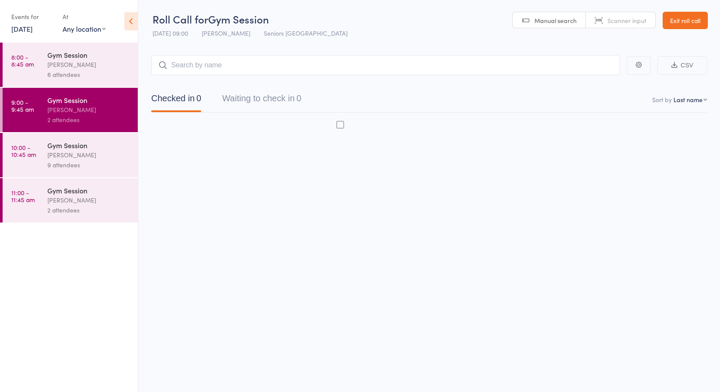
scroll to position [0, 0]
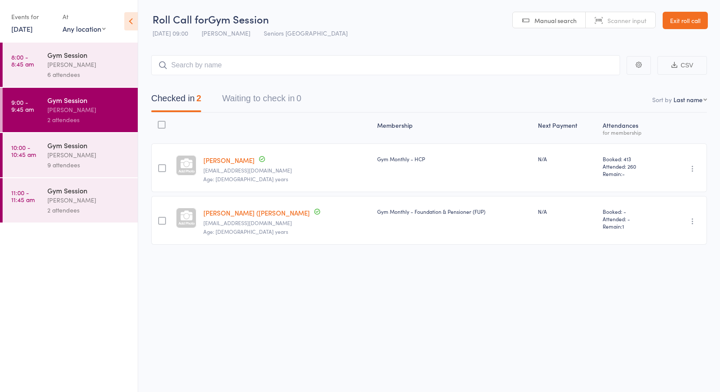
click at [23, 149] on time "10:00 - 10:45 am" at bounding box center [23, 151] width 25 height 14
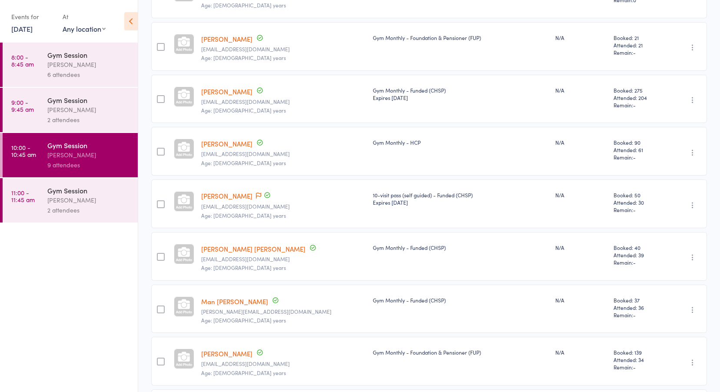
scroll to position [259, 0]
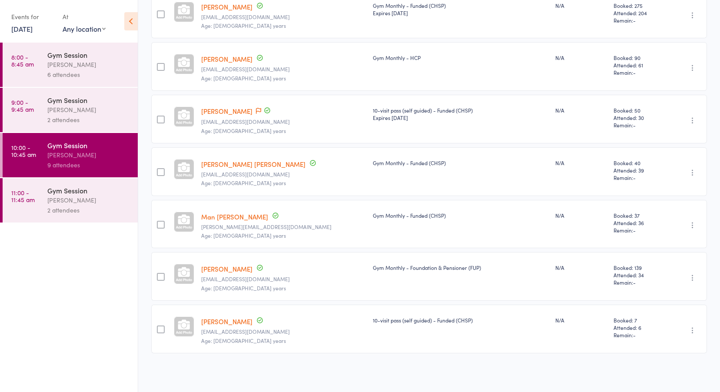
click at [61, 195] on div "[PERSON_NAME]" at bounding box center [88, 200] width 83 height 10
